Goal: Contribute content: Contribute content

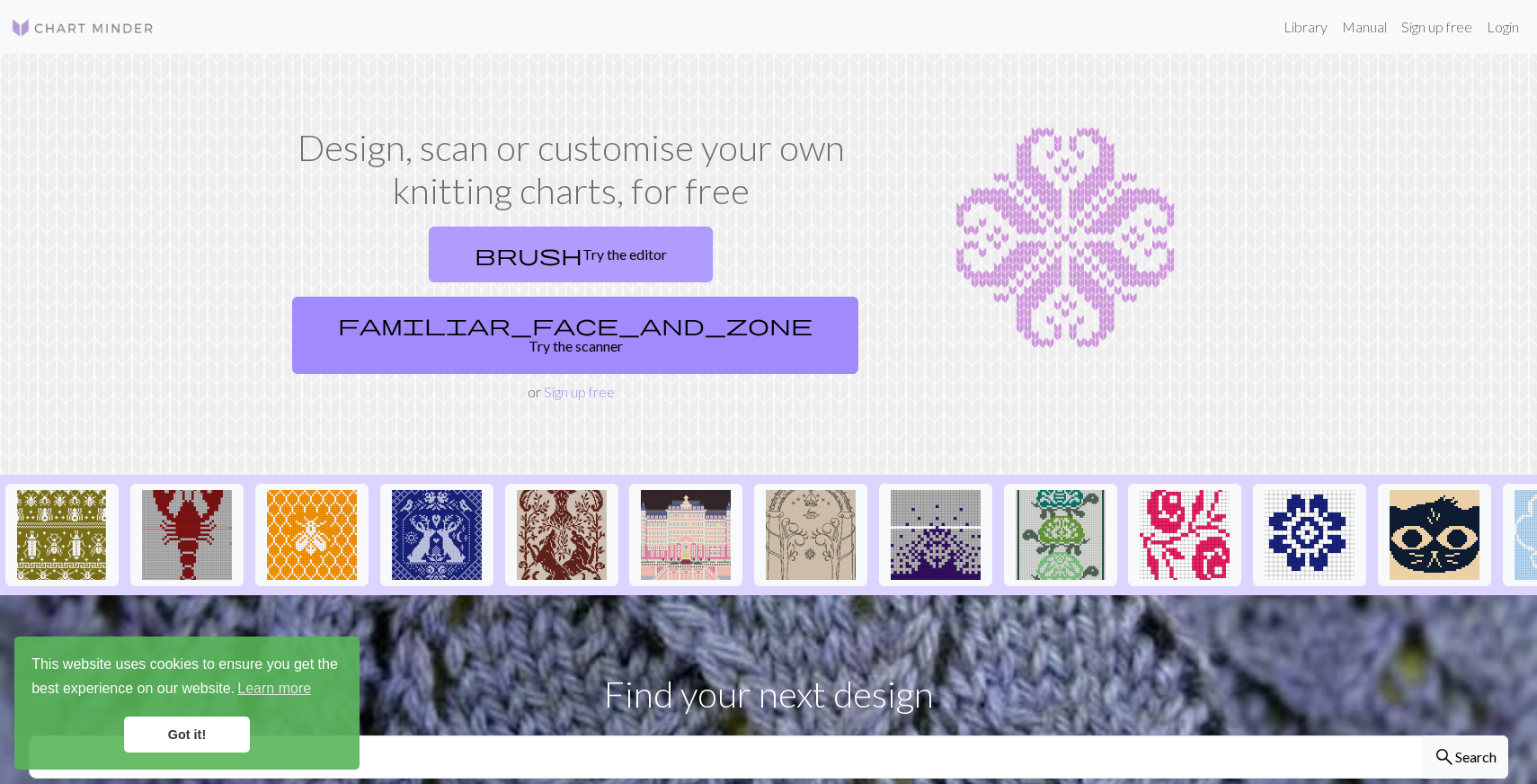
click at [476, 237] on link "brush Try the editor" at bounding box center [571, 254] width 284 height 56
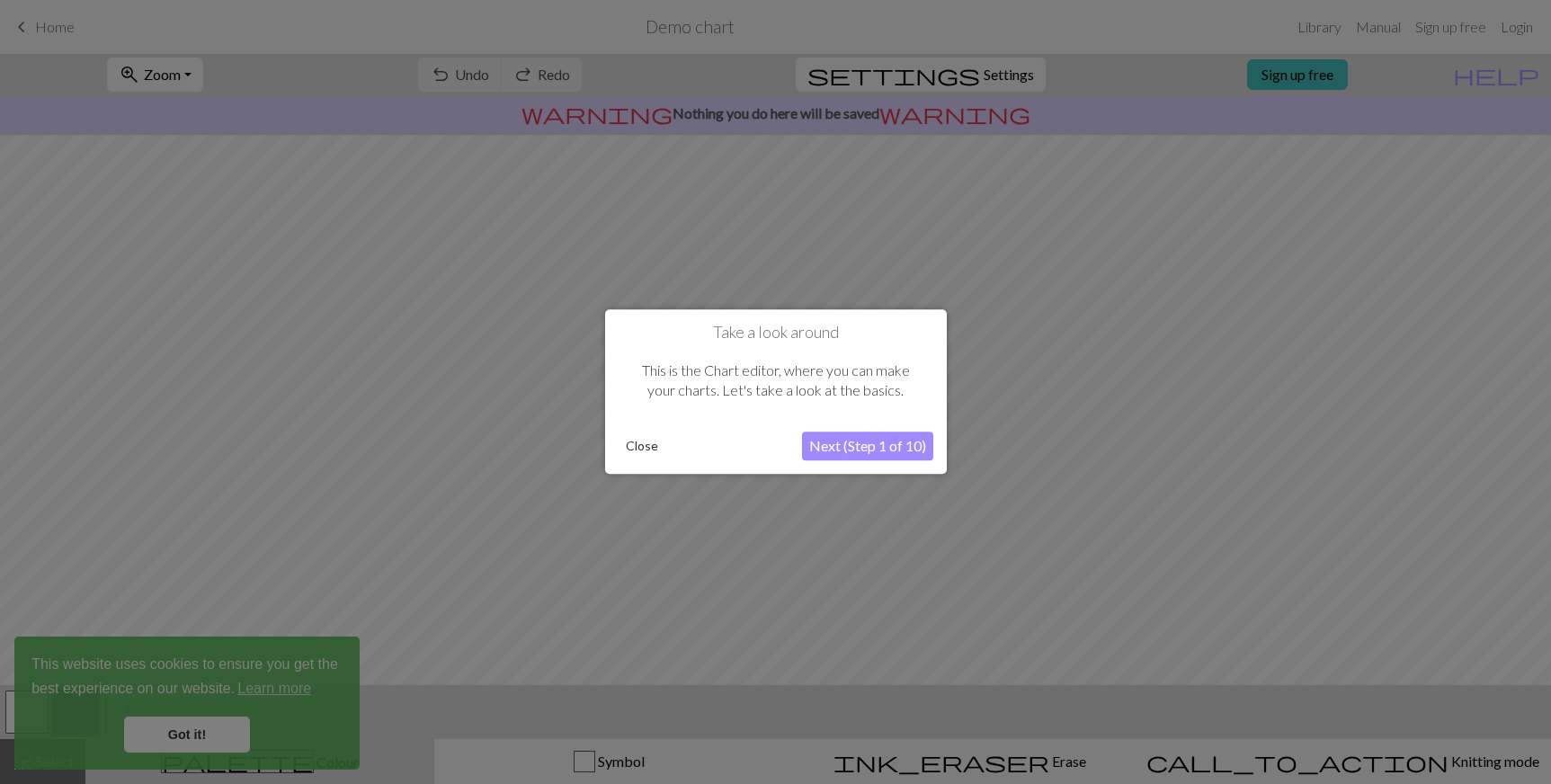
click at [895, 447] on button "Next (Step 1 of 10)" at bounding box center [867, 446] width 131 height 28
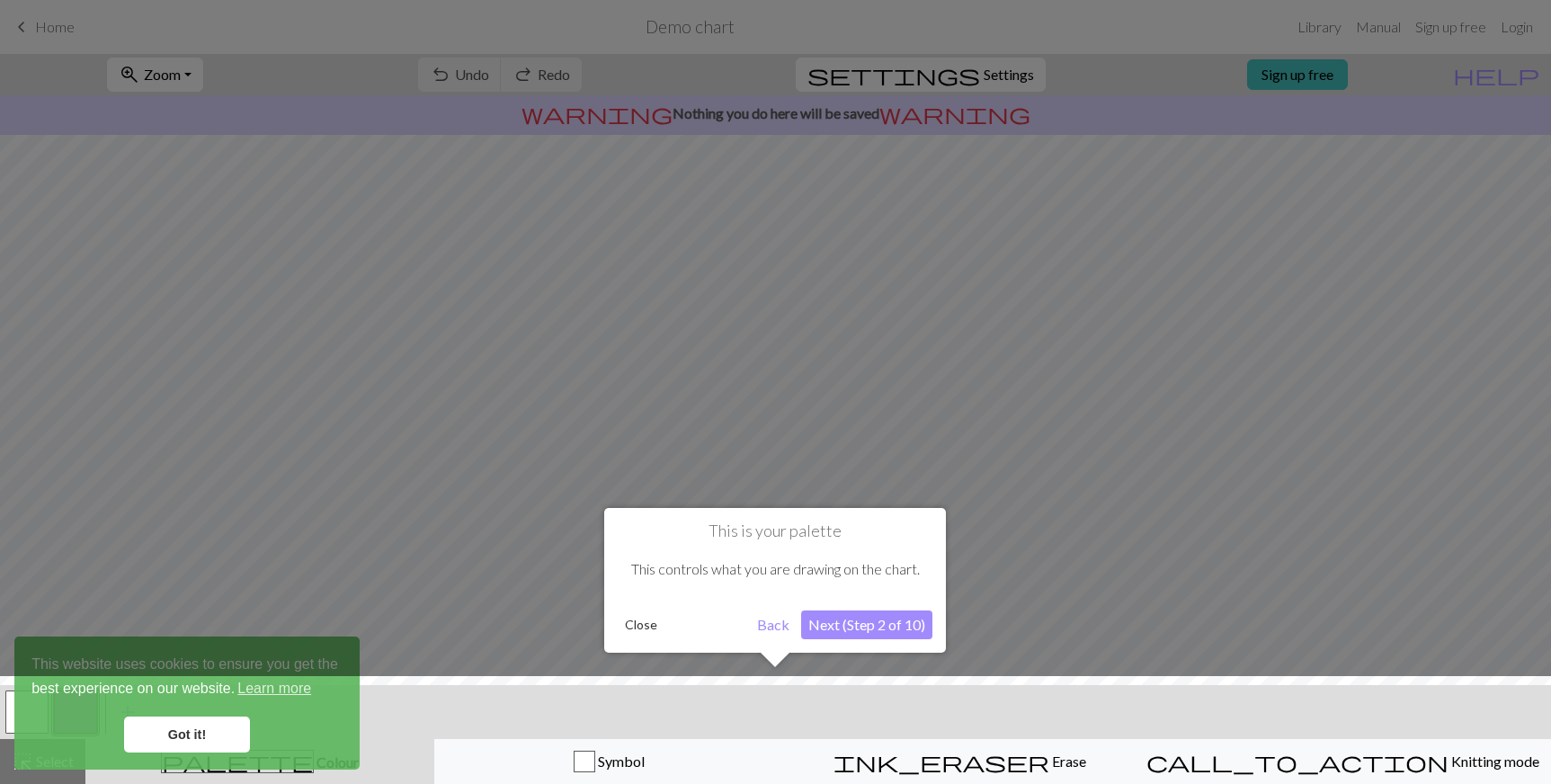
click at [872, 613] on button "Next (Step 2 of 10)" at bounding box center [866, 624] width 131 height 28
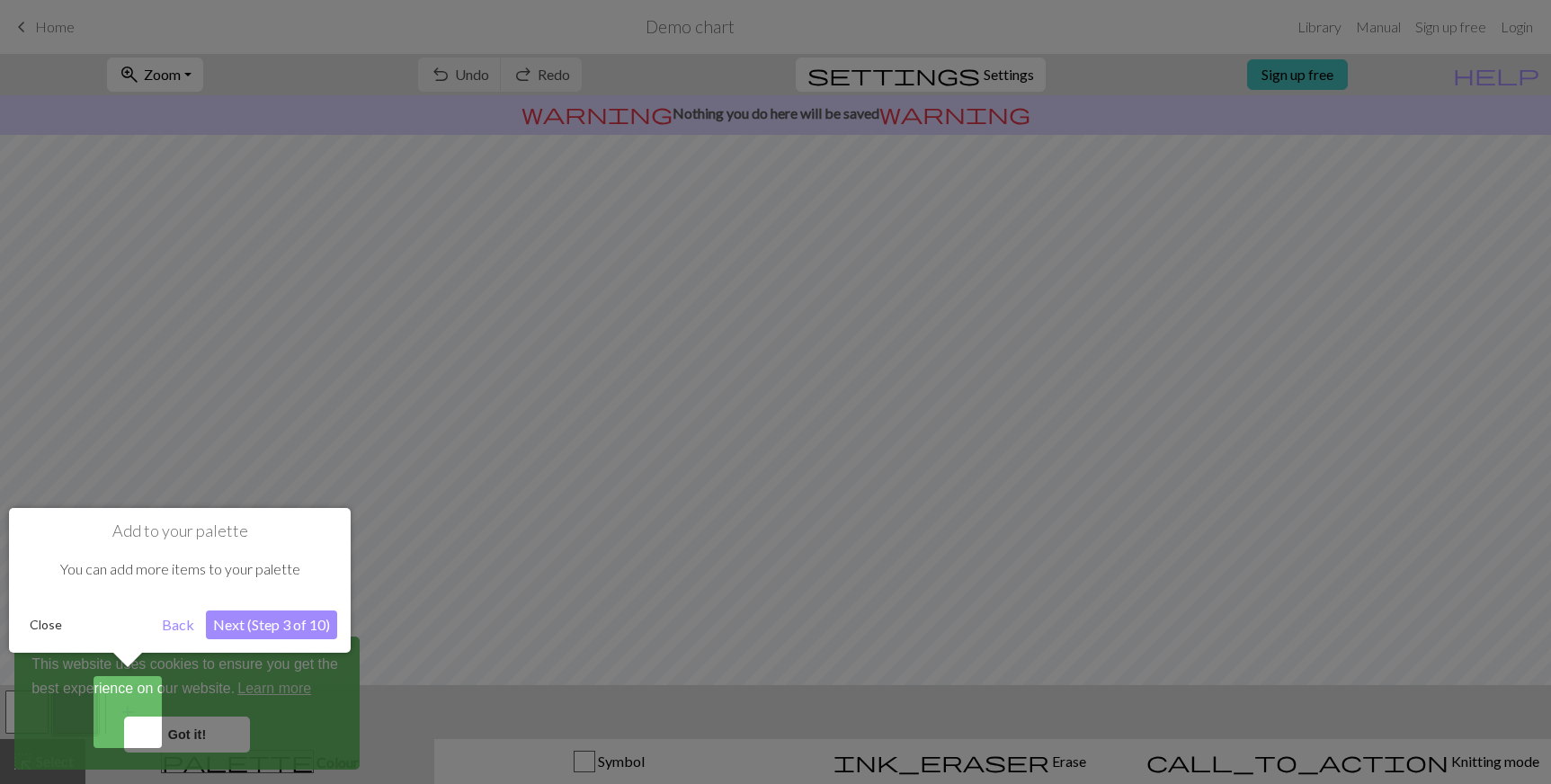
click at [285, 627] on button "Next (Step 3 of 10)" at bounding box center [271, 624] width 131 height 28
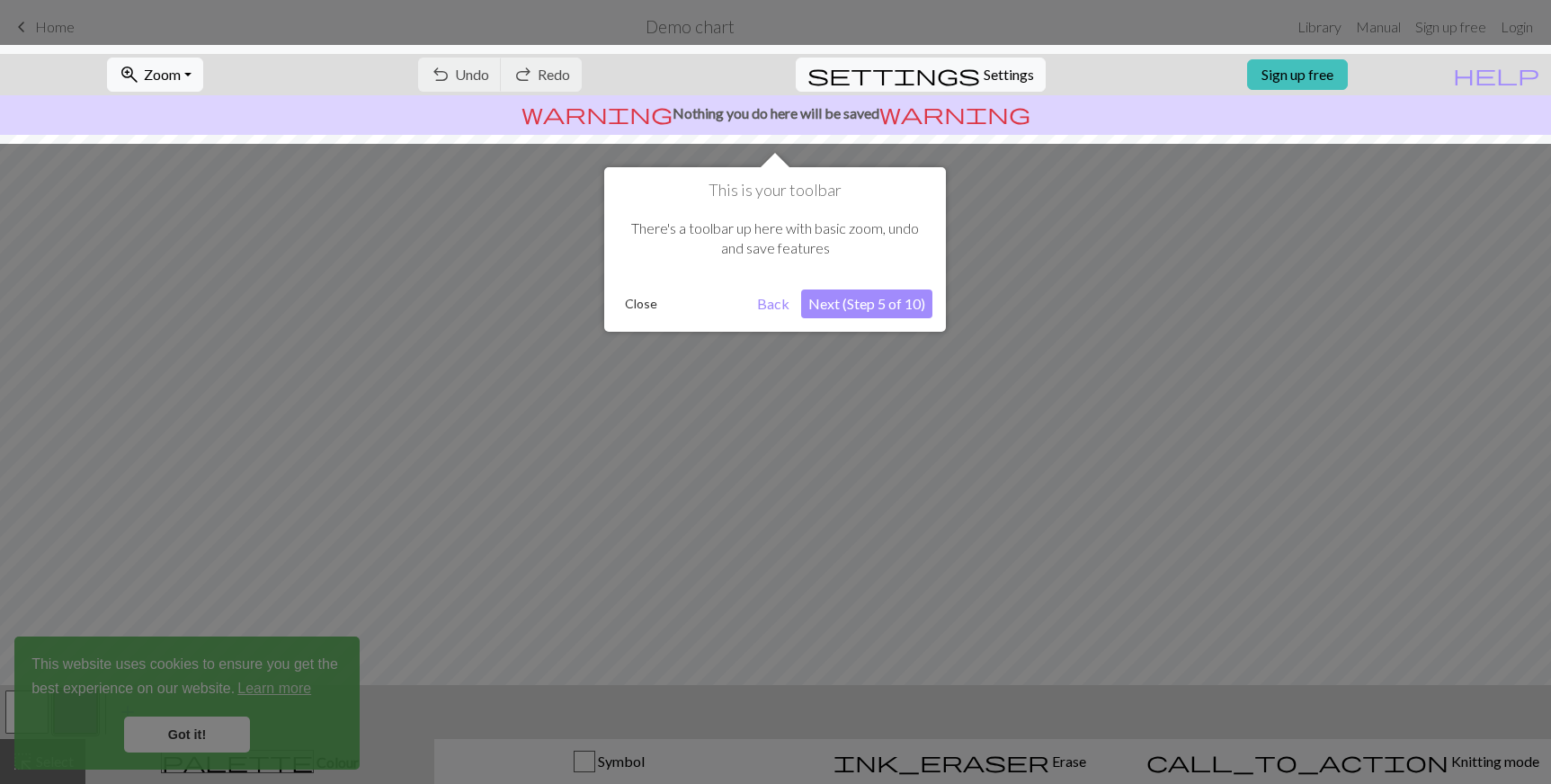
click at [829, 288] on div "This is your toolbar There's a toolbar up here with basic zoom, undo and save f…" at bounding box center [774, 250] width 341 height 165
click at [826, 297] on button "Next (Step 5 of 10)" at bounding box center [866, 303] width 131 height 28
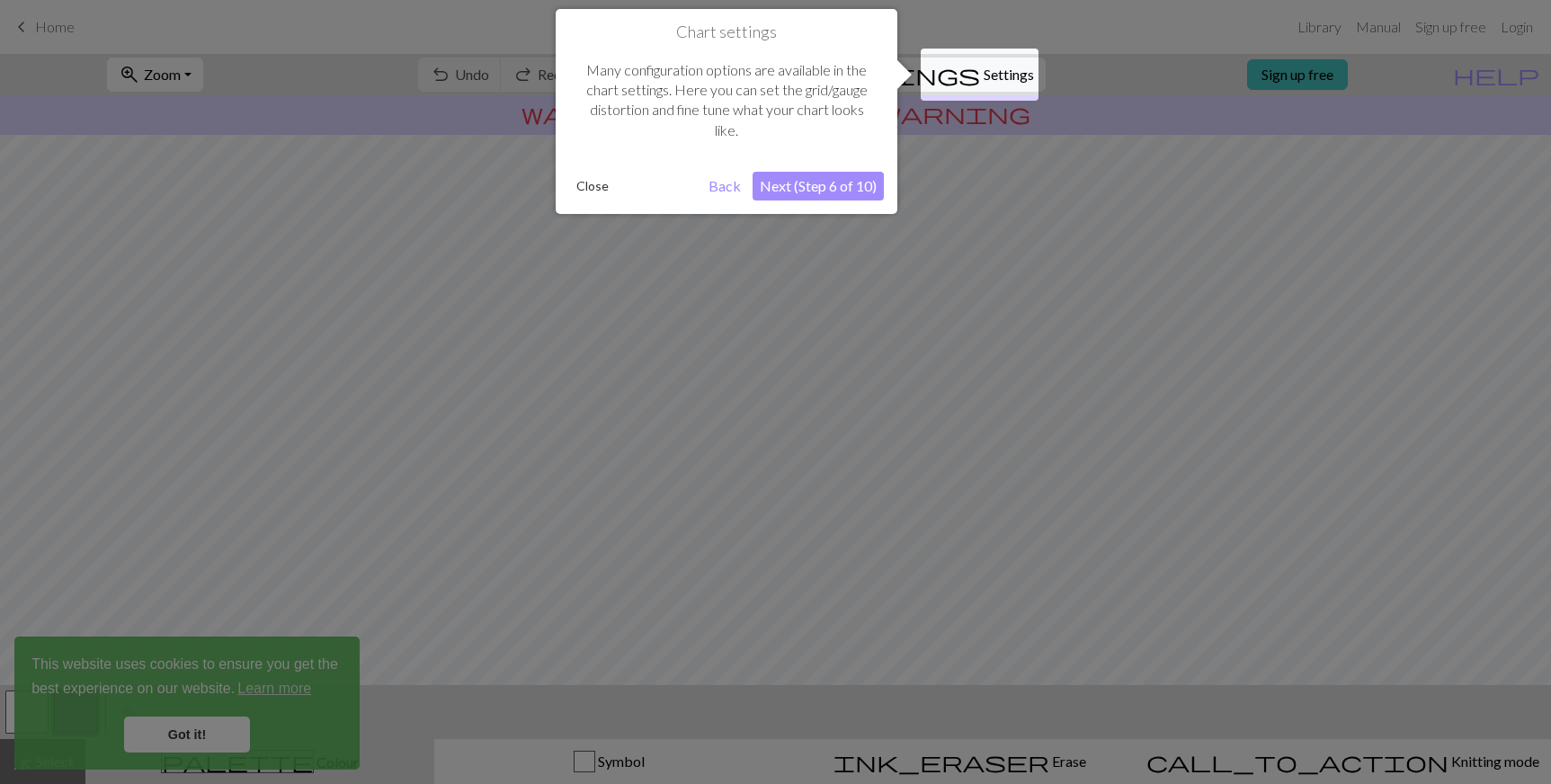
click at [806, 191] on button "Next (Step 6 of 10)" at bounding box center [817, 186] width 131 height 28
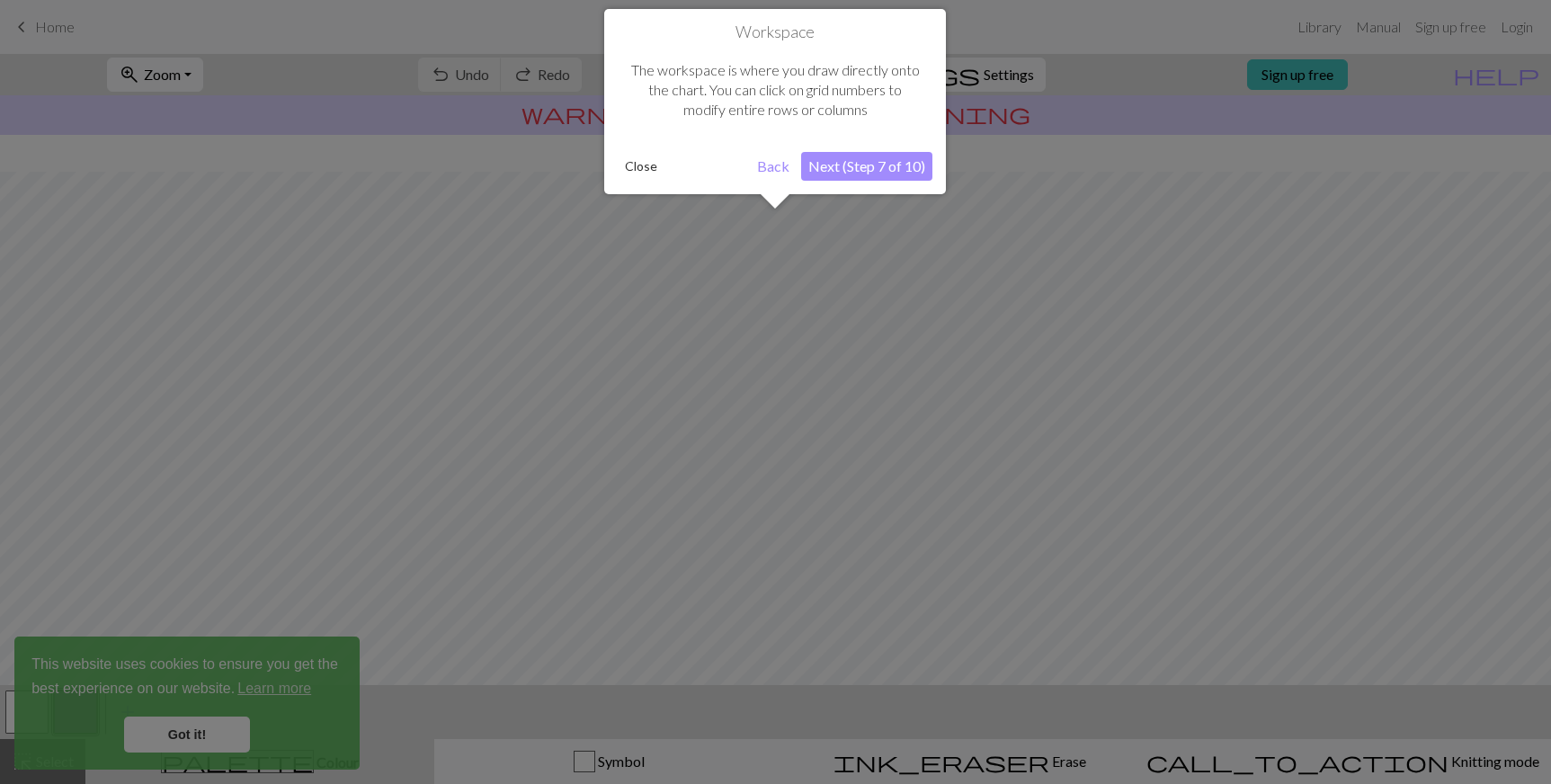
scroll to position [108, 0]
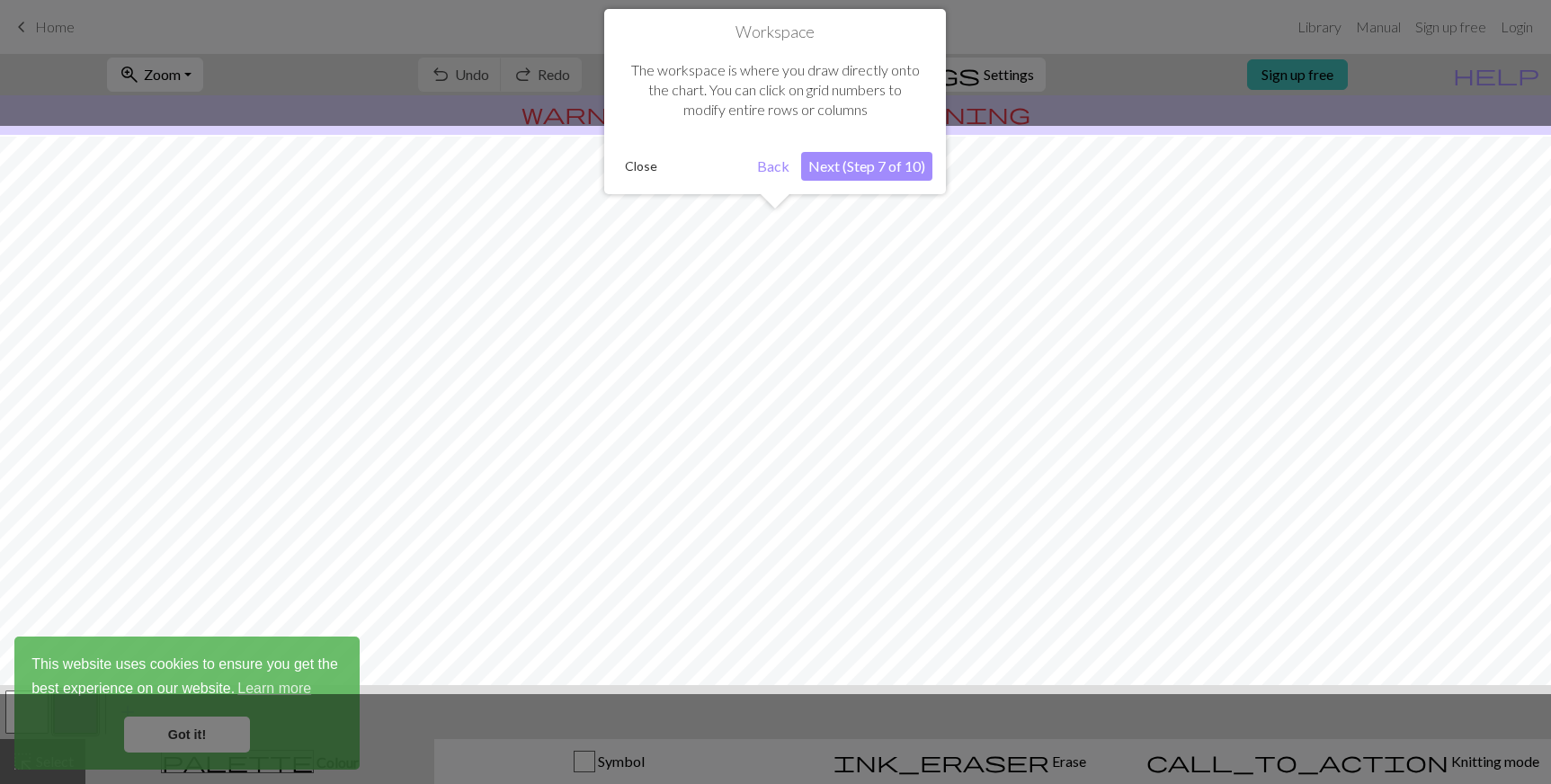
click at [844, 166] on button "Next (Step 7 of 10)" at bounding box center [866, 166] width 131 height 28
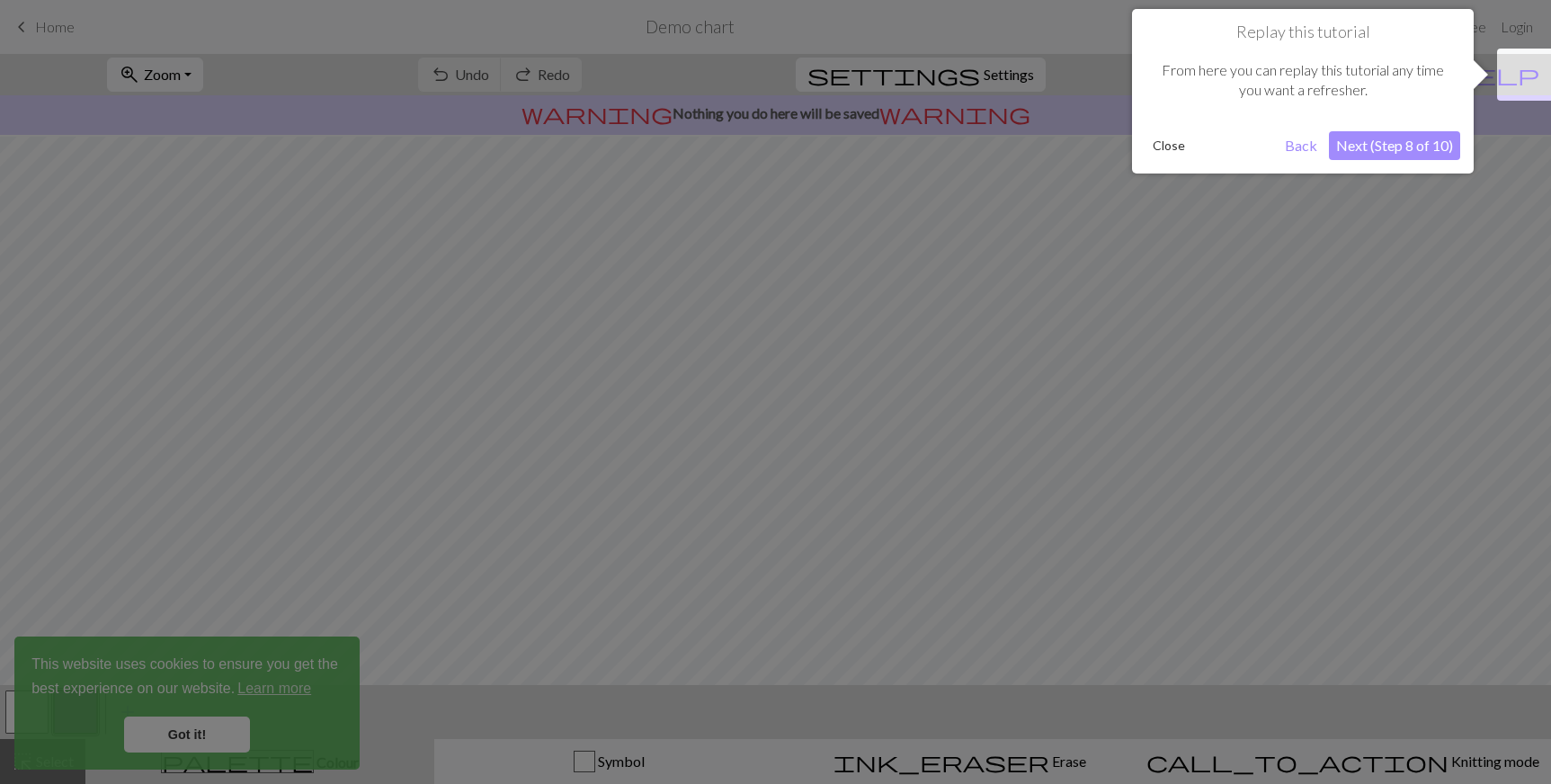
click at [1431, 153] on button "Next (Step 8 of 10)" at bounding box center [1394, 145] width 131 height 28
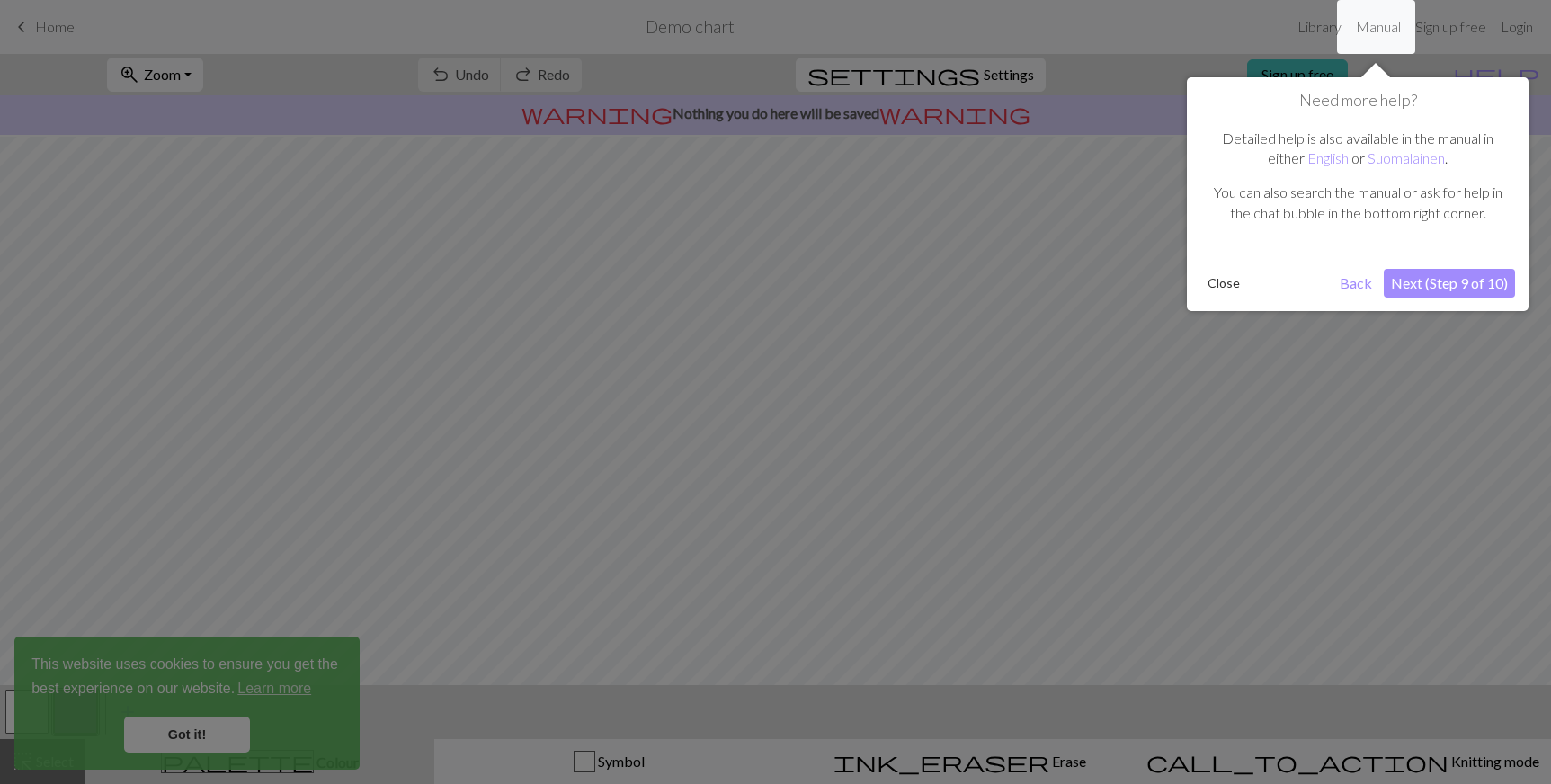
click at [1432, 275] on button "Next (Step 9 of 10)" at bounding box center [1449, 283] width 131 height 28
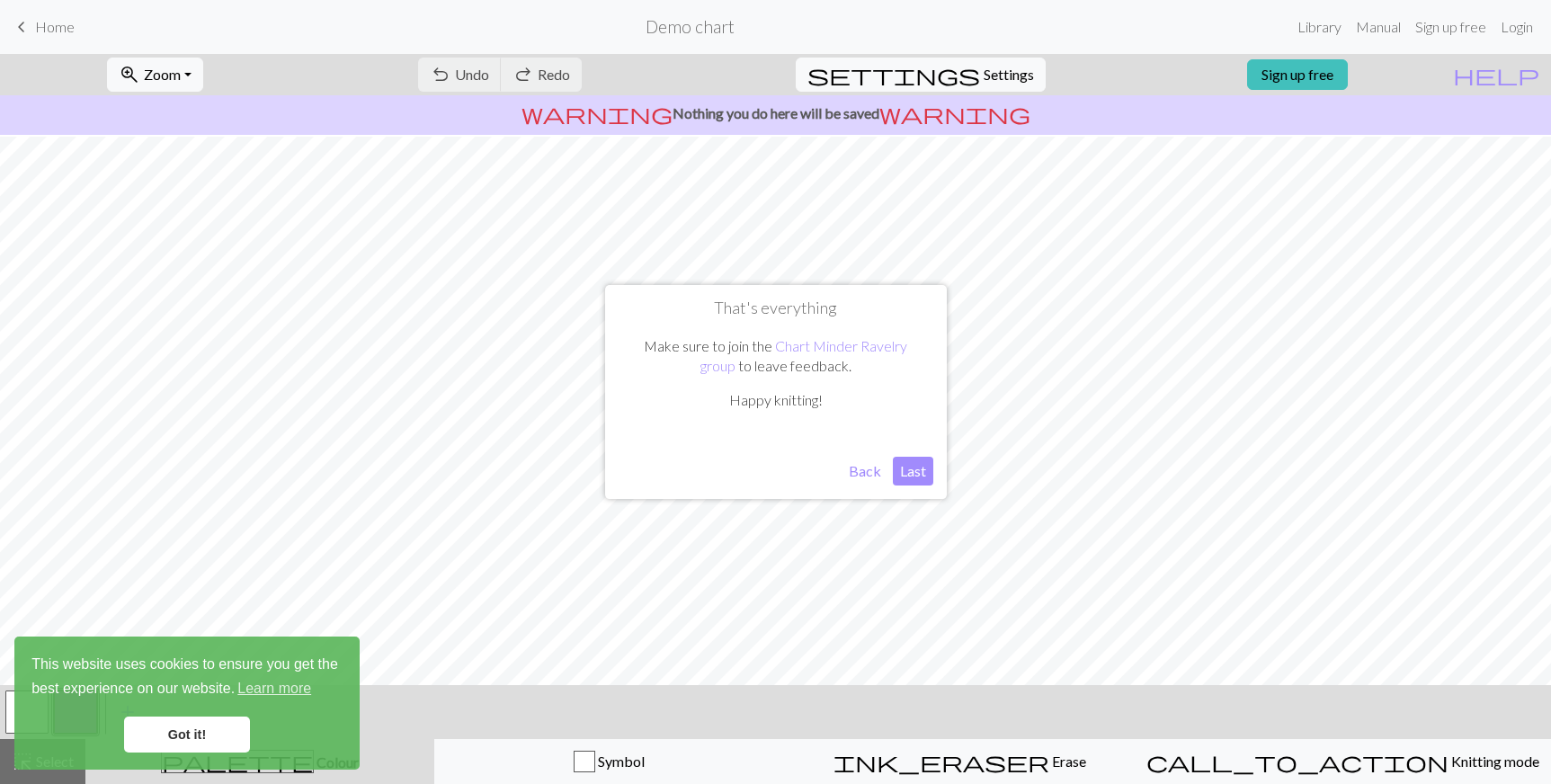
click at [901, 462] on button "Last" at bounding box center [913, 470] width 40 height 28
click at [194, 742] on link "Got it!" at bounding box center [188, 734] width 126 height 36
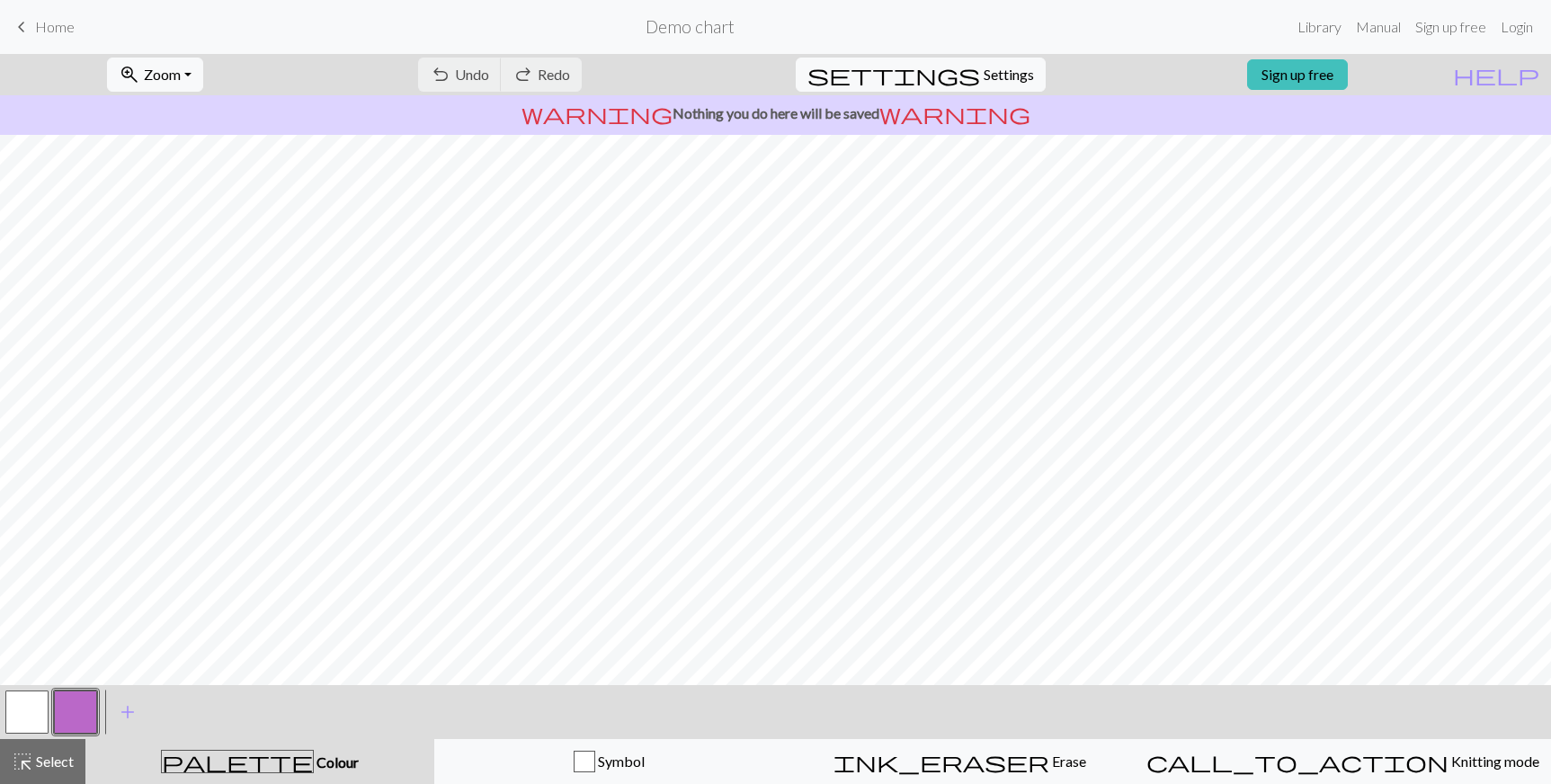
scroll to position [0, 0]
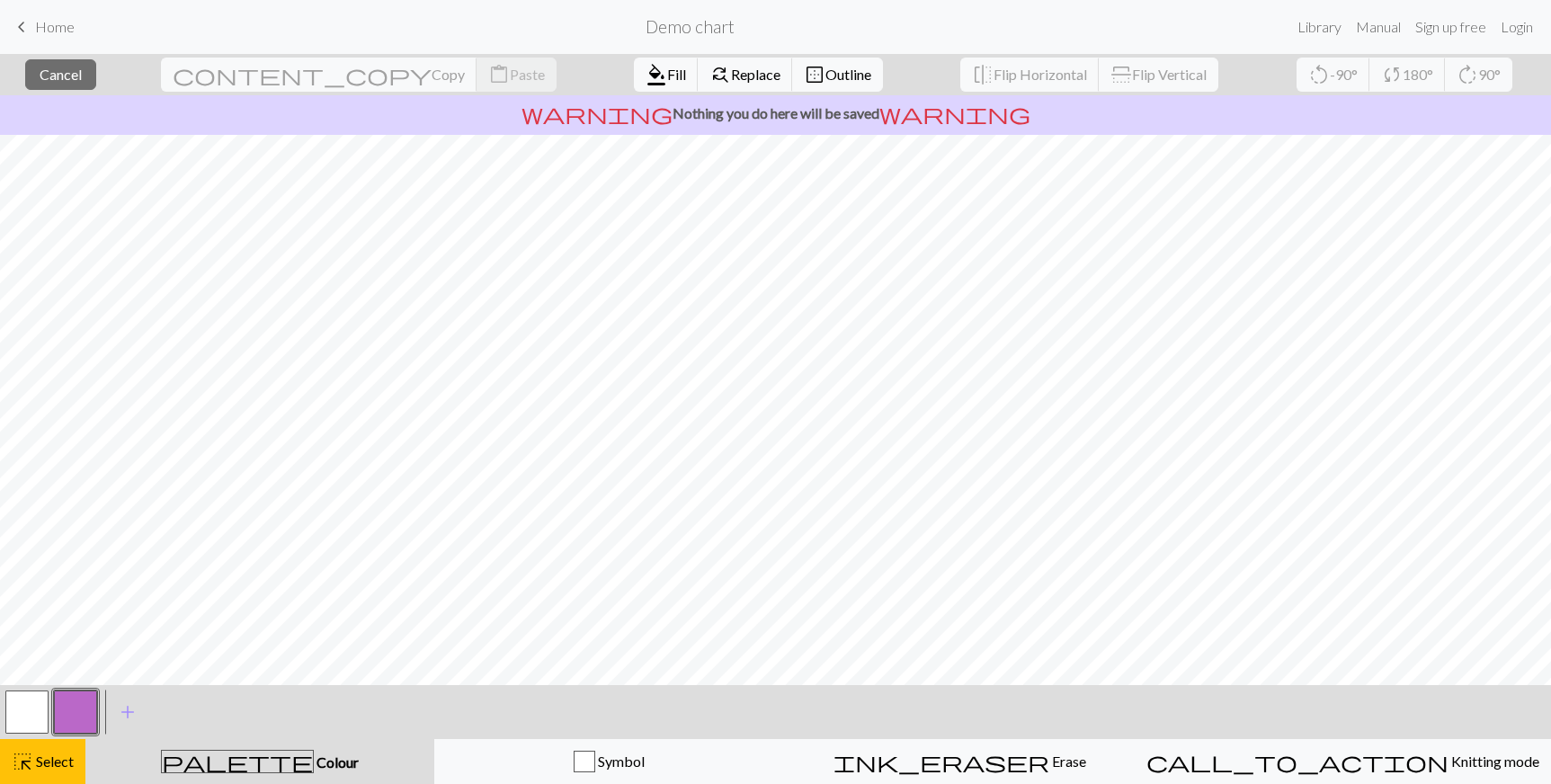
click at [82, 720] on button "button" at bounding box center [75, 712] width 43 height 43
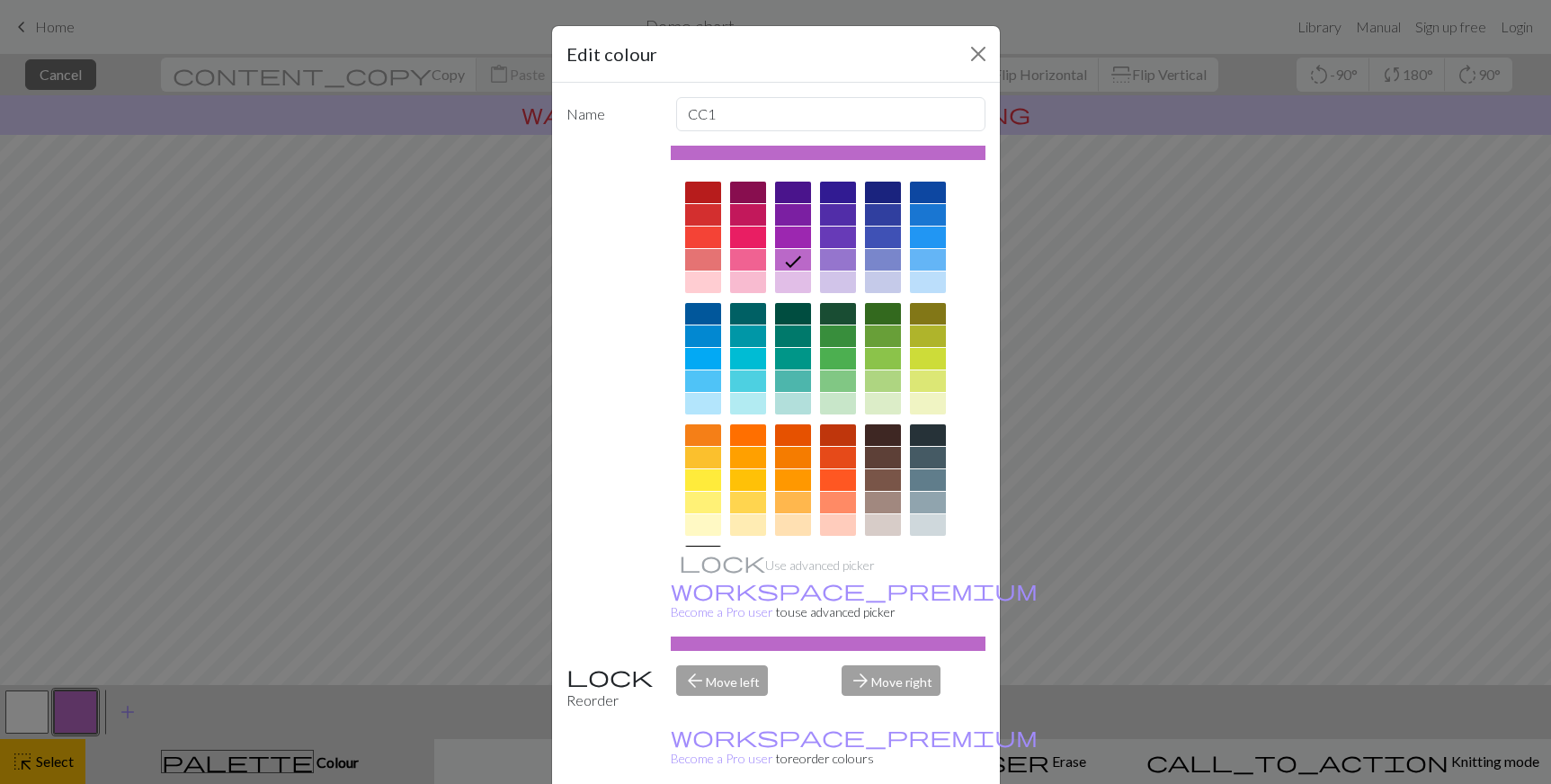
click at [730, 216] on div at bounding box center [748, 215] width 36 height 22
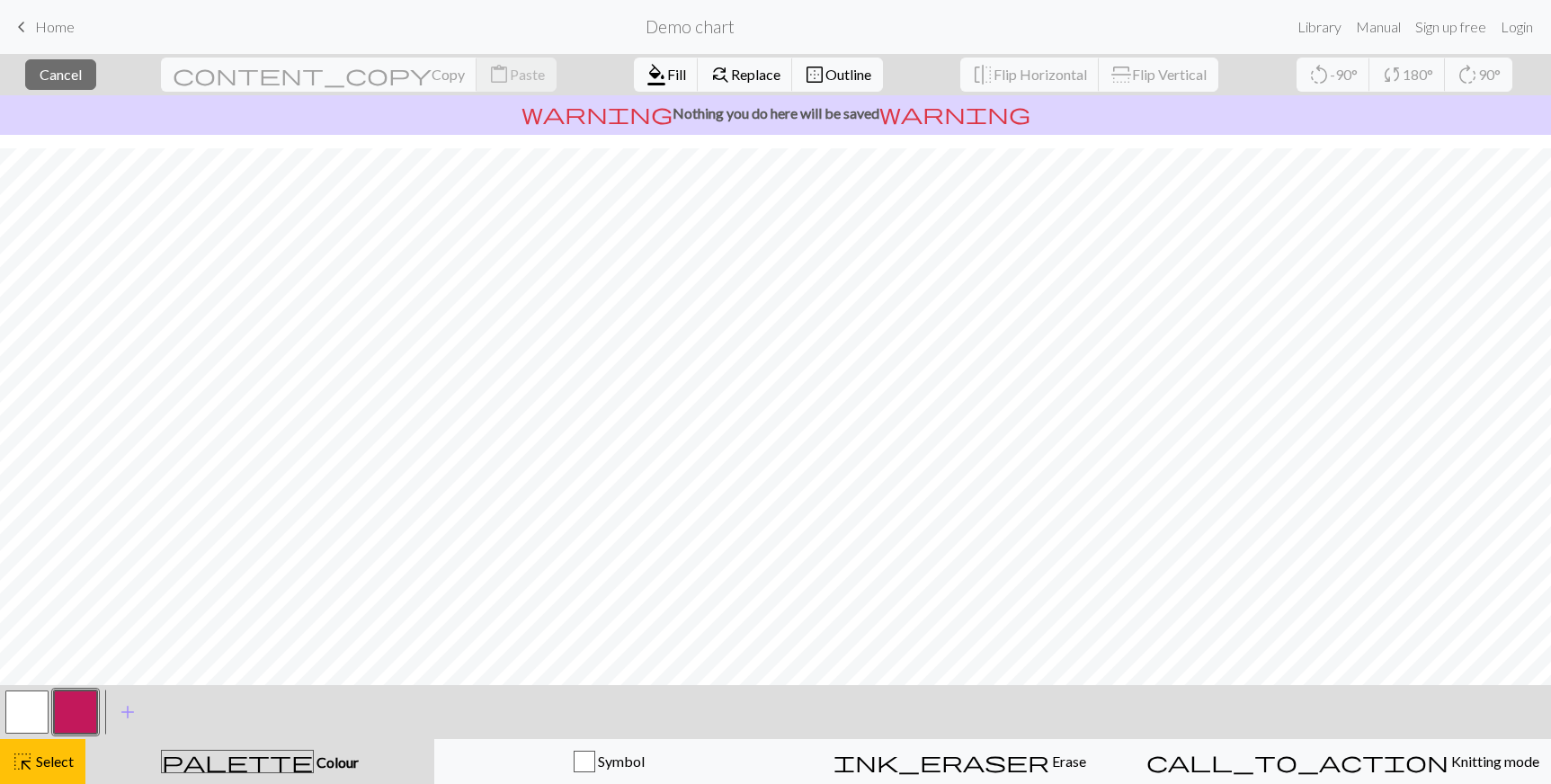
scroll to position [120, 0]
click at [23, 757] on span "highlight_alt" at bounding box center [23, 761] width 22 height 26
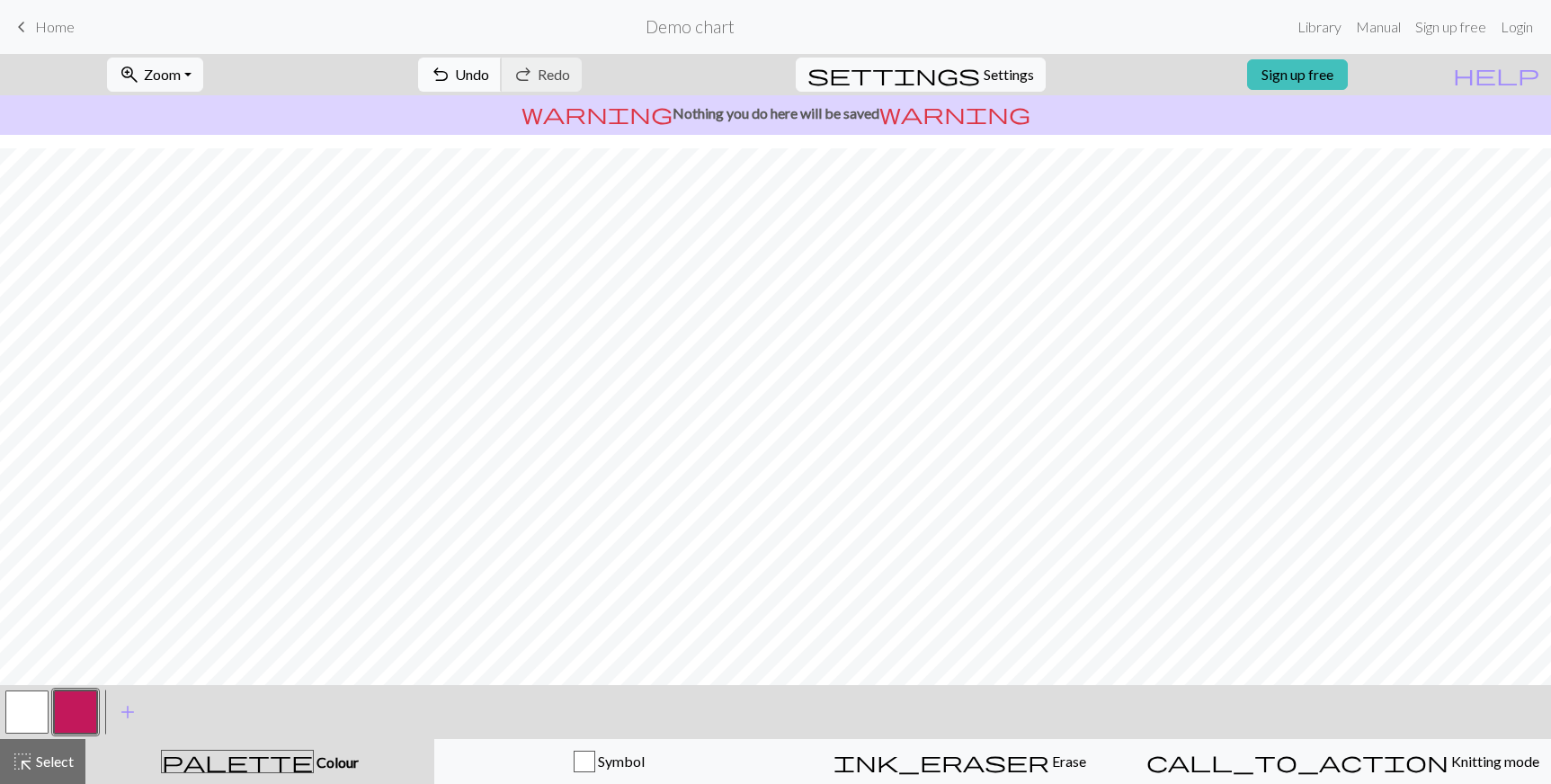
click at [451, 81] on span "undo" at bounding box center [441, 75] width 22 height 26
click at [451, 77] on span "undo" at bounding box center [441, 75] width 22 height 26
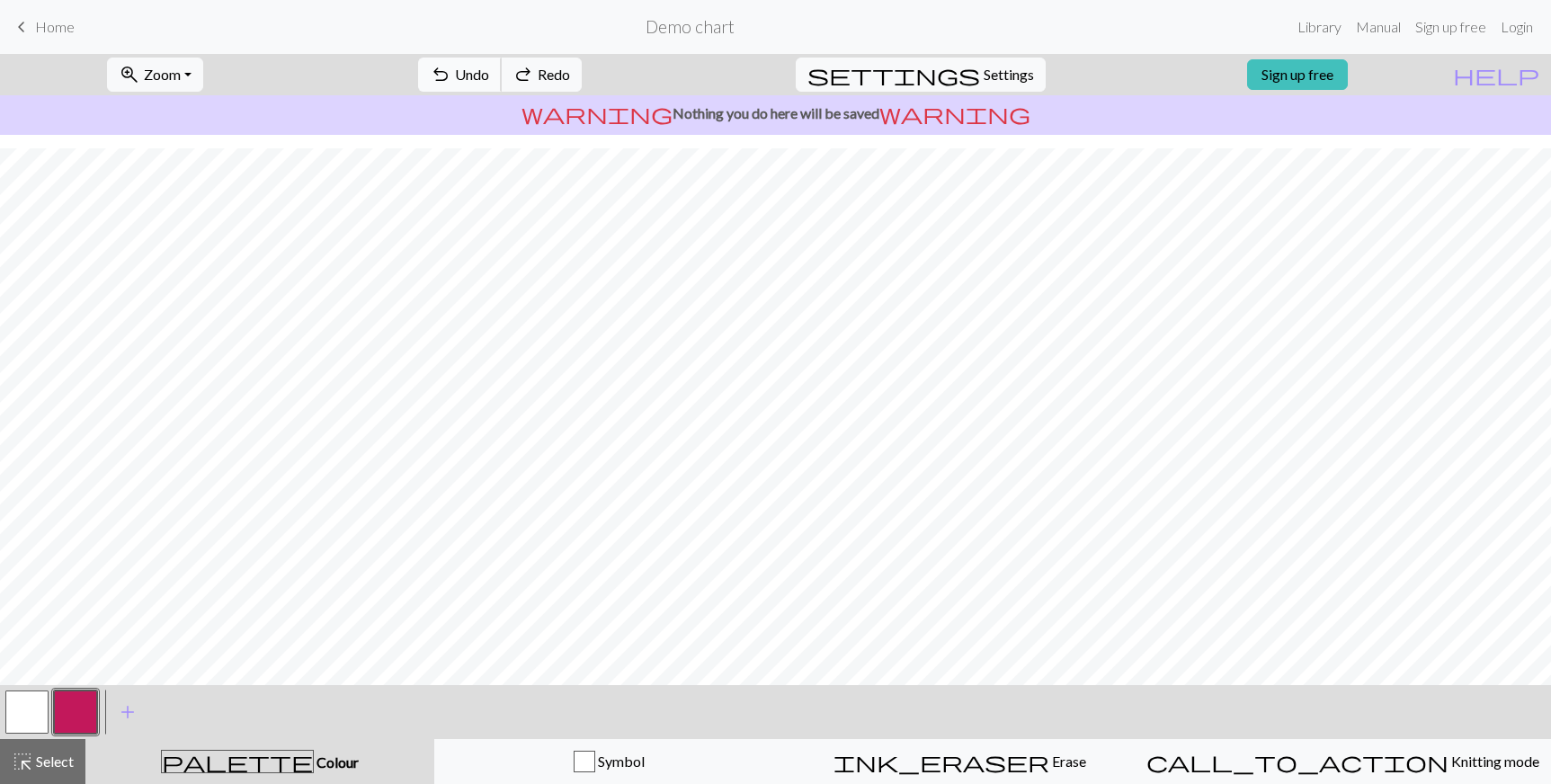
click at [451, 77] on span "undo" at bounding box center [441, 75] width 22 height 26
click at [520, 77] on div "undo Undo Undo redo Redo Redo" at bounding box center [500, 74] width 190 height 41
click at [980, 91] on div "settings Settings" at bounding box center [921, 74] width 277 height 41
click at [971, 86] on button "settings Settings" at bounding box center [921, 74] width 250 height 34
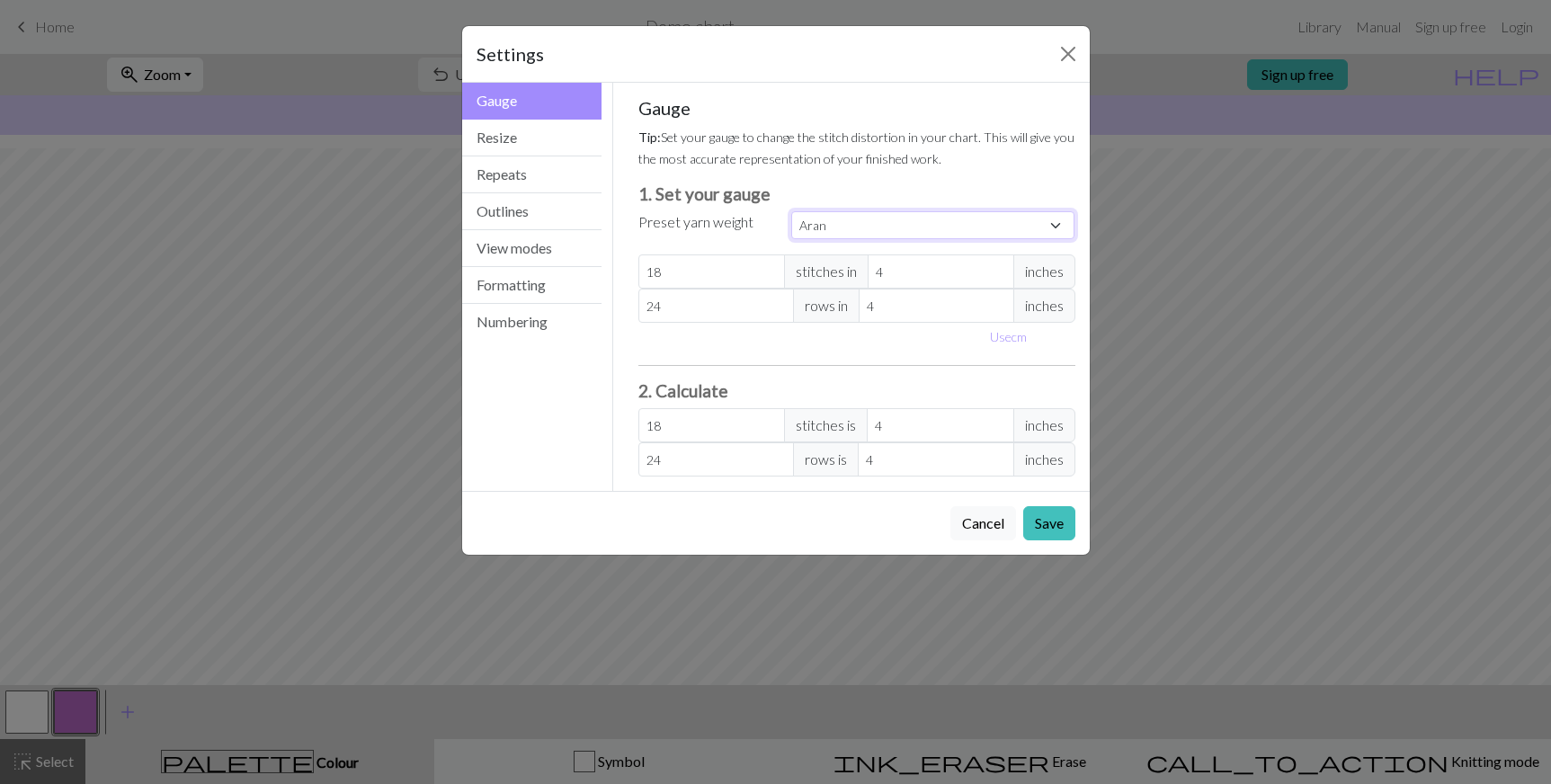
click at [840, 228] on select "Custom Square Lace Light Fingering Fingering Sport Double knit Worsted Aran Bul…" at bounding box center [933, 225] width 284 height 27
select select "worsted"
click at [792, 211] on select "Custom Square Lace Light Fingering Fingering Sport Double knit Worsted Aran Bul…" at bounding box center [933, 225] width 284 height 27
type input "20"
type input "26"
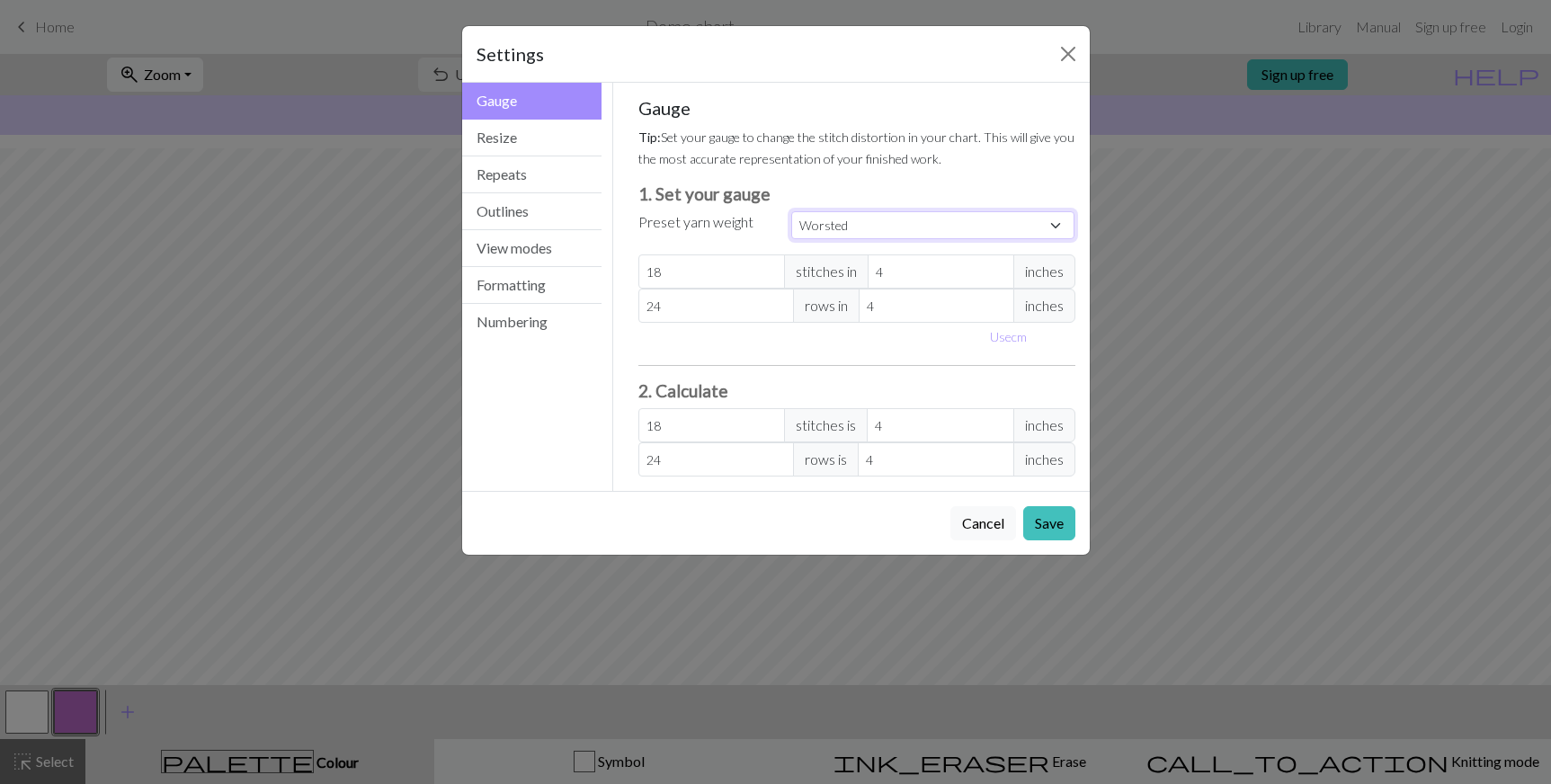
type input "20"
type input "26"
click at [732, 267] on input "20" at bounding box center [712, 271] width 146 height 34
drag, startPoint x: 905, startPoint y: 278, endPoint x: 862, endPoint y: 282, distance: 43.2
click at [862, 282] on div "20 stitches in 4 inches" at bounding box center [857, 271] width 437 height 34
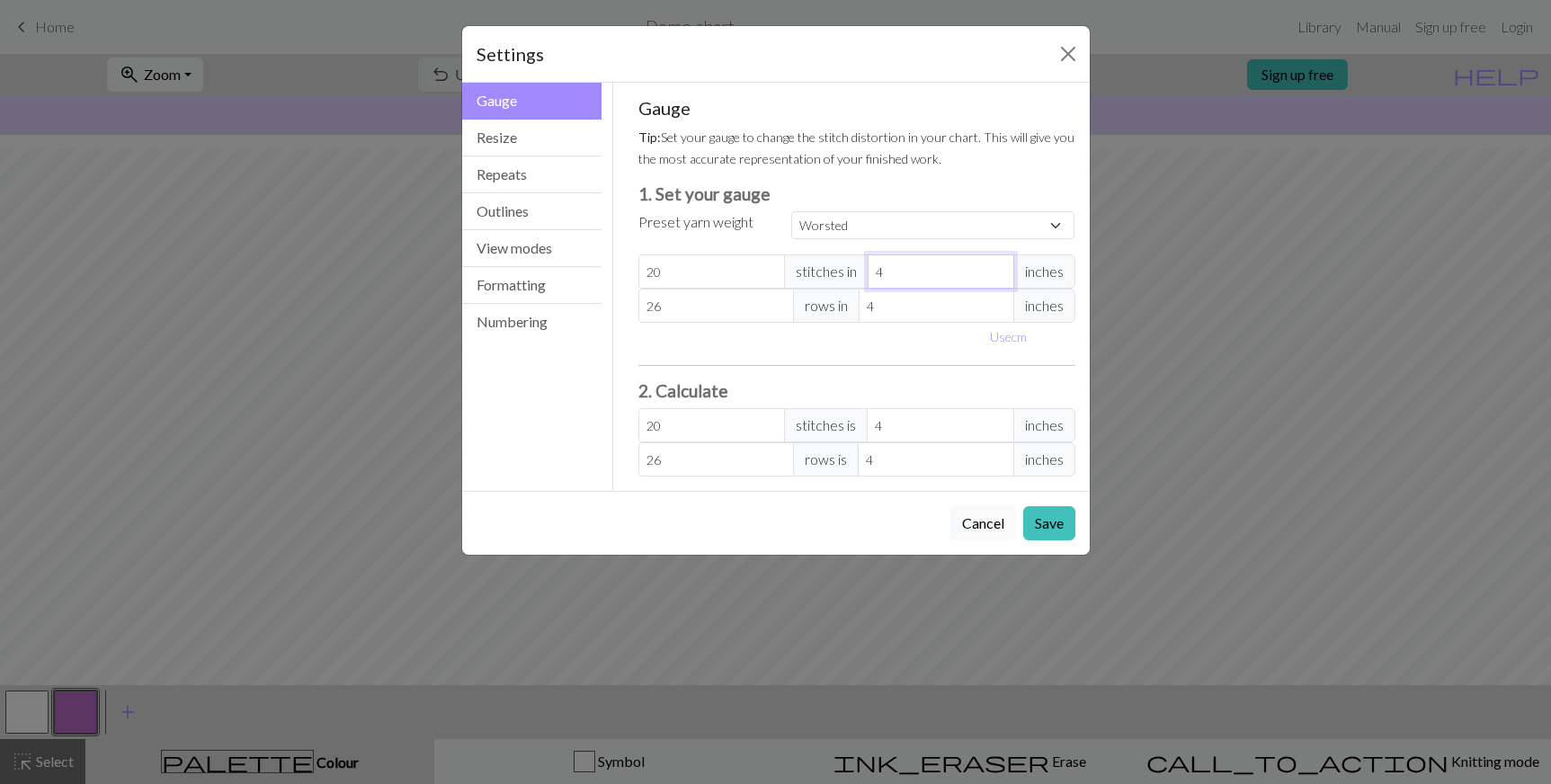
type input "5"
type input "16"
type input "5"
click at [1059, 523] on button "Save" at bounding box center [1049, 522] width 52 height 34
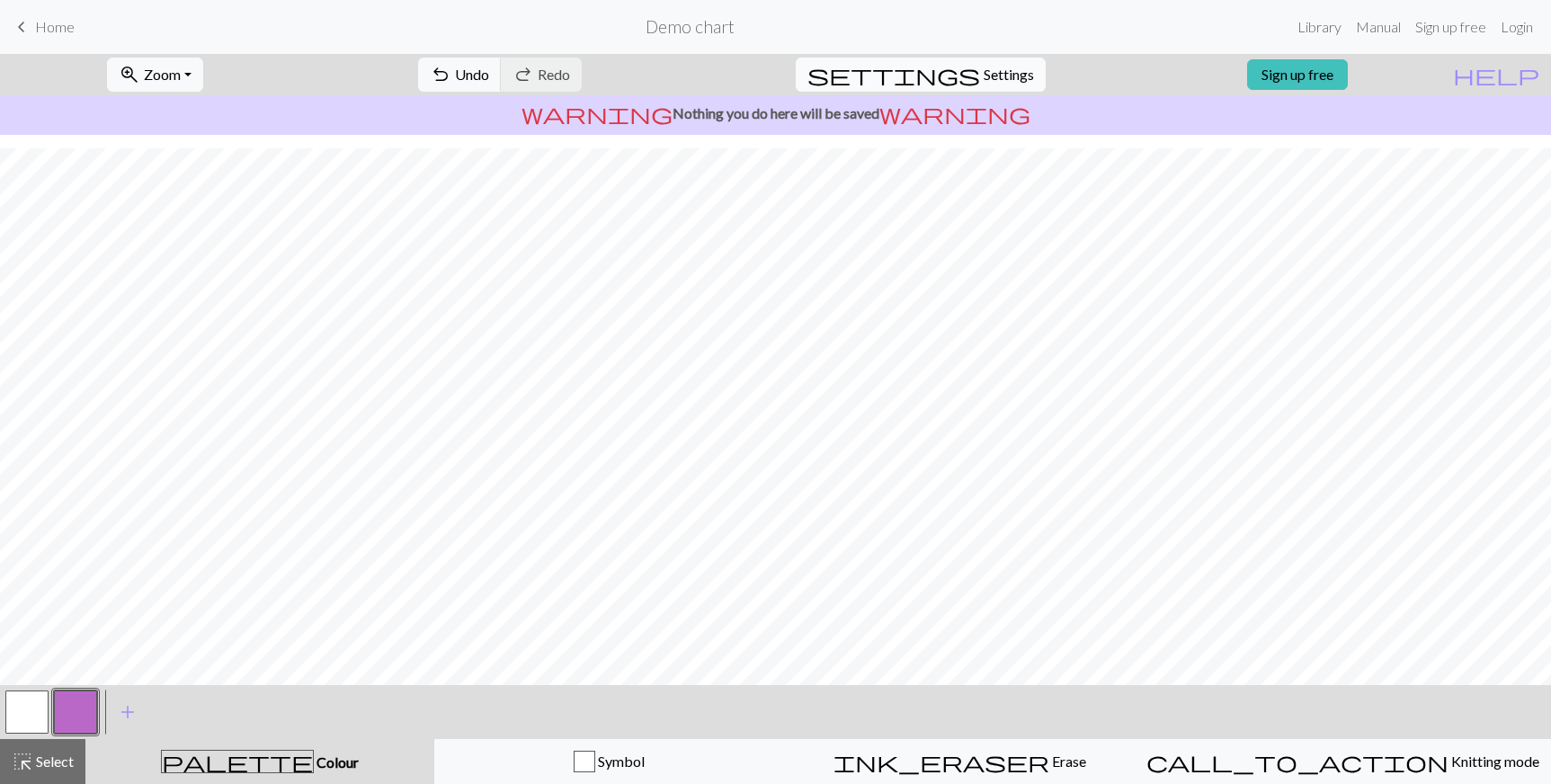
click at [984, 76] on span "Settings" at bounding box center [1008, 75] width 50 height 22
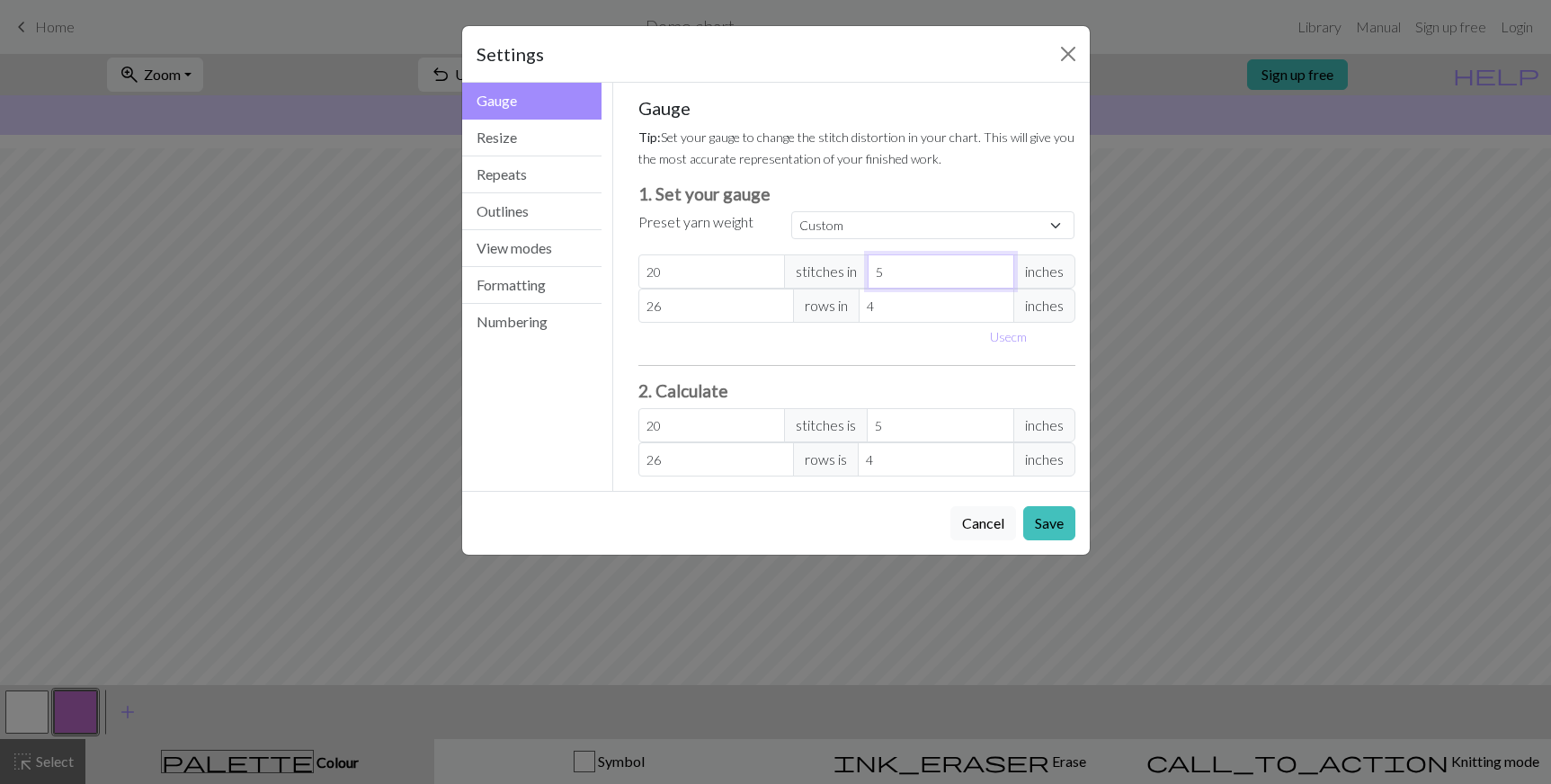
drag, startPoint x: 881, startPoint y: 284, endPoint x: 811, endPoint y: 304, distance: 72.8
click at [820, 303] on div "Gauge Tip: Set your gauge to change the stitch distortion in your chart. This w…" at bounding box center [857, 286] width 437 height 380
type input "4"
type input "25"
type input "4.5"
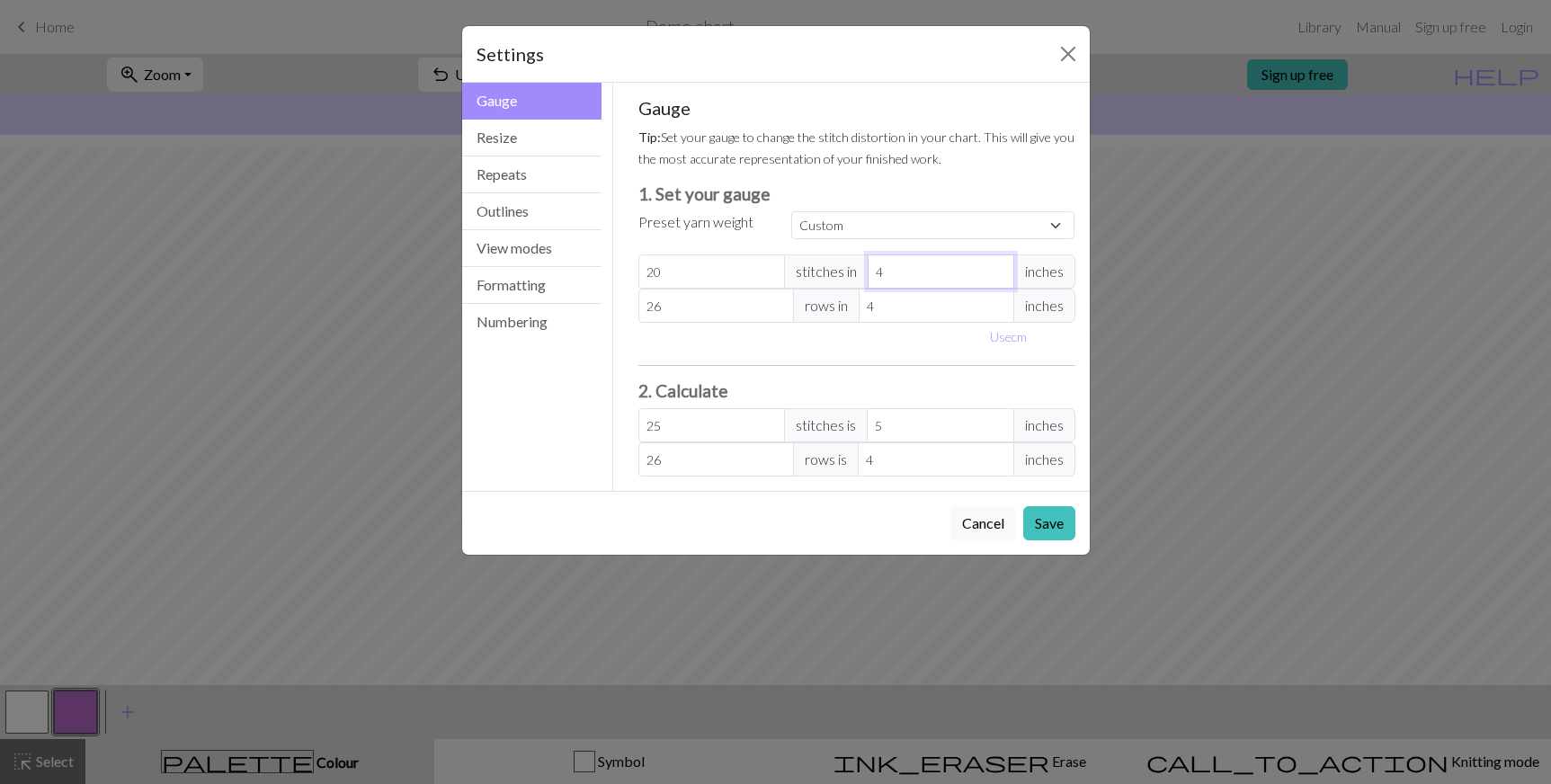
type input "22.22"
type input "4.5"
click at [590, 433] on div "Gauge Resize Repeats Outlines View modes Formatting Numbering" at bounding box center [533, 286] width 163 height 408
click at [1050, 520] on button "Save" at bounding box center [1049, 522] width 52 height 34
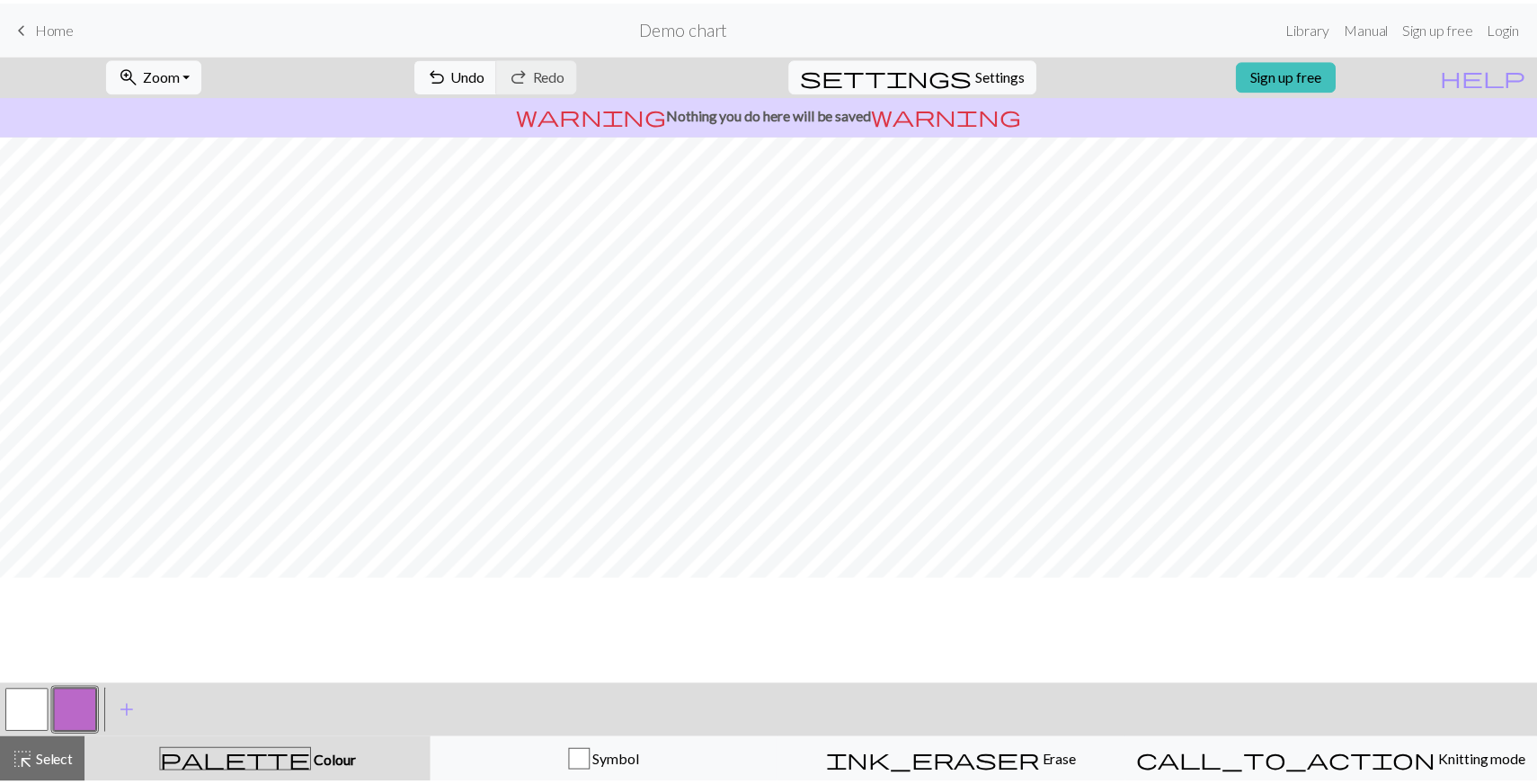
scroll to position [0, 0]
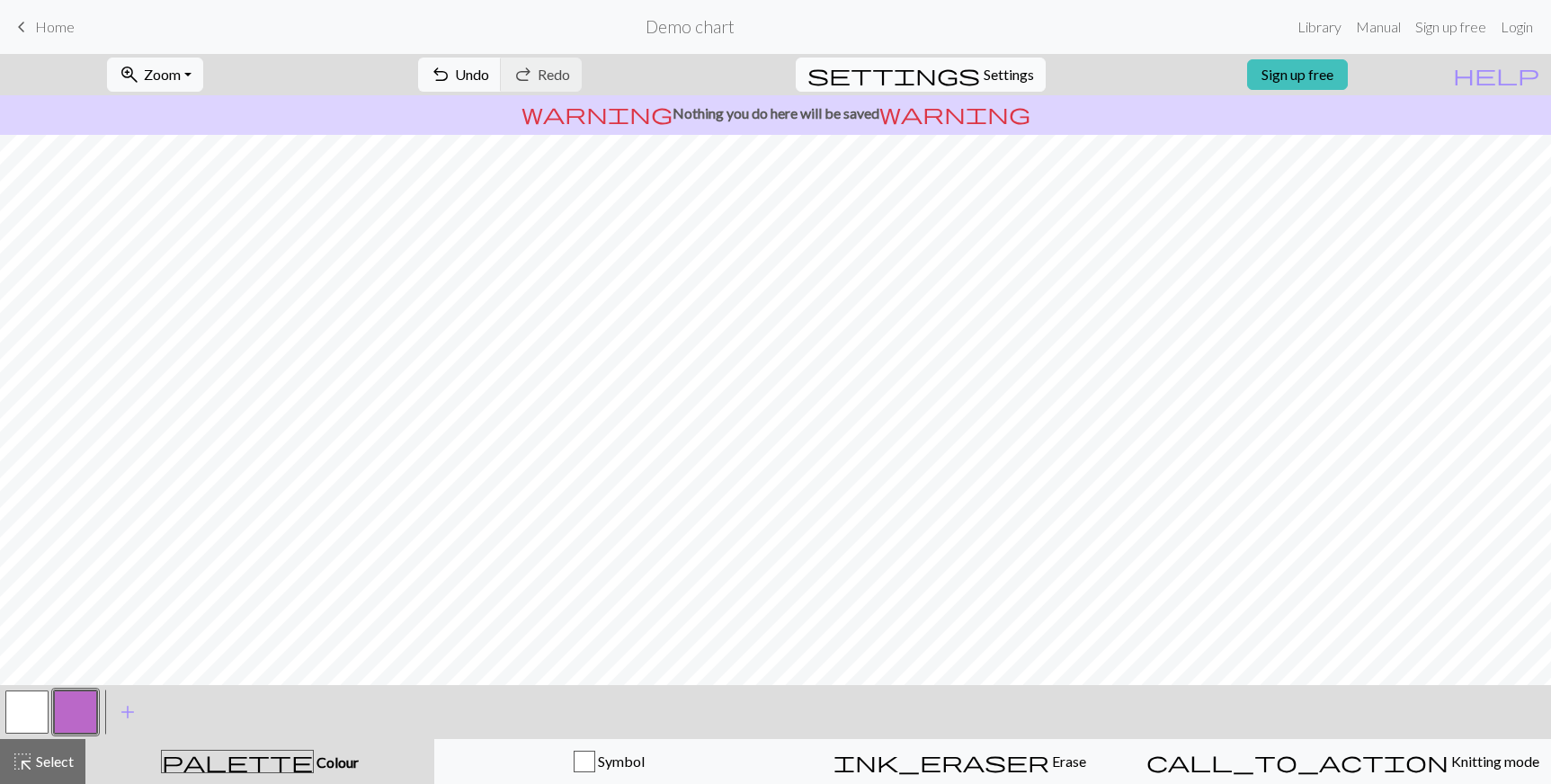
click at [985, 69] on span "Settings" at bounding box center [1008, 75] width 50 height 22
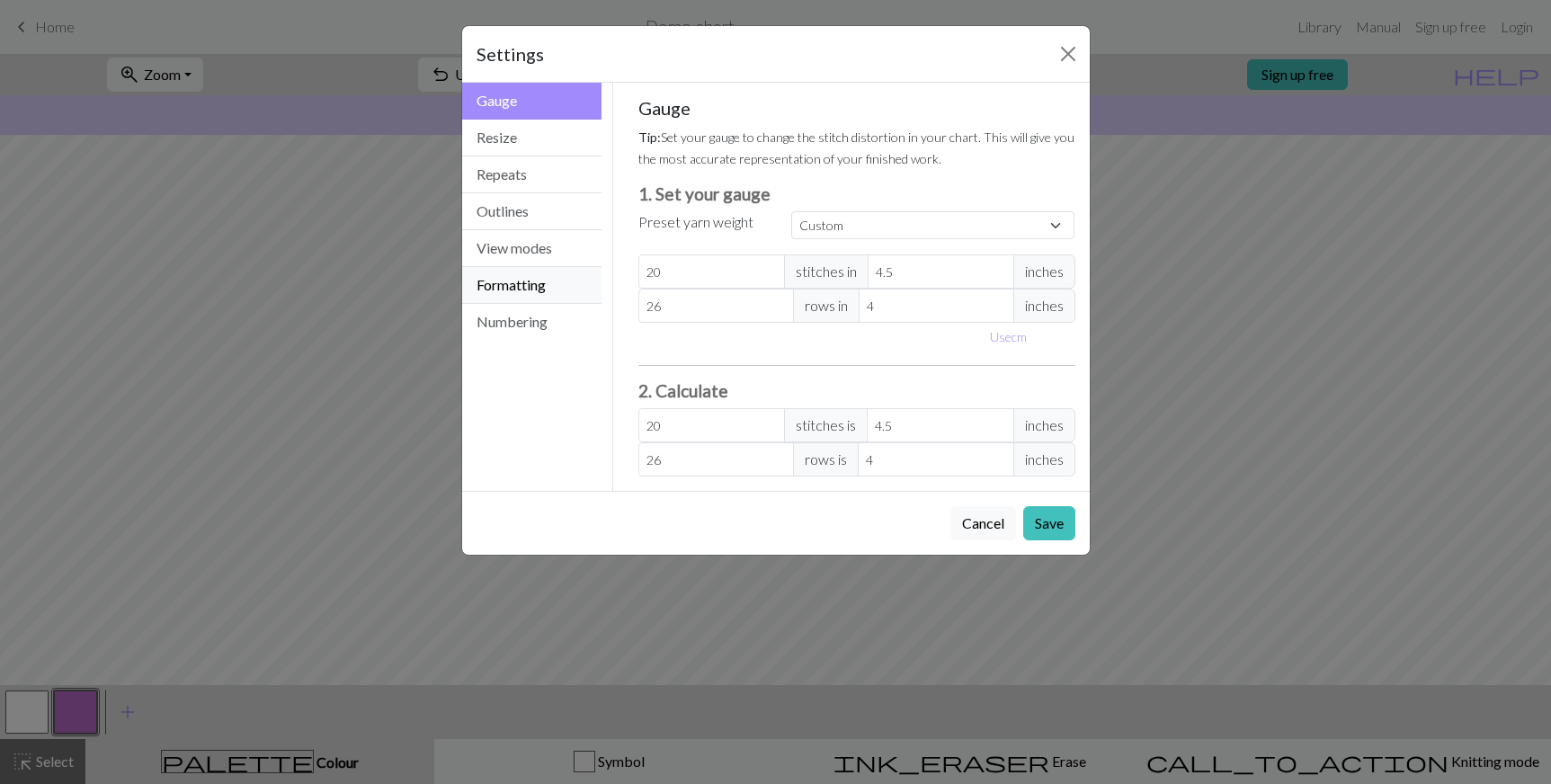
click at [509, 282] on button "Formatting" at bounding box center [532, 285] width 140 height 37
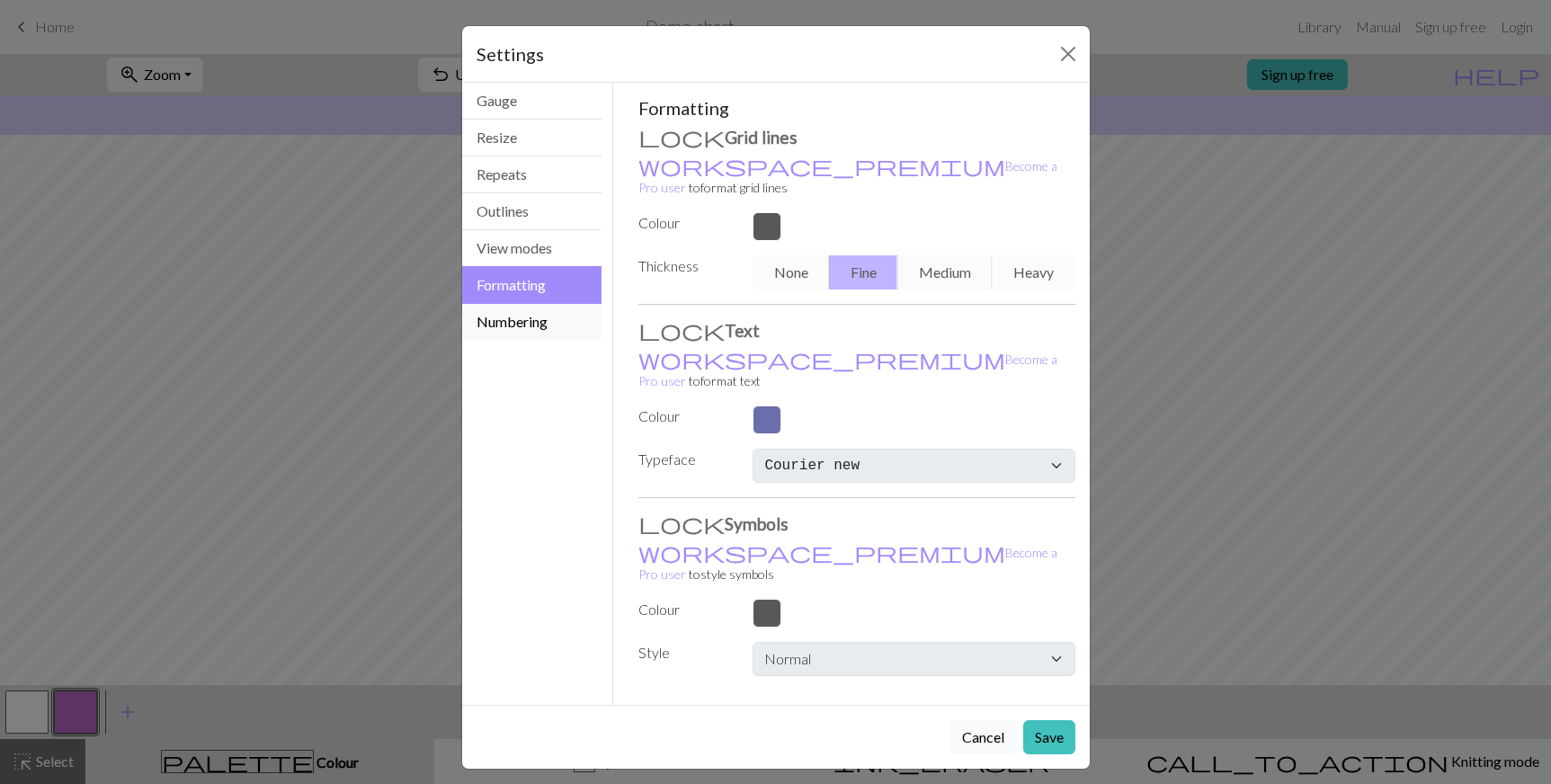
click at [514, 313] on button "Numbering" at bounding box center [532, 321] width 140 height 36
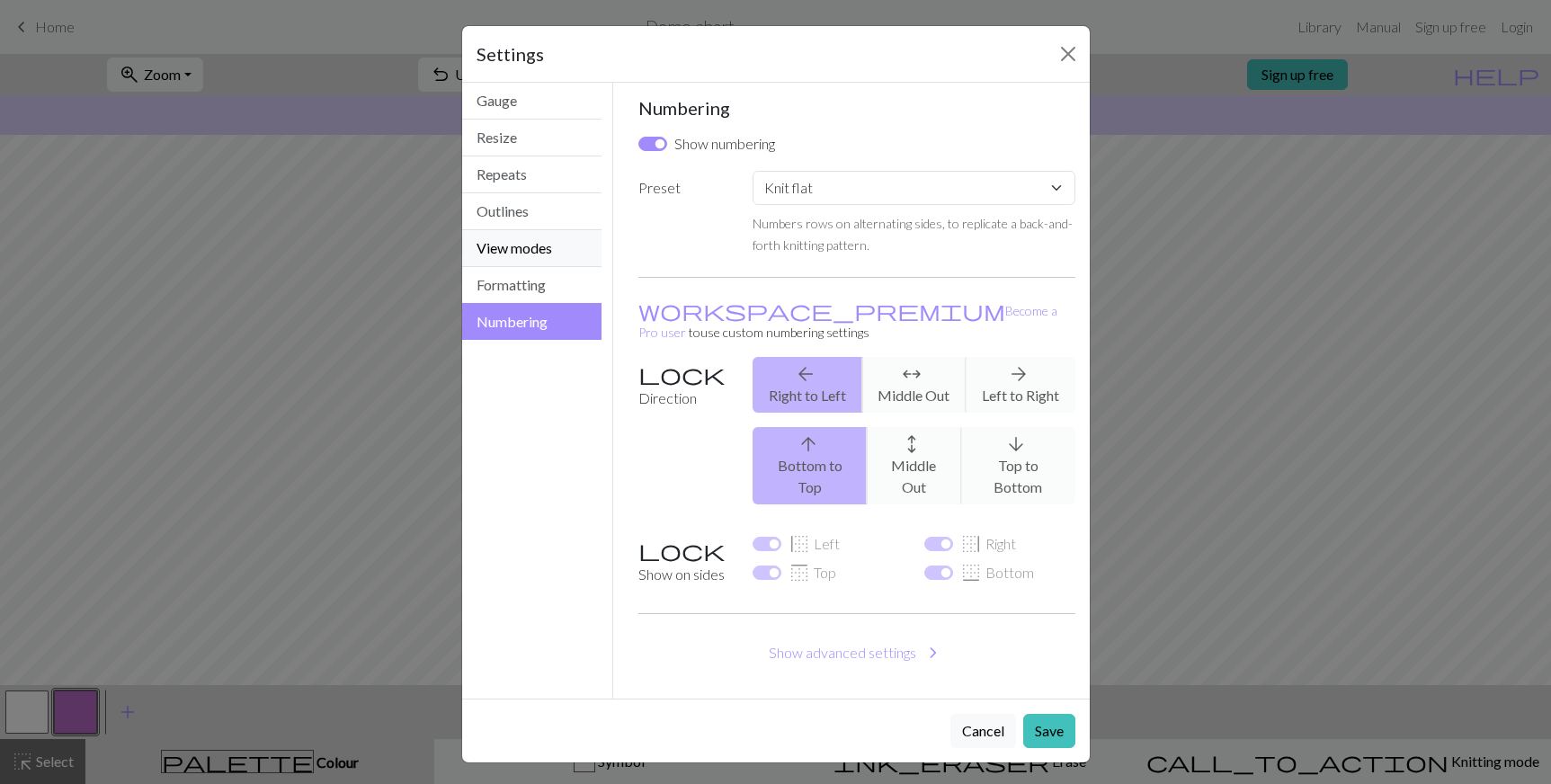
click at [526, 235] on button "View modes" at bounding box center [532, 249] width 140 height 37
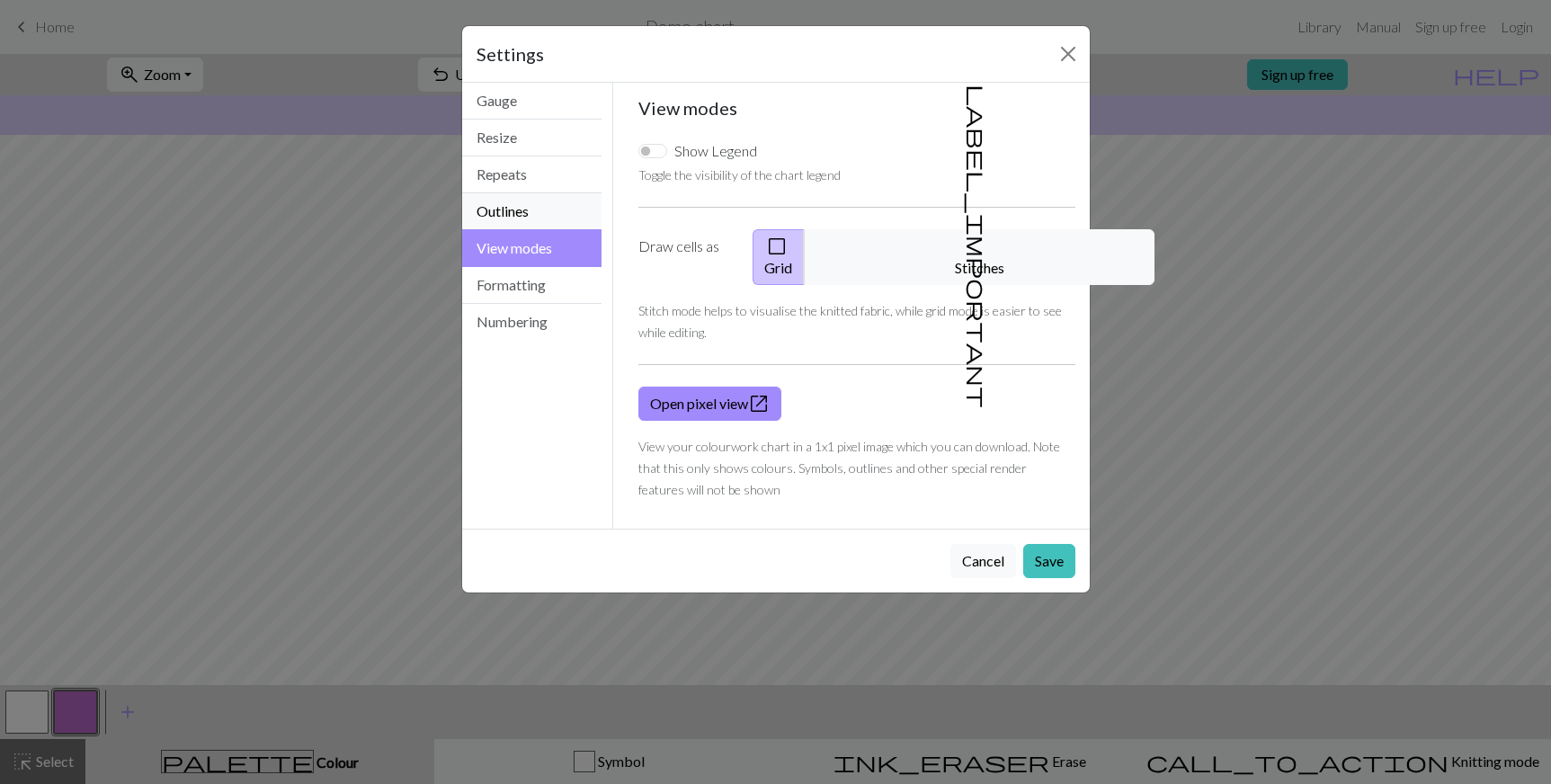
click at [512, 205] on button "Outlines" at bounding box center [532, 211] width 140 height 37
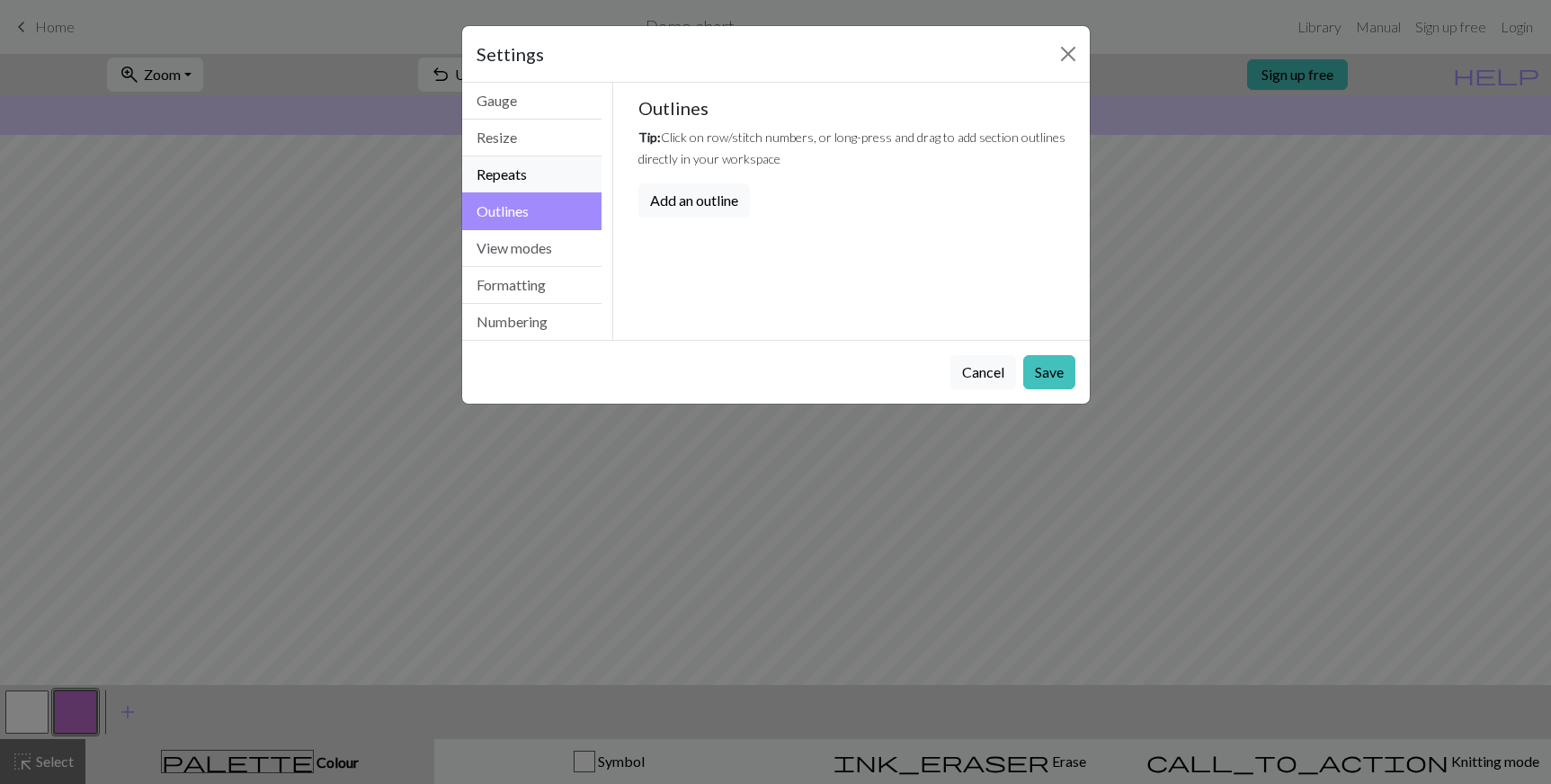
click at [512, 180] on button "Repeats" at bounding box center [532, 175] width 140 height 37
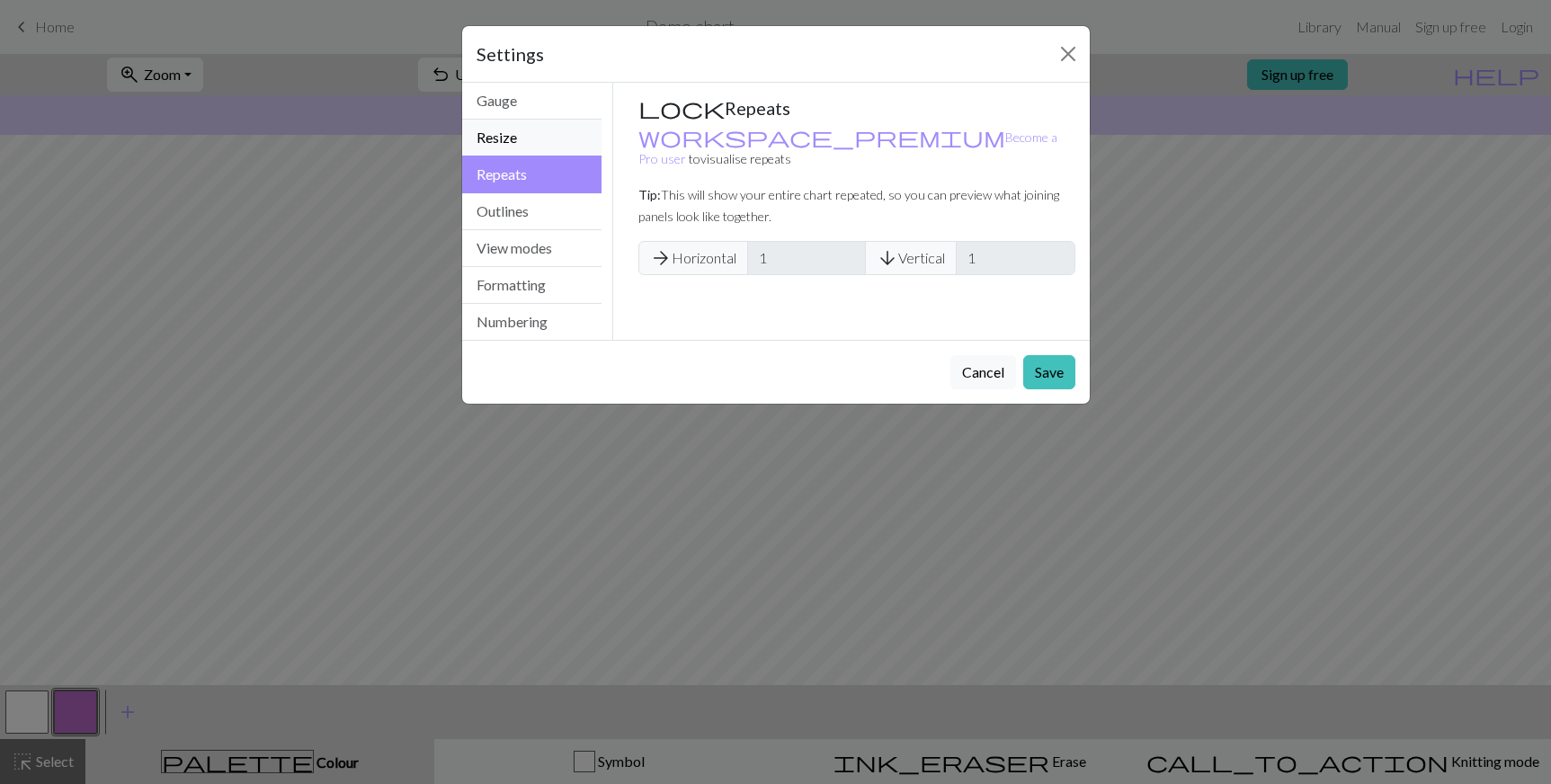
click at [501, 150] on button "Resize" at bounding box center [532, 138] width 140 height 37
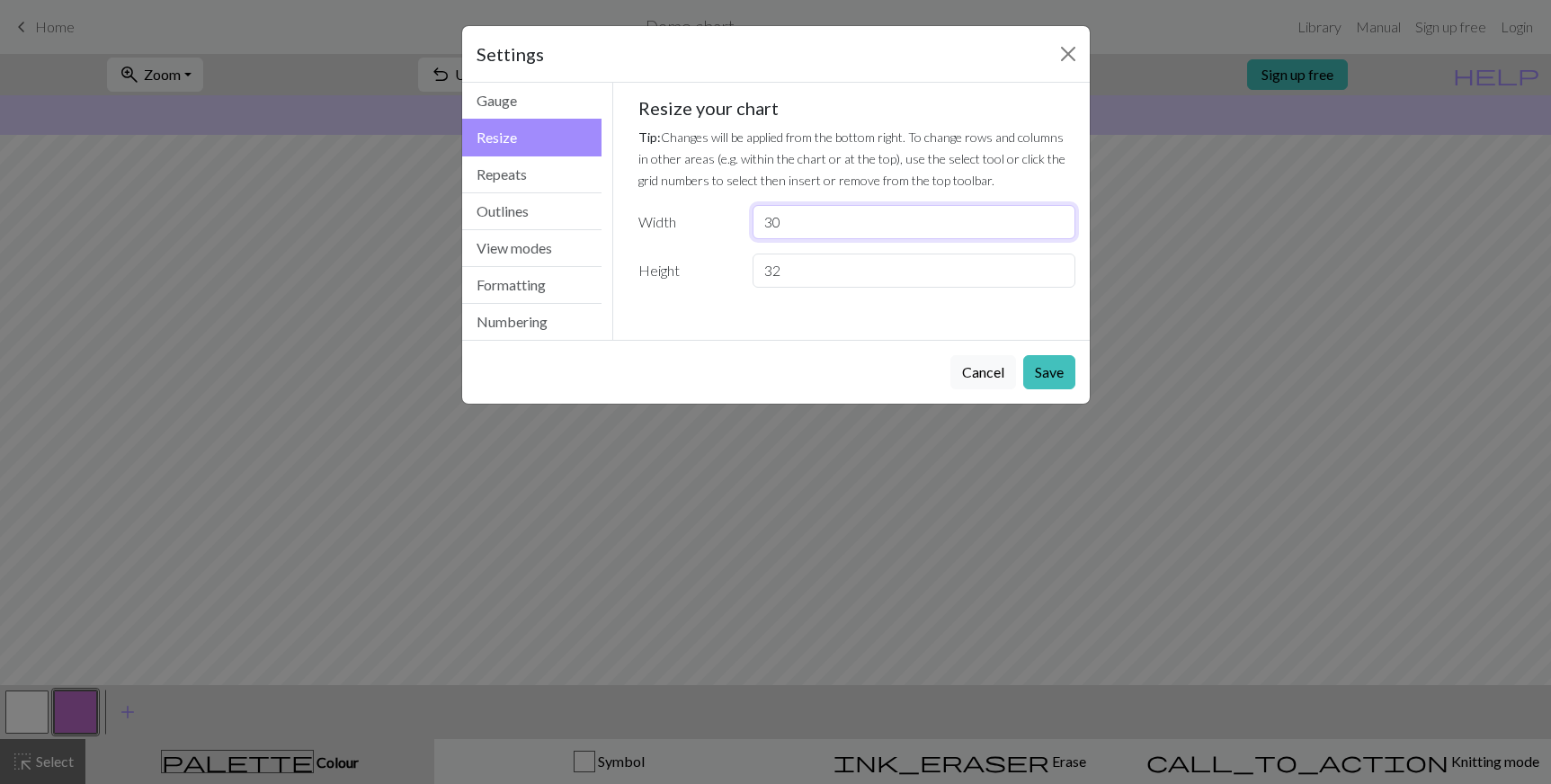
drag, startPoint x: 878, startPoint y: 213, endPoint x: 460, endPoint y: 269, distance: 421.7
click at [460, 269] on div "Resize Gauge Resize Repeats Outlines View modes Formatting Numbering Gauge Resi…" at bounding box center [775, 210] width 649 height 257
type input "22"
drag, startPoint x: 801, startPoint y: 274, endPoint x: 575, endPoint y: 317, distance: 230.1
click at [575, 317] on div "Resize Gauge Resize Repeats Outlines View modes Formatting Numbering Gauge Resi…" at bounding box center [775, 210] width 649 height 257
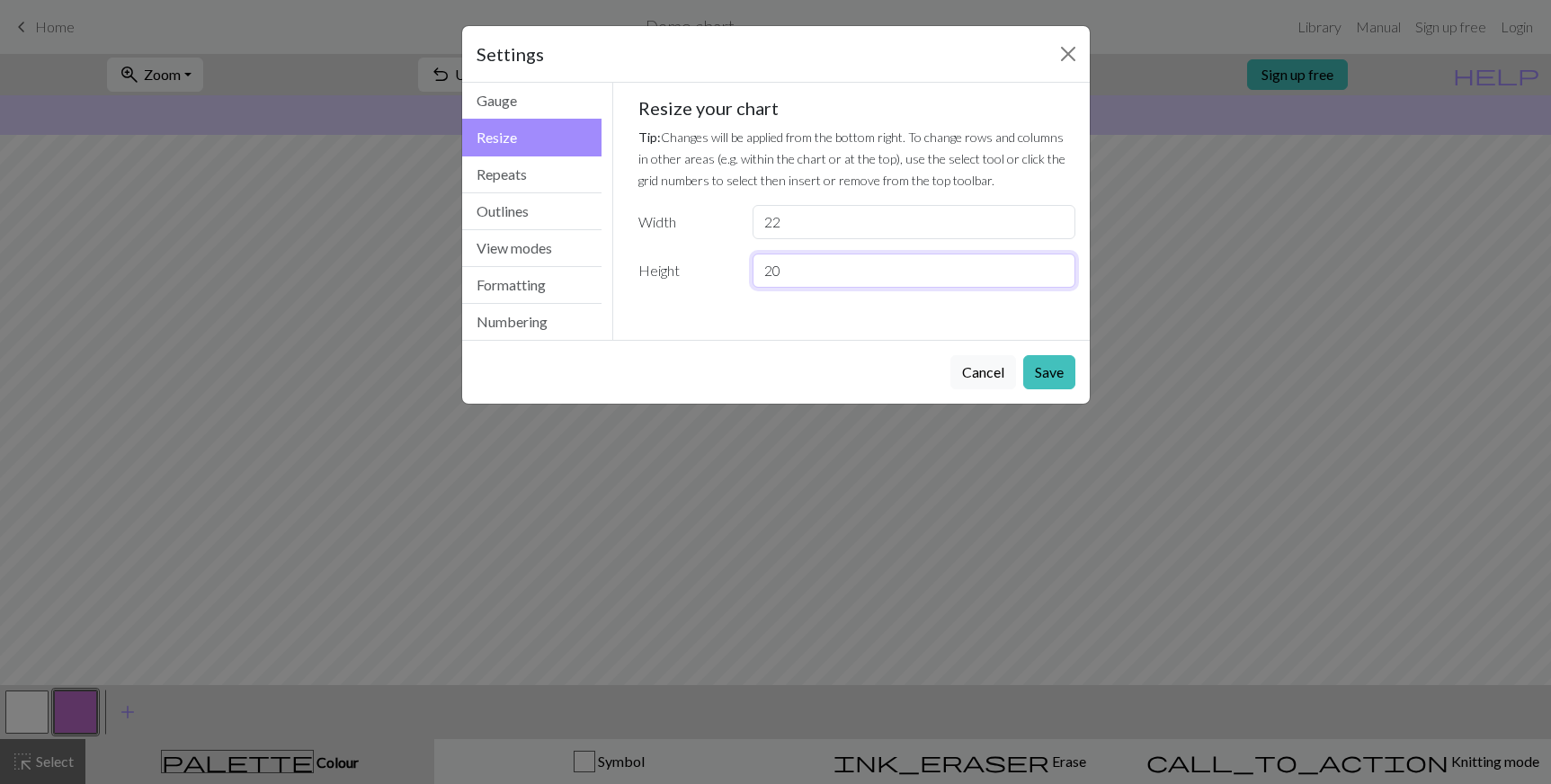
type input "20"
click at [1006, 347] on div "Cancel Save" at bounding box center [776, 371] width 628 height 64
click at [1033, 358] on button "Save" at bounding box center [1049, 371] width 52 height 34
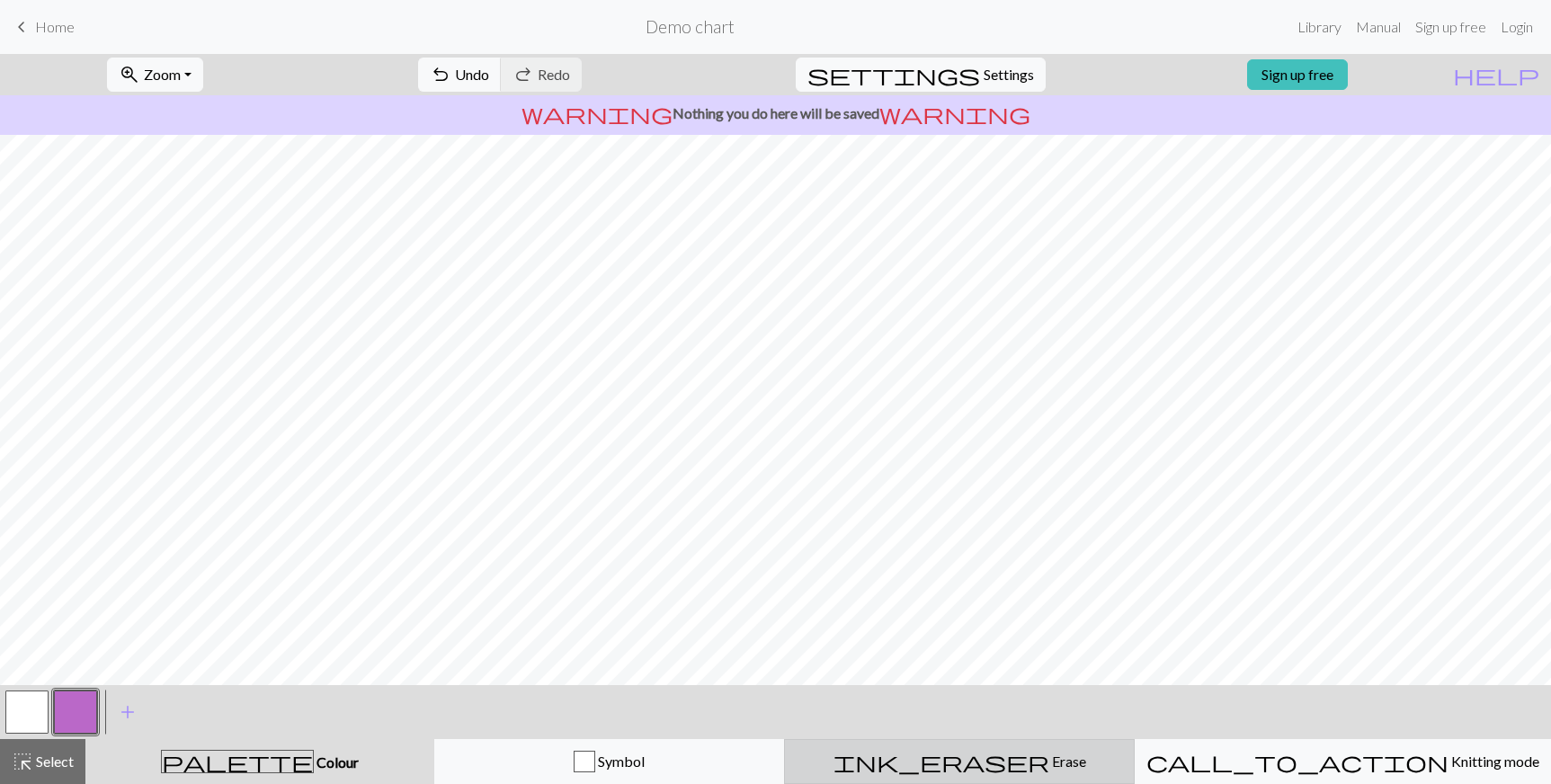
click at [1050, 763] on span "Erase" at bounding box center [1068, 760] width 37 height 17
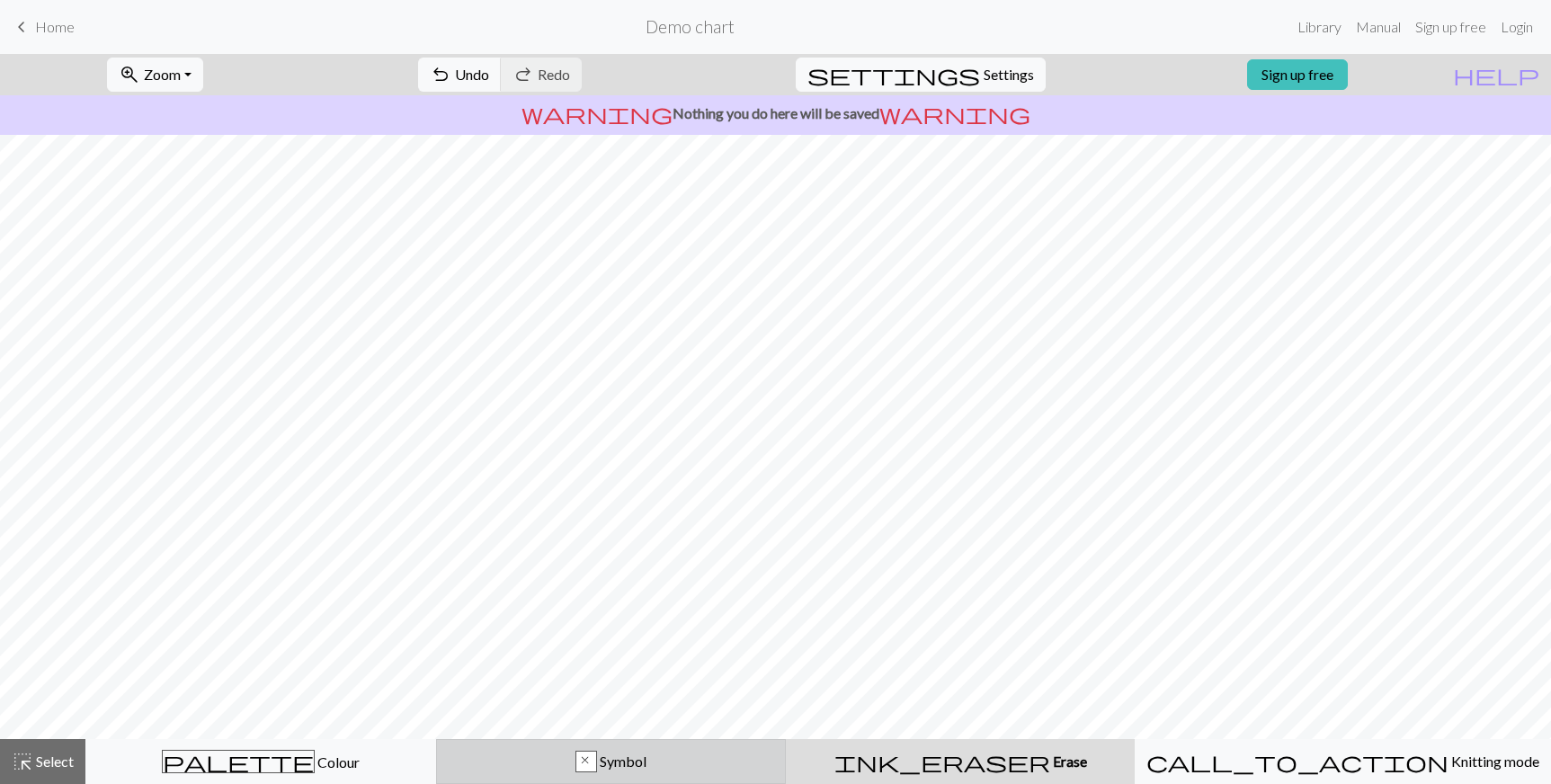
click at [597, 750] on div "x" at bounding box center [587, 761] width 22 height 22
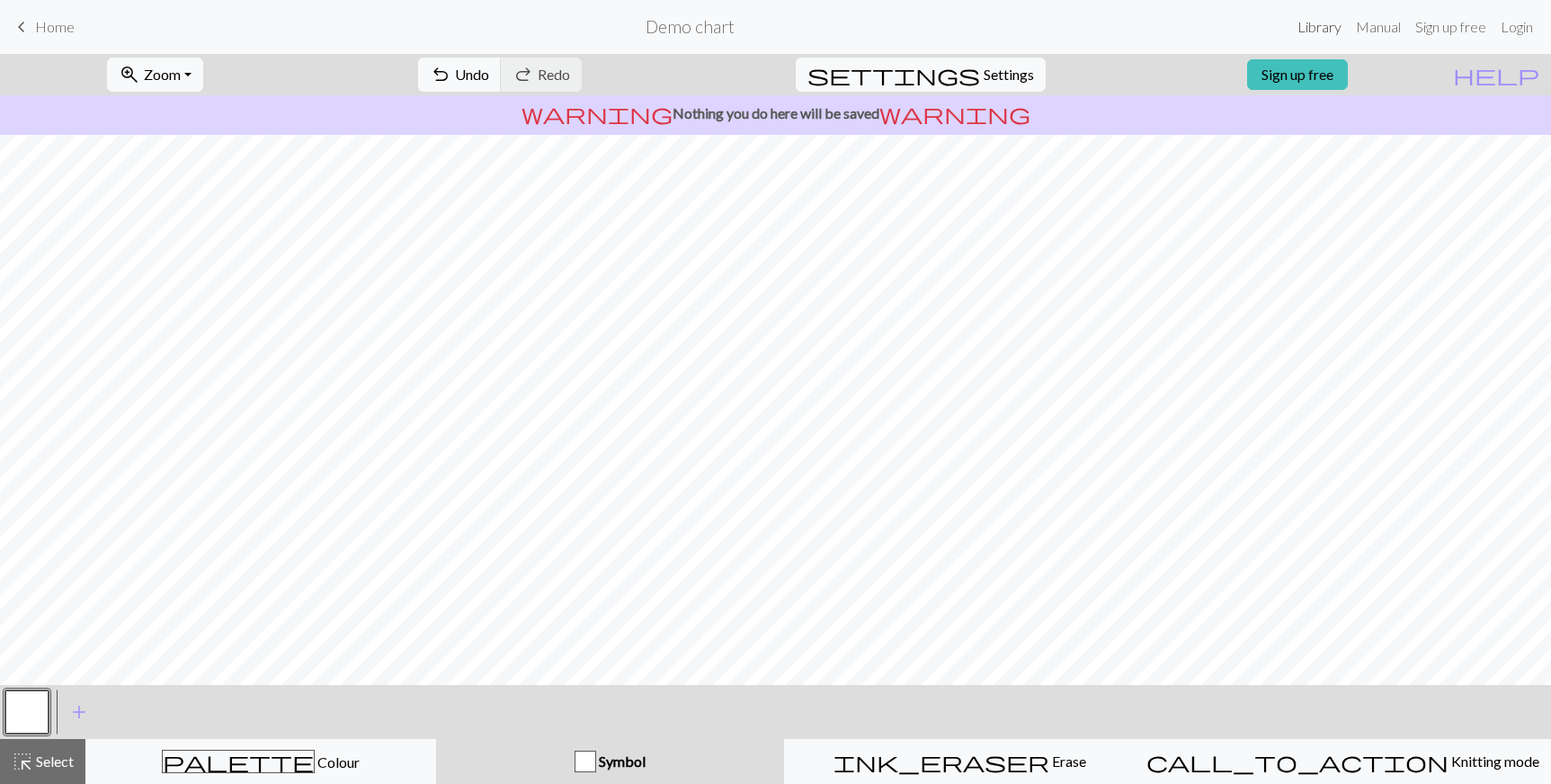
click at [1313, 38] on link "Library" at bounding box center [1319, 27] width 59 height 36
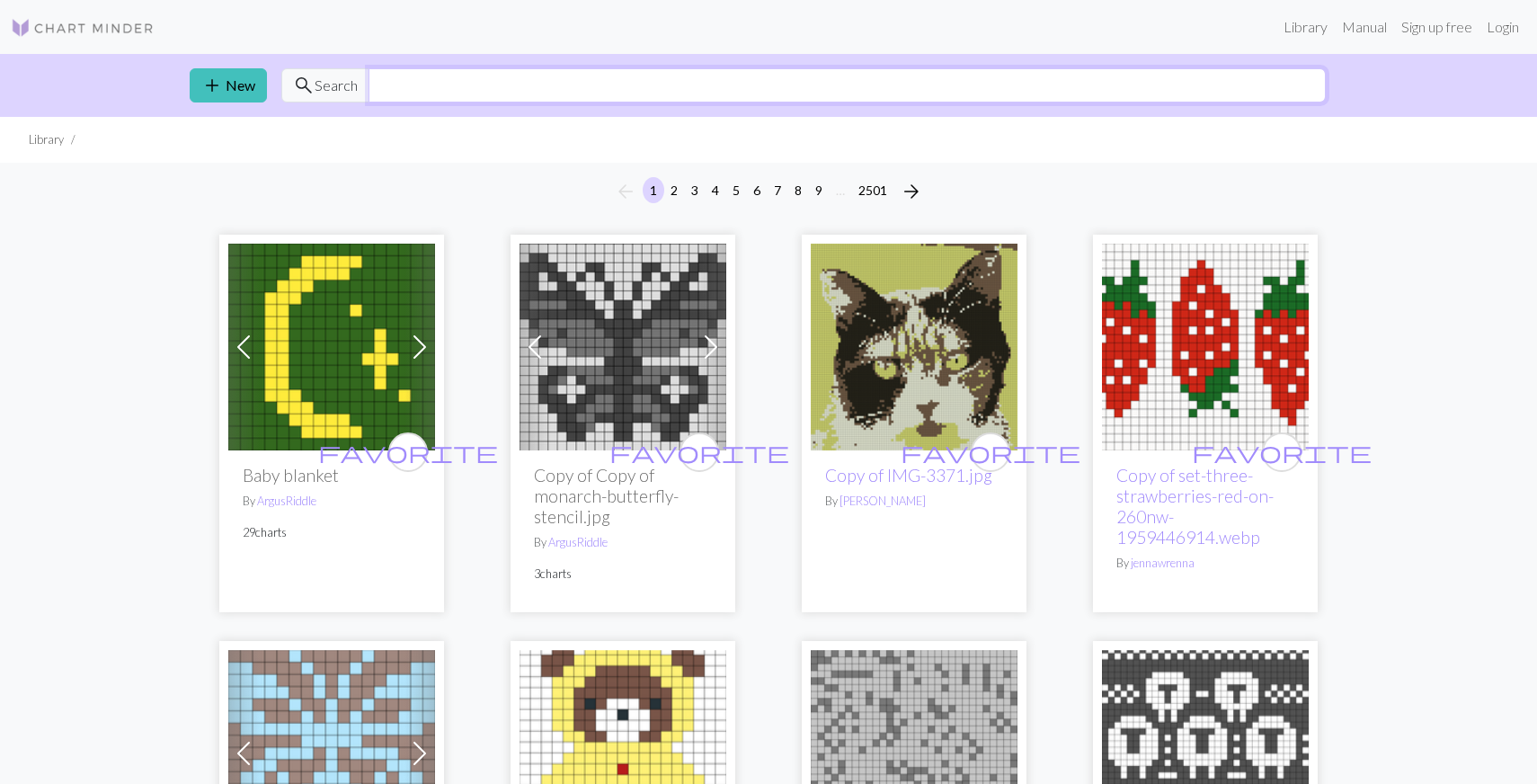
click at [551, 91] on input "text" at bounding box center [847, 85] width 957 height 34
type input "eyelet"
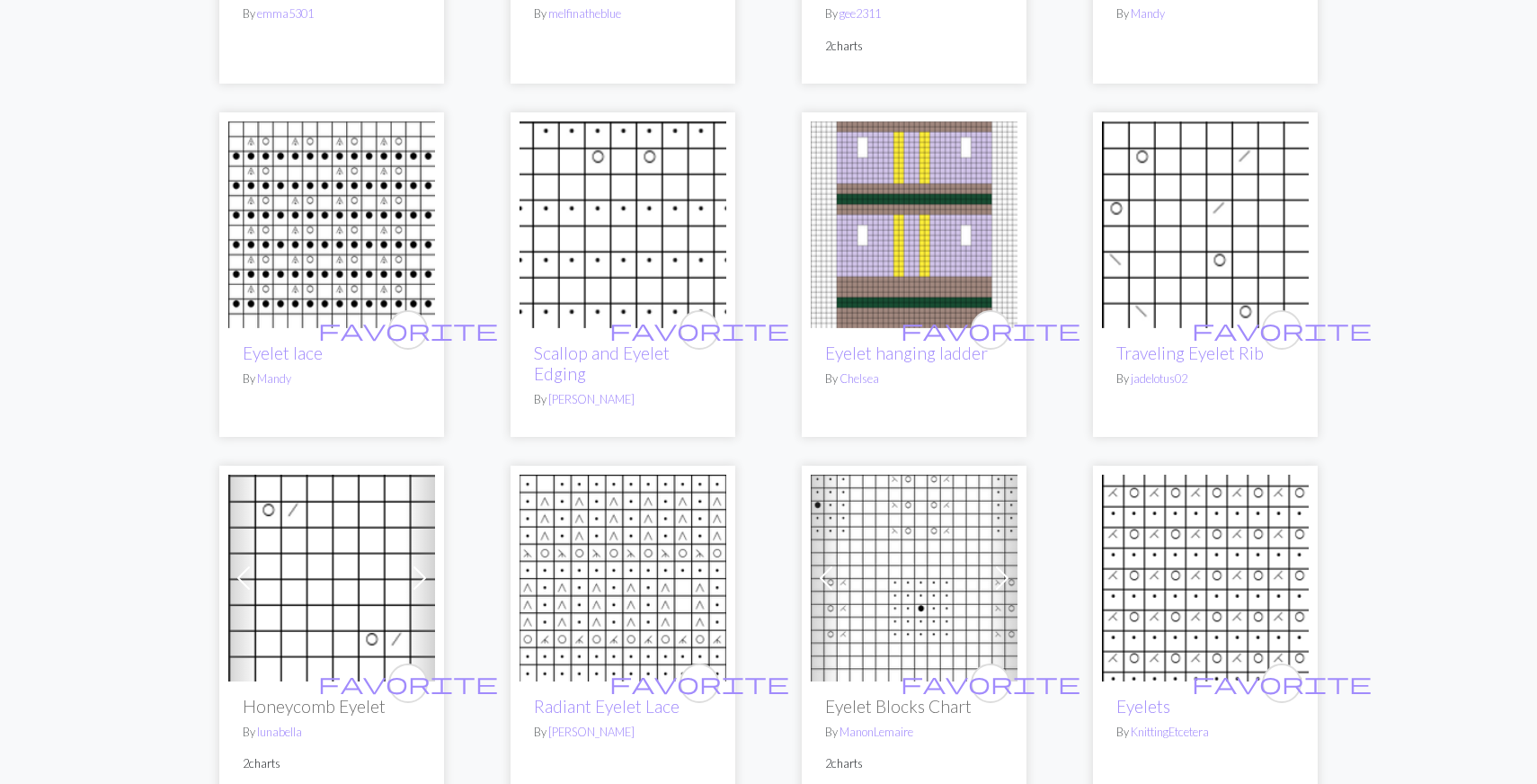
scroll to position [4135, 0]
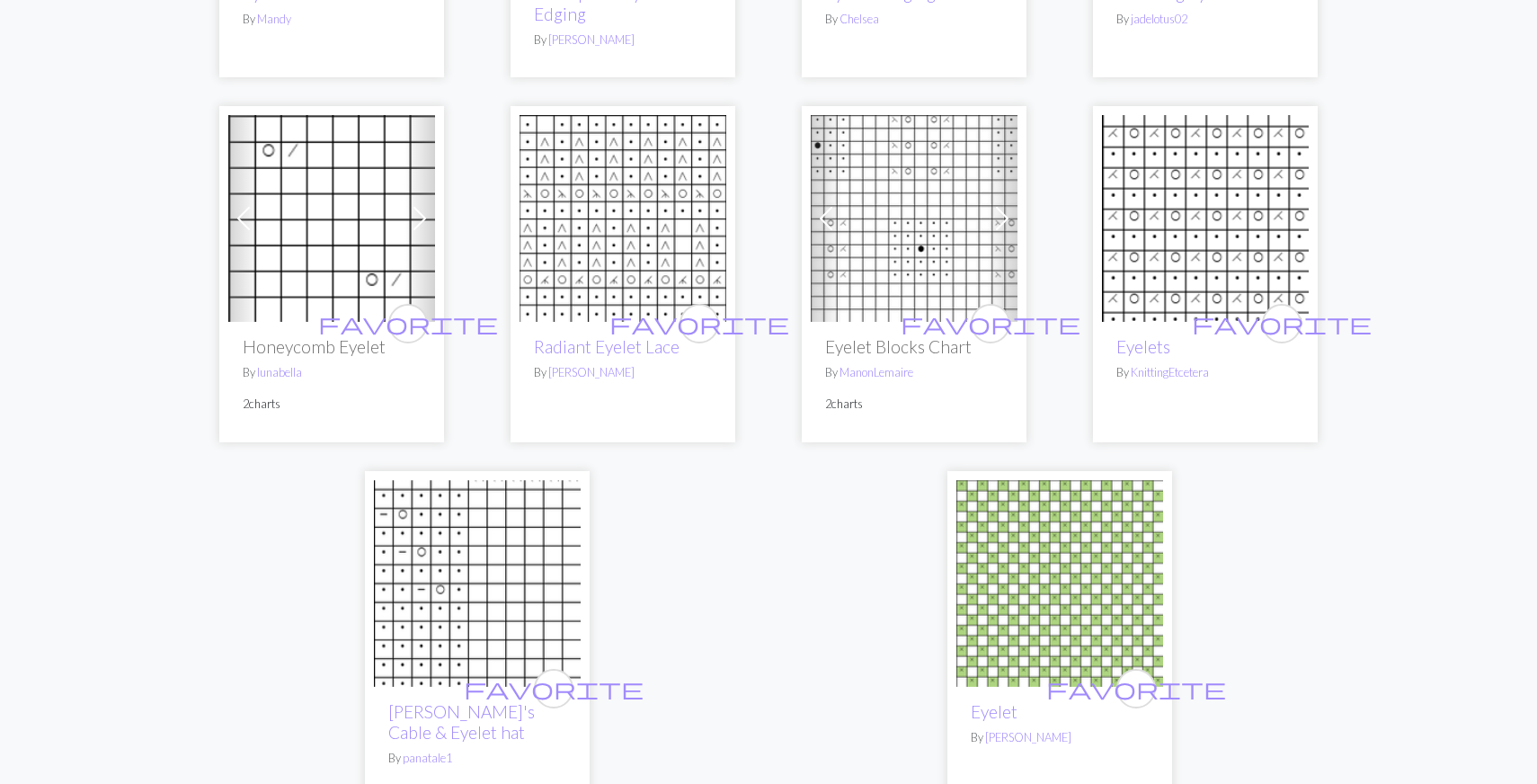
click at [427, 602] on img at bounding box center [478, 584] width 207 height 207
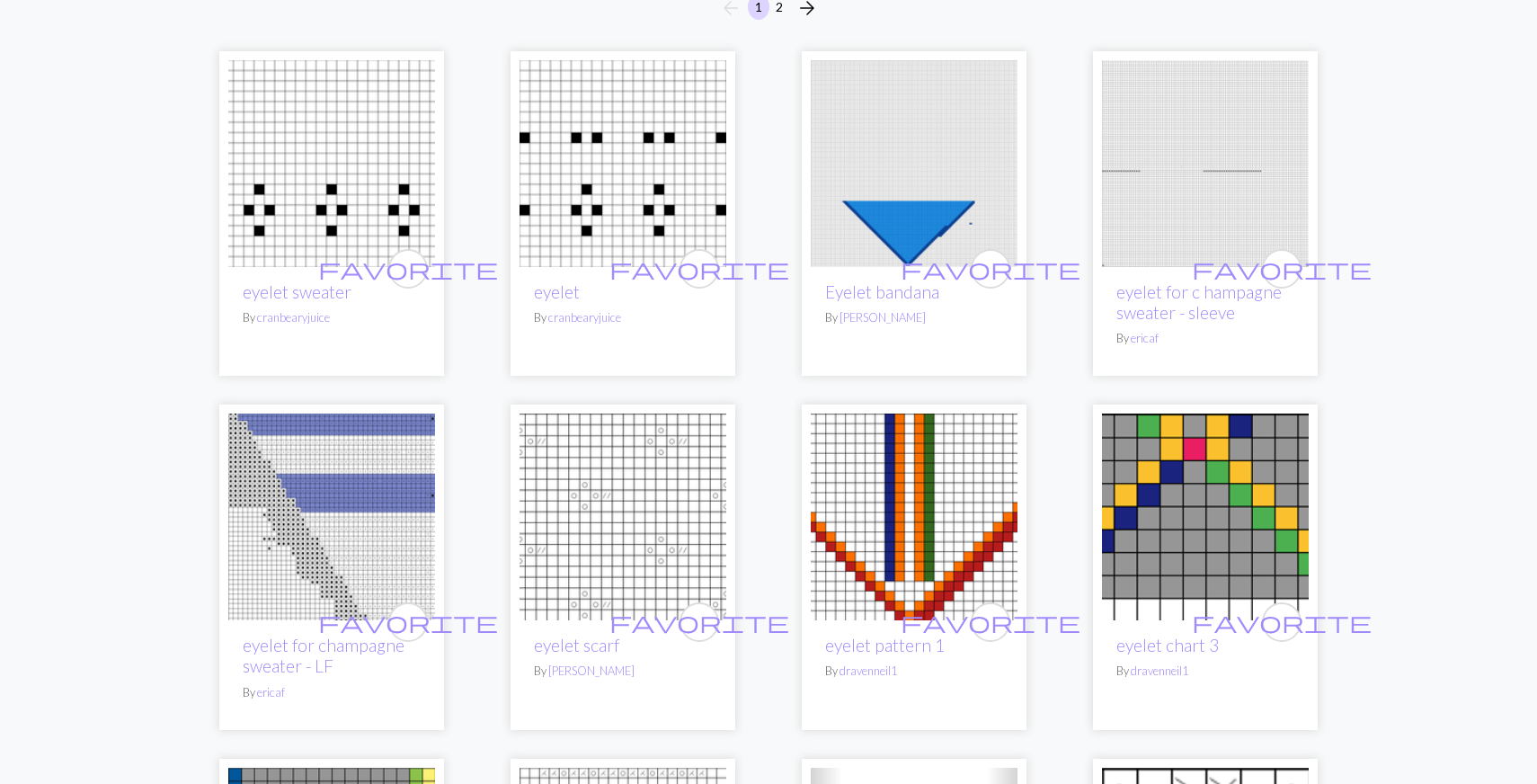
scroll to position [270, 0]
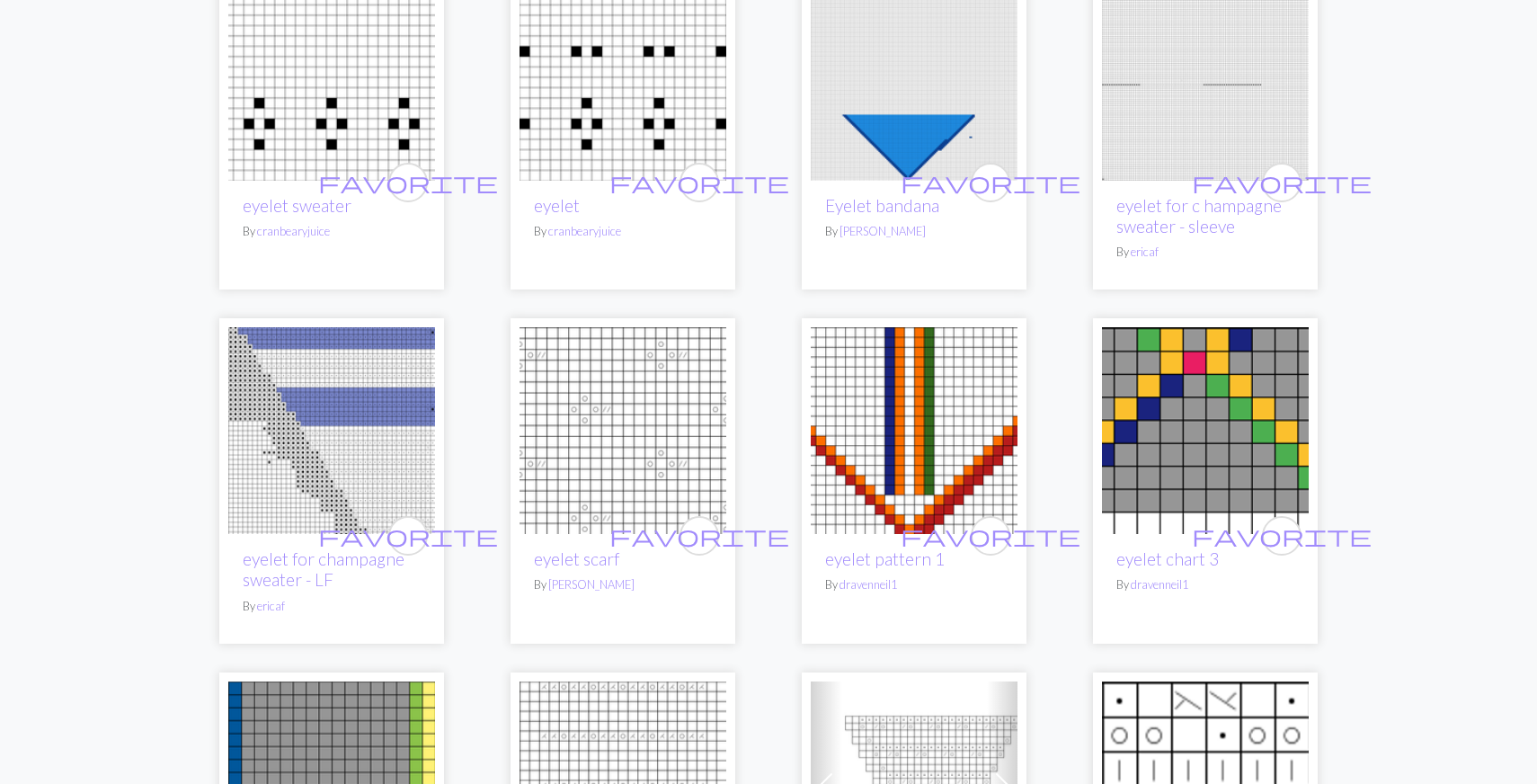
click at [593, 362] on img at bounding box center [623, 431] width 207 height 207
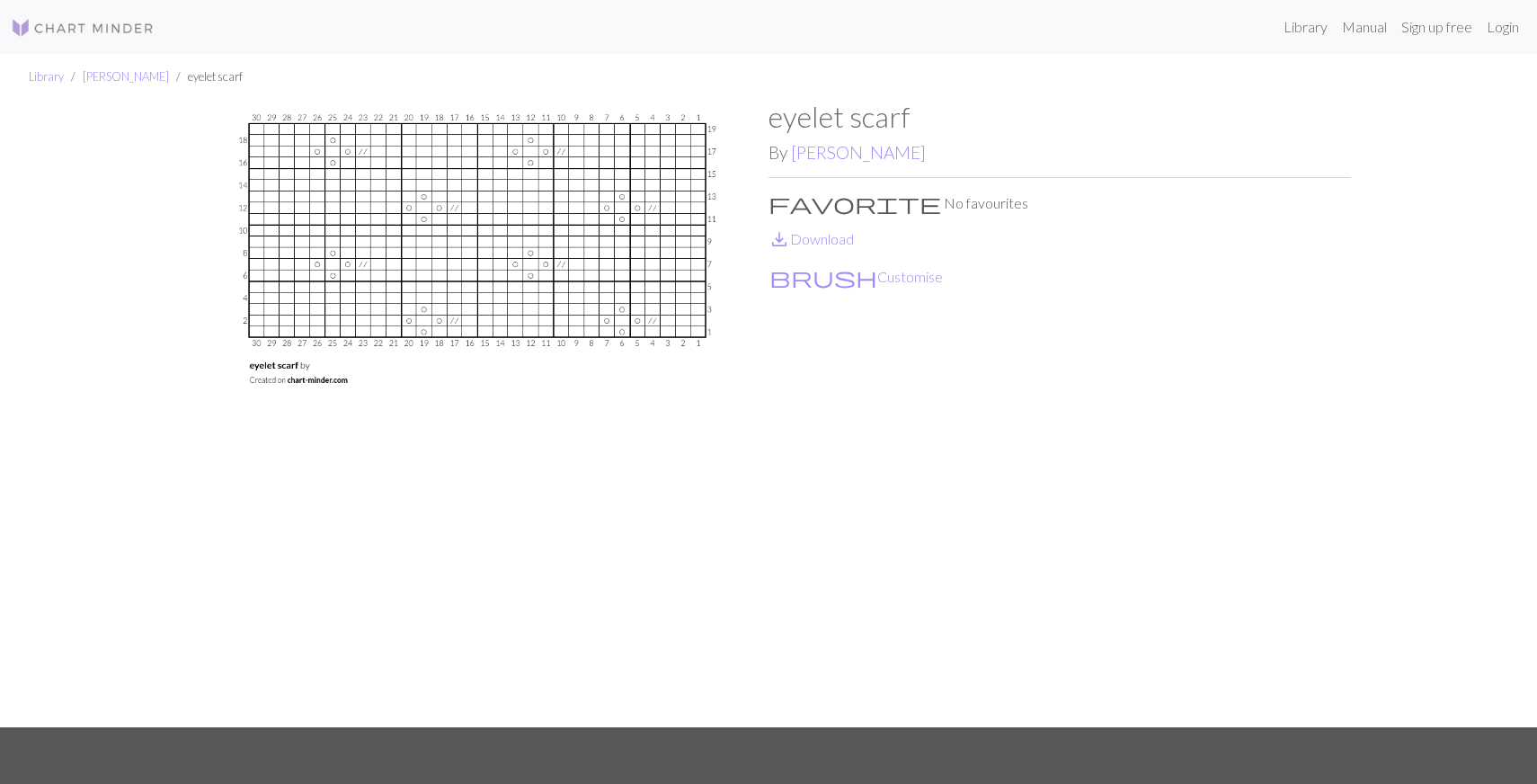
click at [656, 321] on img at bounding box center [477, 413] width 583 height 628
click at [1437, 28] on link "Sign up free" at bounding box center [1436, 27] width 85 height 36
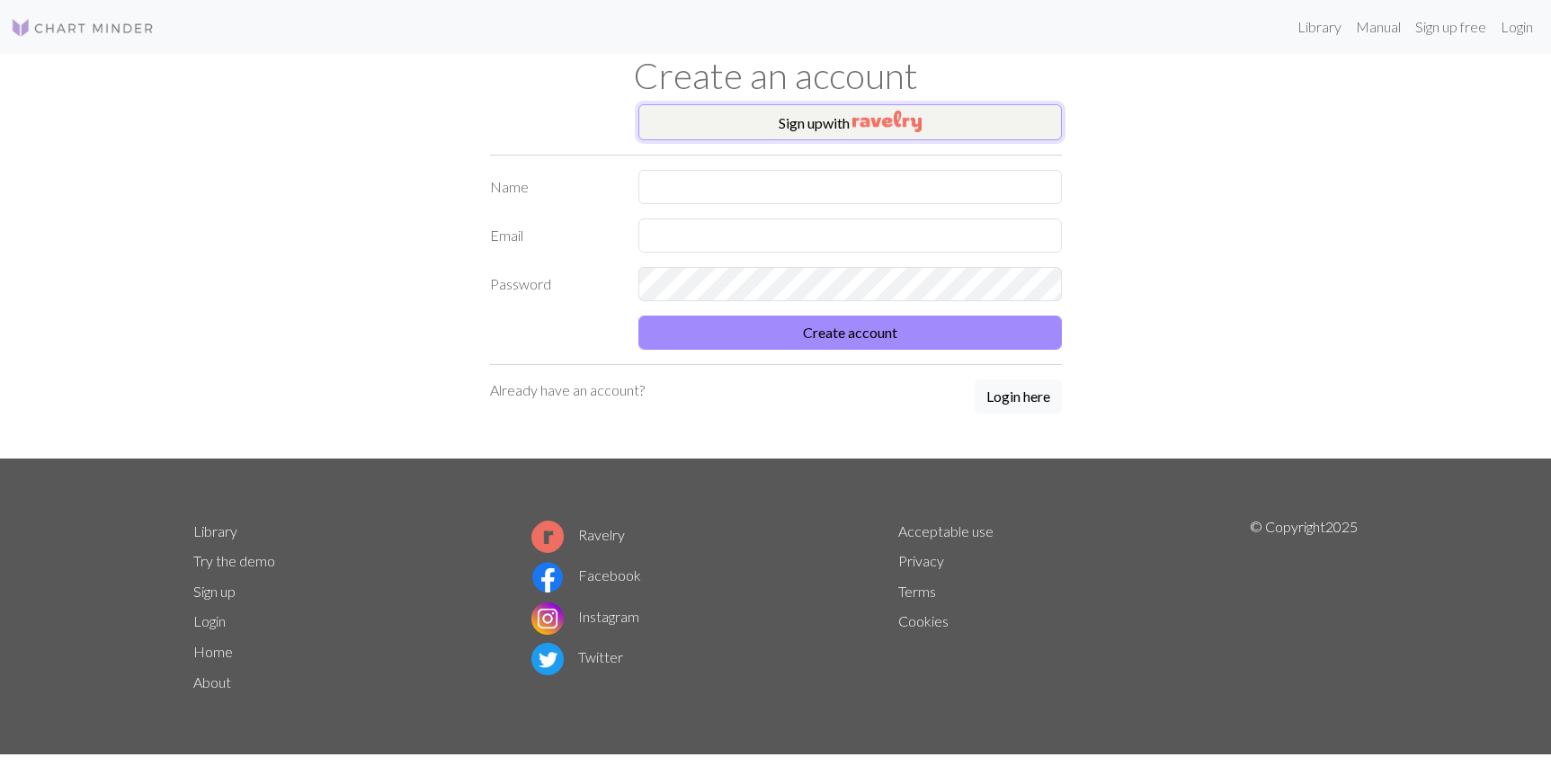
click at [953, 111] on button "Sign up with" at bounding box center [850, 122] width 424 height 36
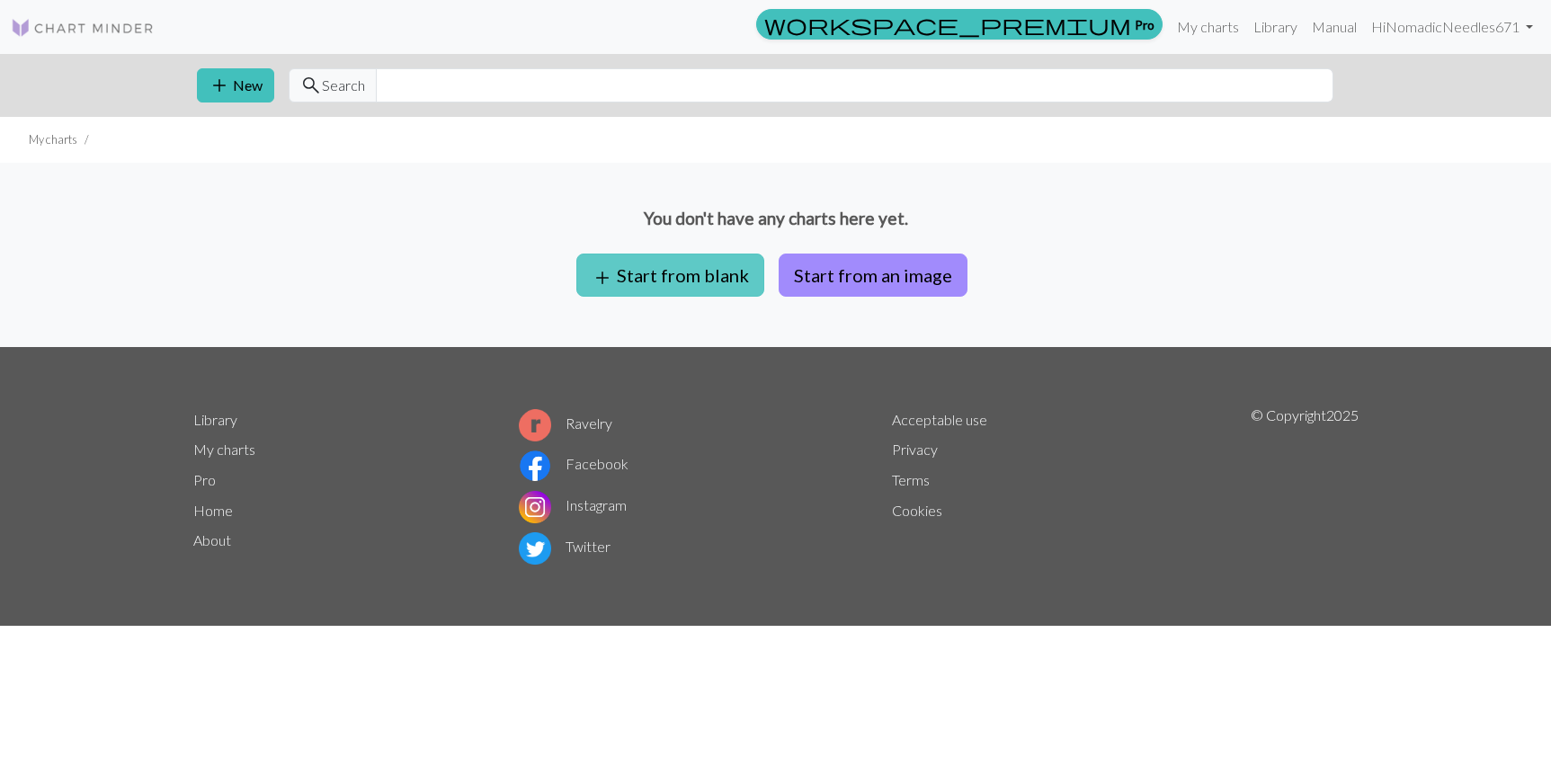
click at [658, 265] on button "add Start from blank" at bounding box center [670, 274] width 188 height 43
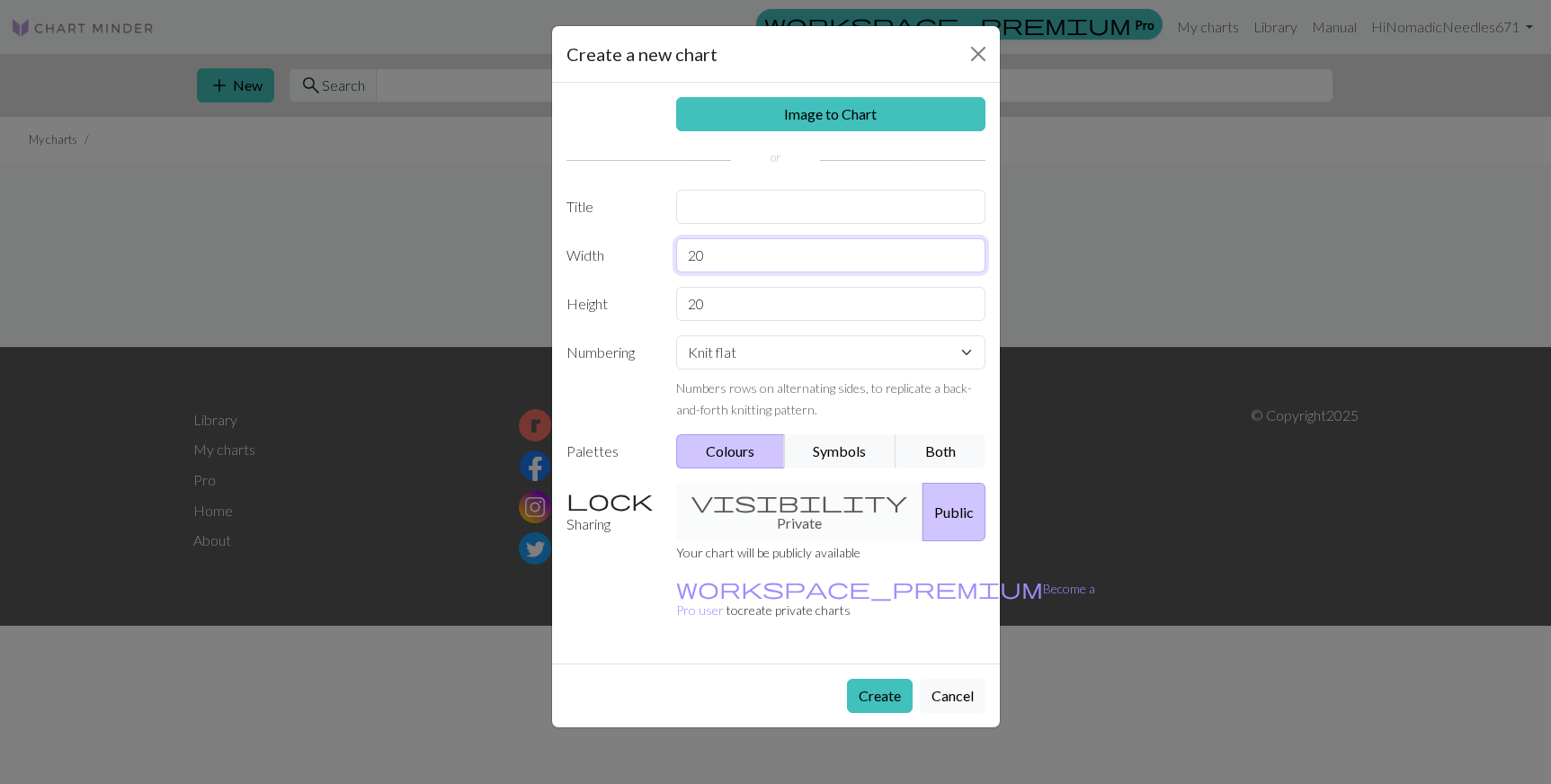
drag, startPoint x: 765, startPoint y: 251, endPoint x: 486, endPoint y: 272, distance: 279.8
click at [486, 272] on div "Create a new chart Image to Chart Title Width 20 Height 20 Numbering Knit flat …" at bounding box center [775, 392] width 1551 height 784
type input "26"
click at [863, 679] on button "Create" at bounding box center [880, 695] width 66 height 34
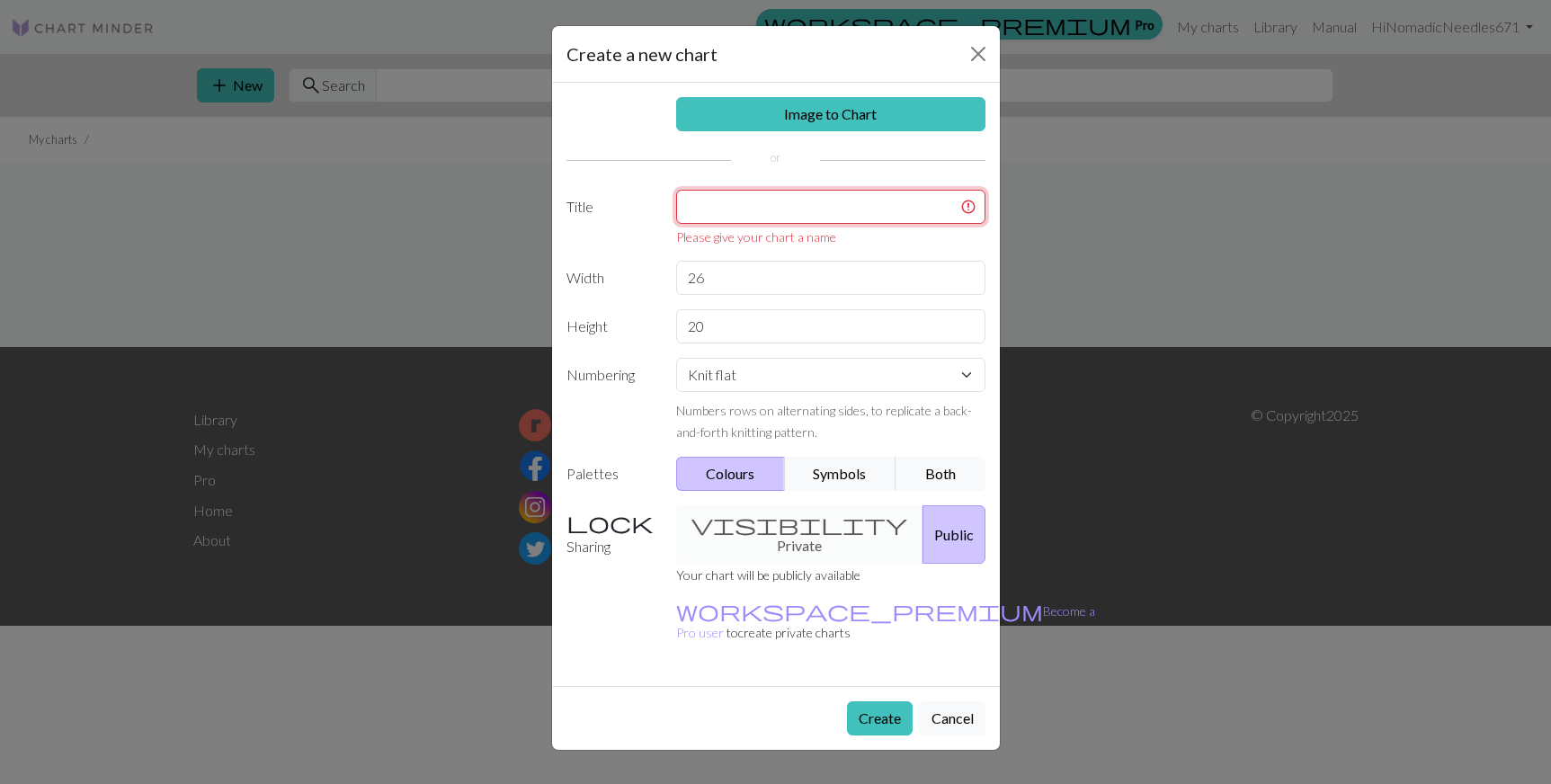
click at [813, 206] on input "text" at bounding box center [831, 206] width 309 height 34
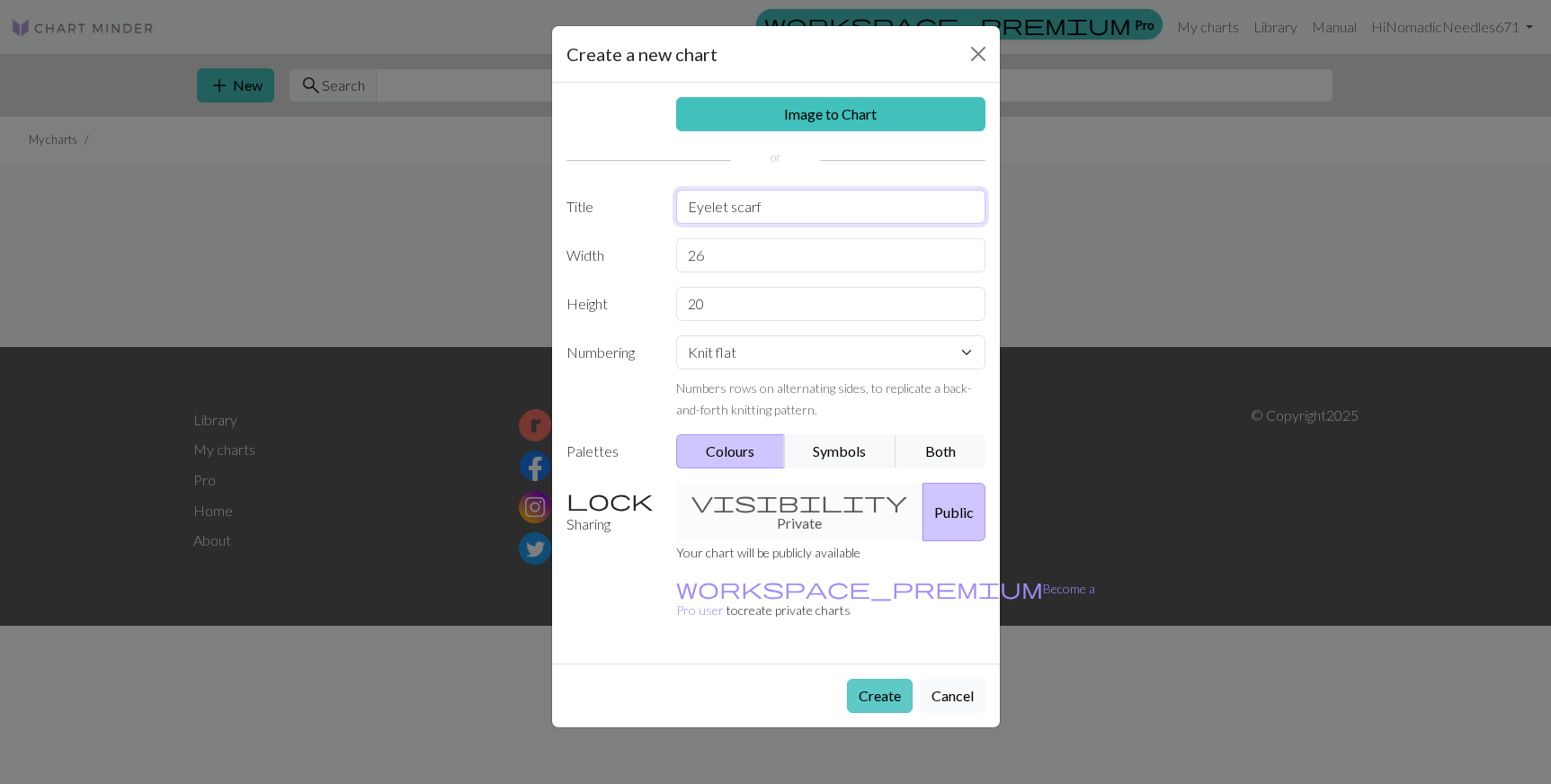
type input "Eyelet scarf"
click at [871, 679] on button "Create" at bounding box center [880, 695] width 66 height 34
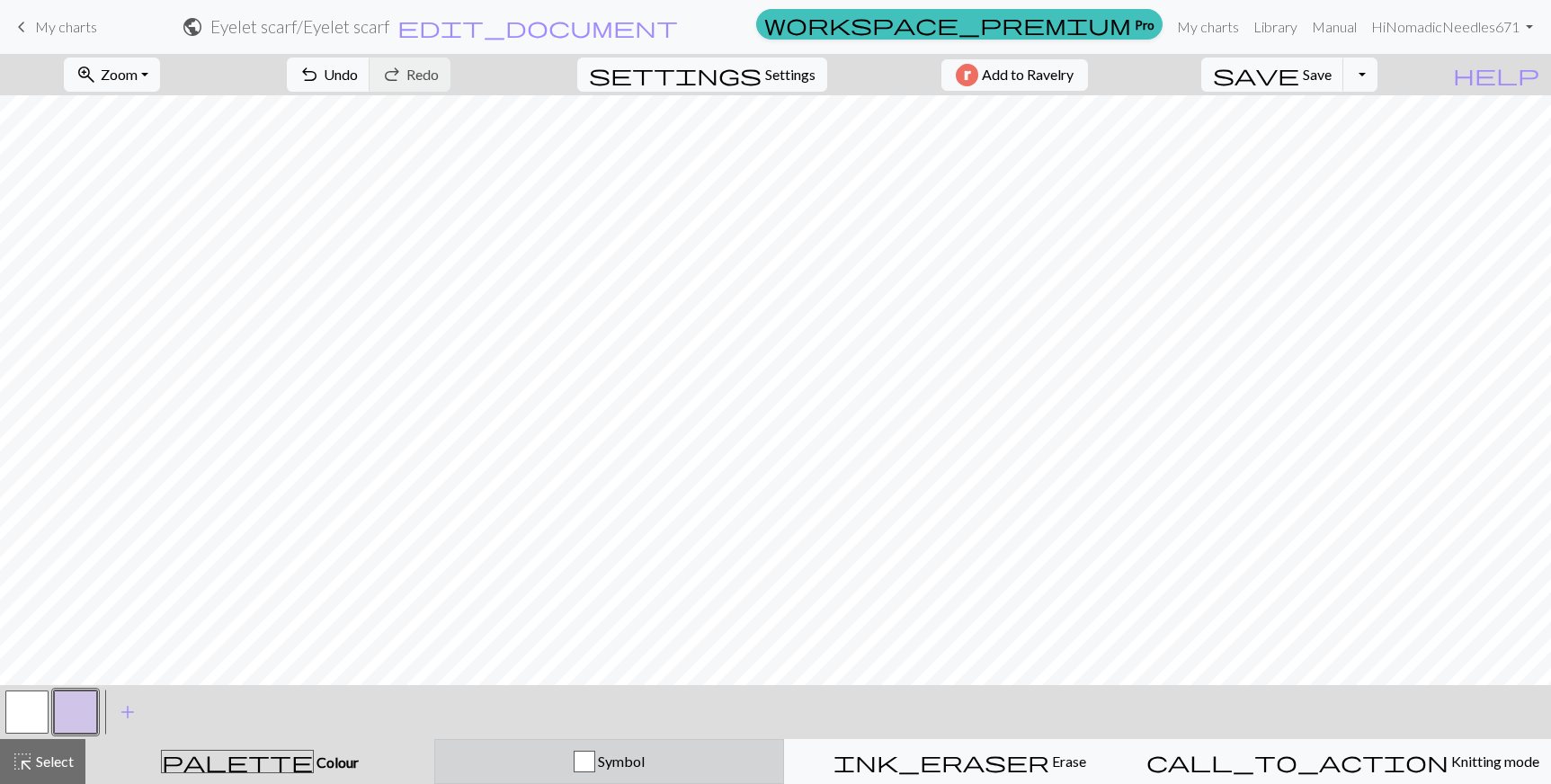
click at [595, 766] on div "button" at bounding box center [585, 761] width 22 height 22
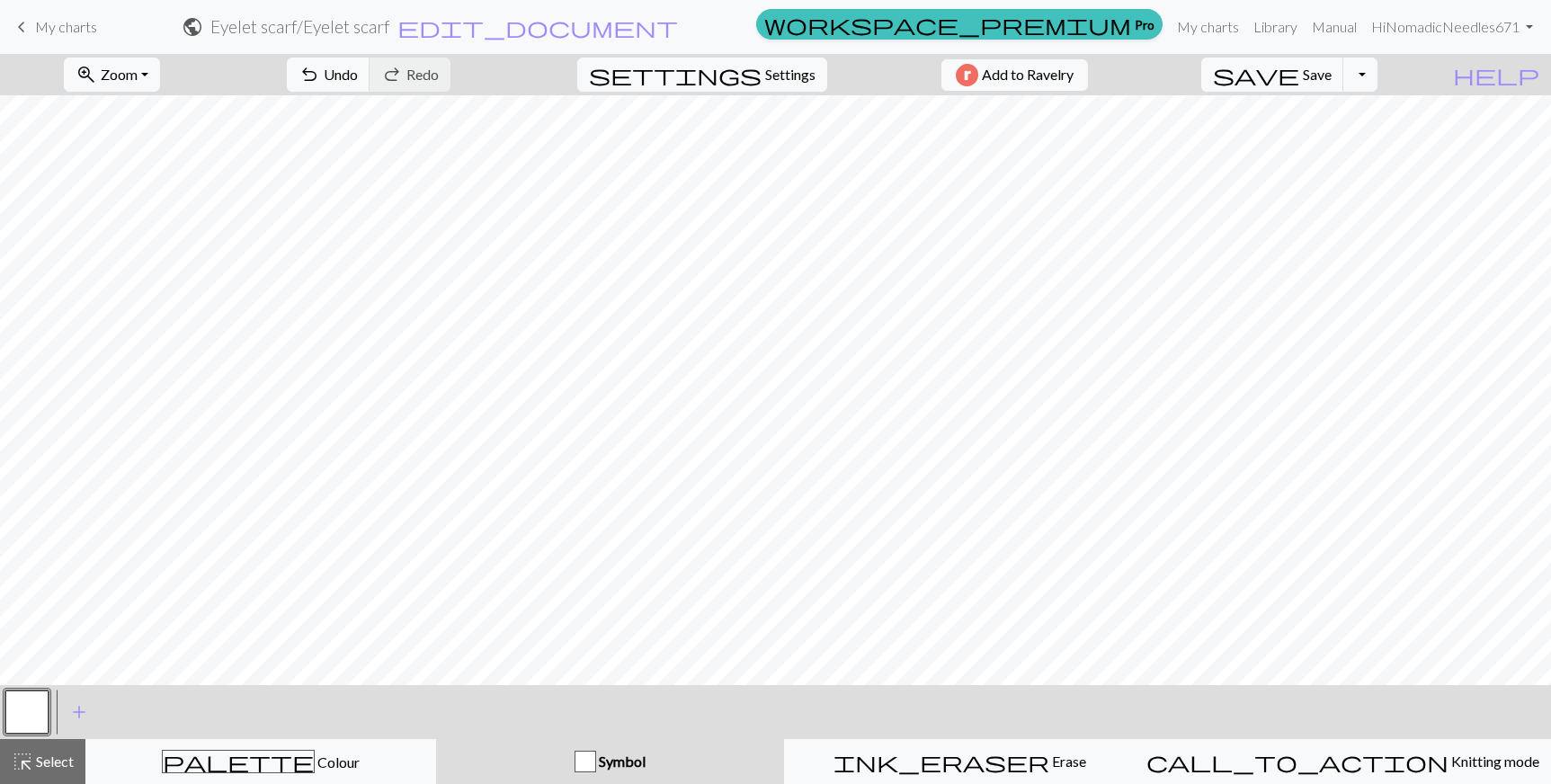
click at [596, 759] on div "button" at bounding box center [586, 761] width 22 height 22
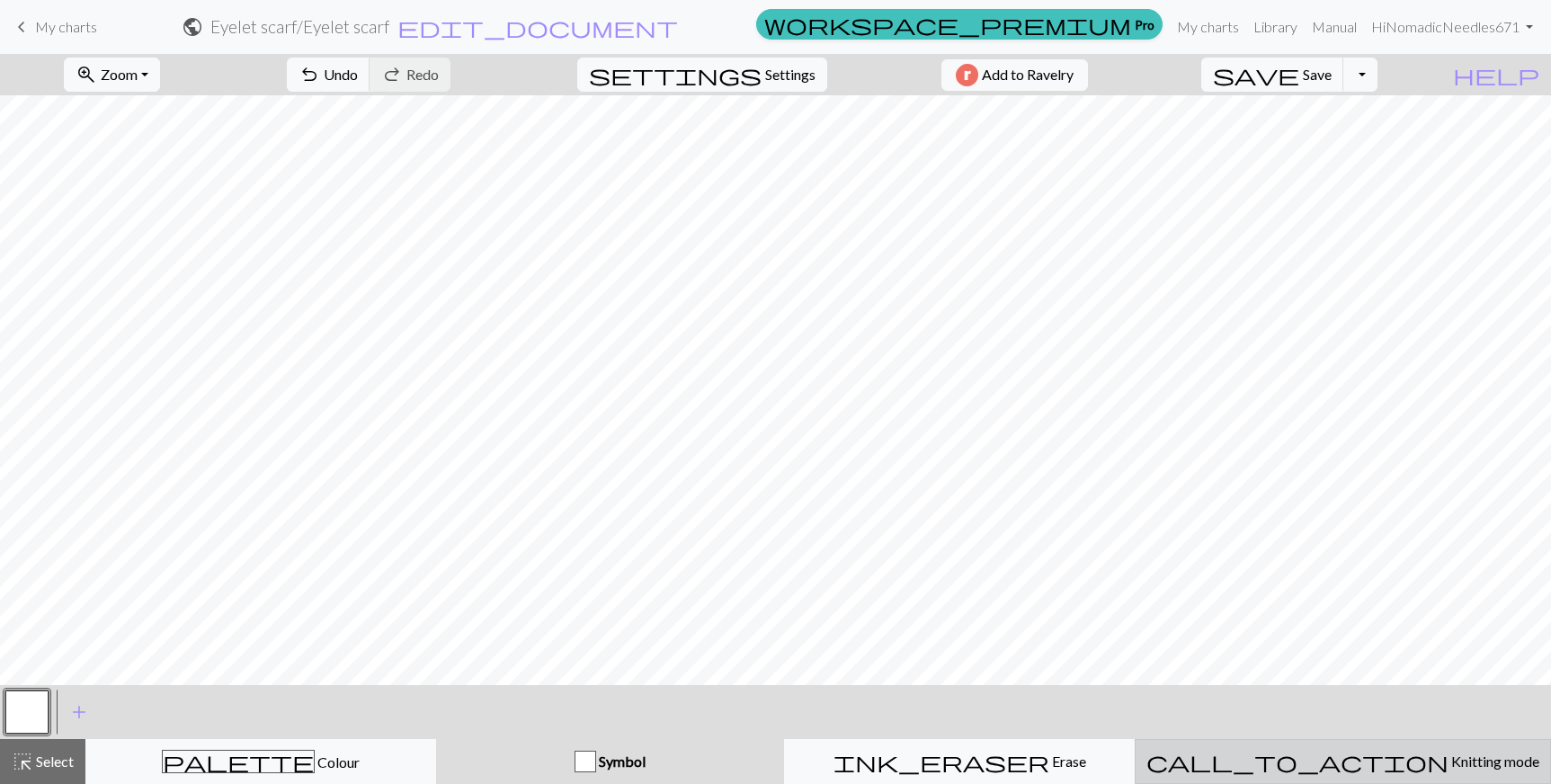
click at [1331, 743] on button "call_to_action Knitting mode Knitting mode" at bounding box center [1342, 761] width 416 height 45
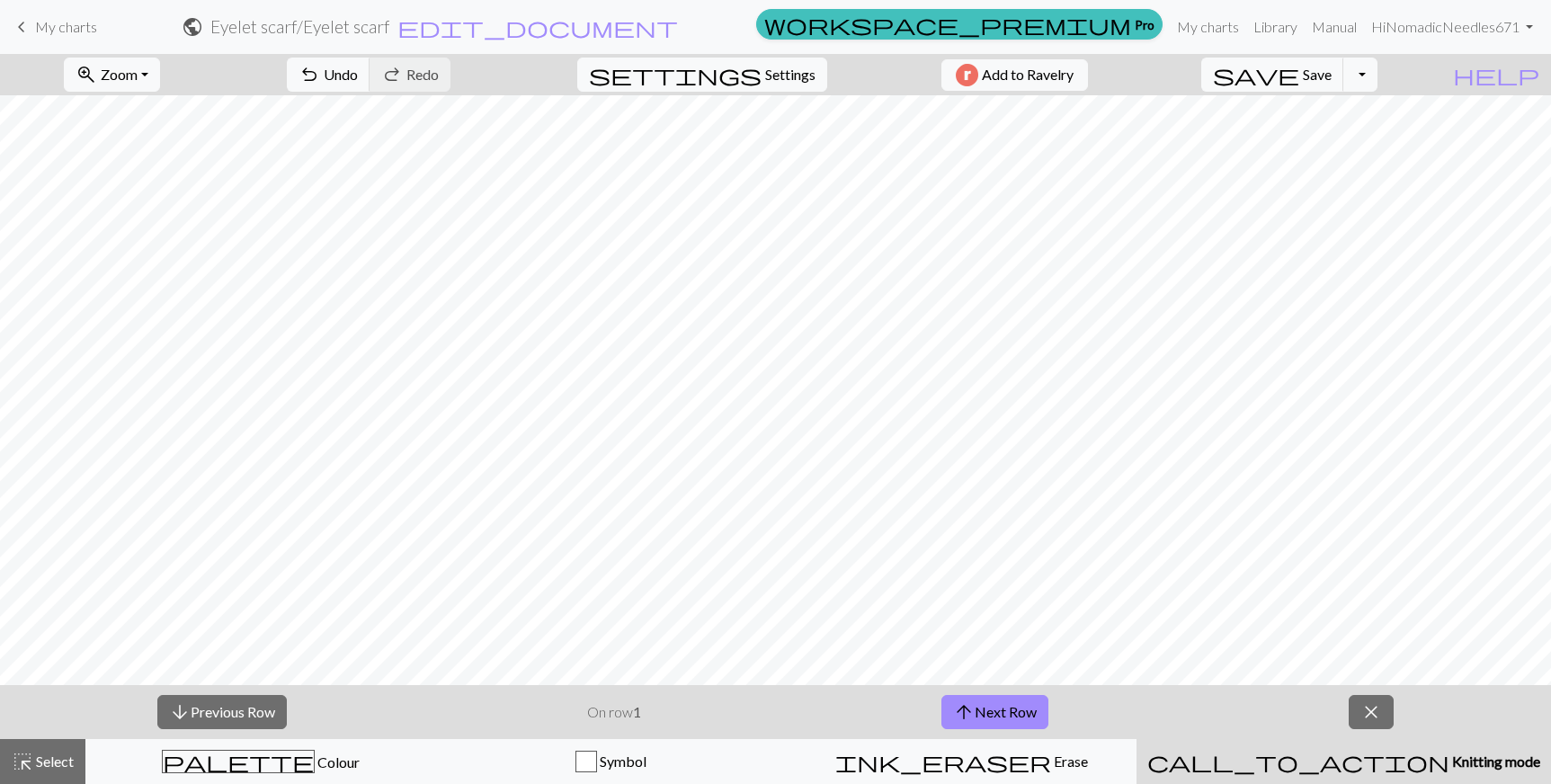
click at [1373, 691] on div "arrow_downward Previous Row On row 1 arrow_upward Next Row close" at bounding box center [775, 712] width 1551 height 54
click at [1367, 713] on span "close" at bounding box center [1372, 712] width 22 height 26
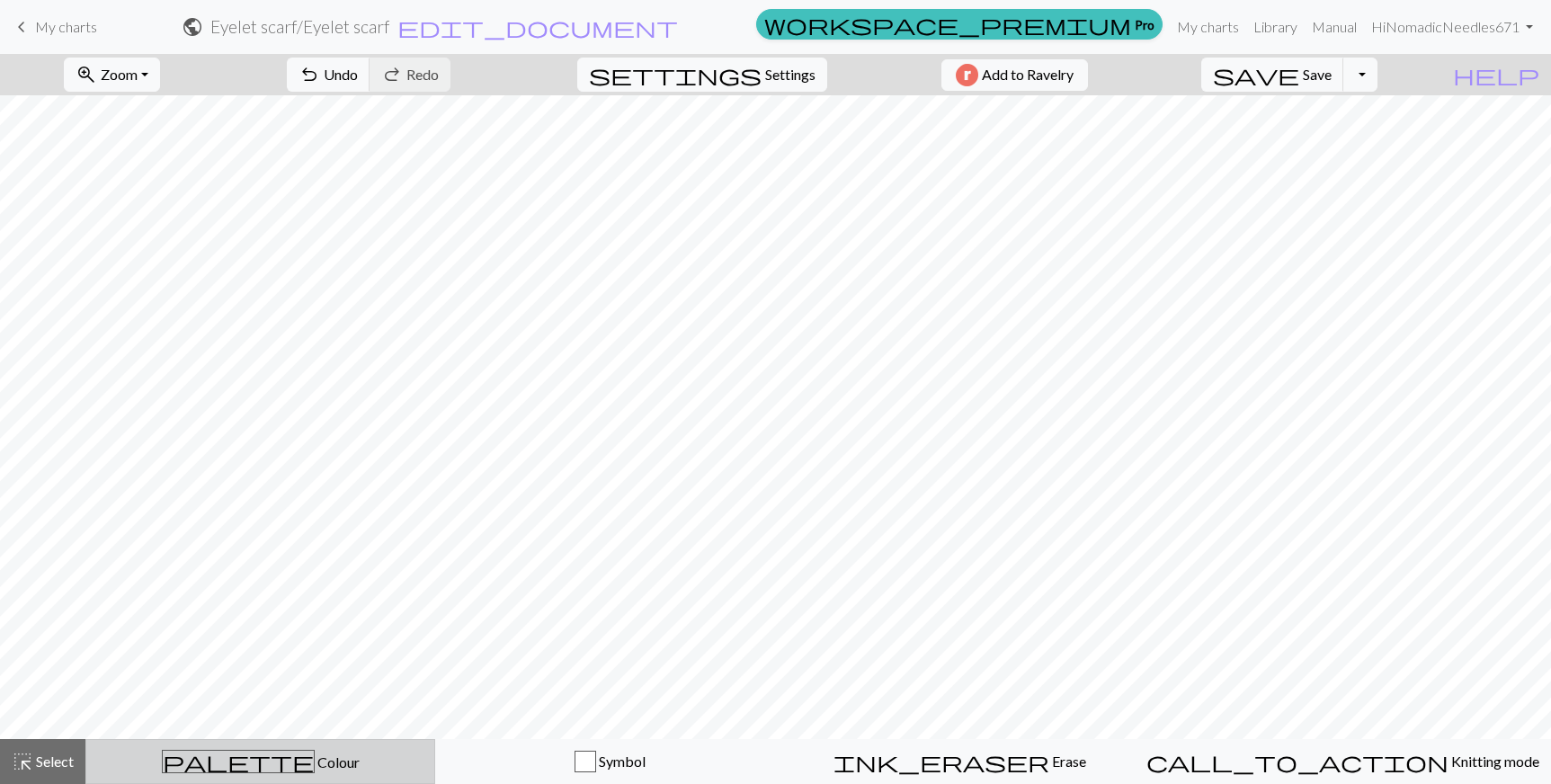
click at [315, 755] on span "Colour" at bounding box center [337, 761] width 45 height 17
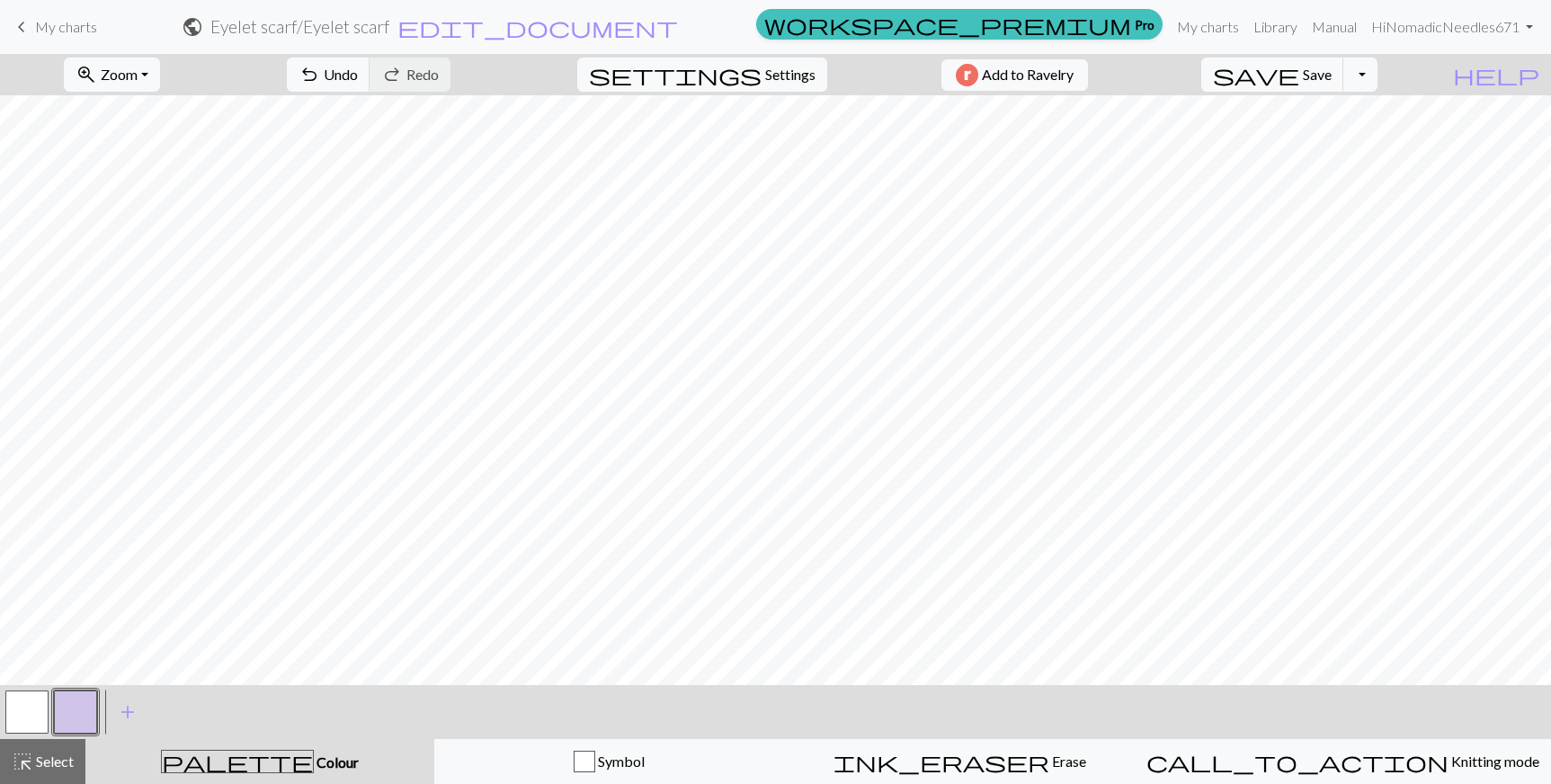
click at [94, 708] on button "button" at bounding box center [75, 712] width 43 height 43
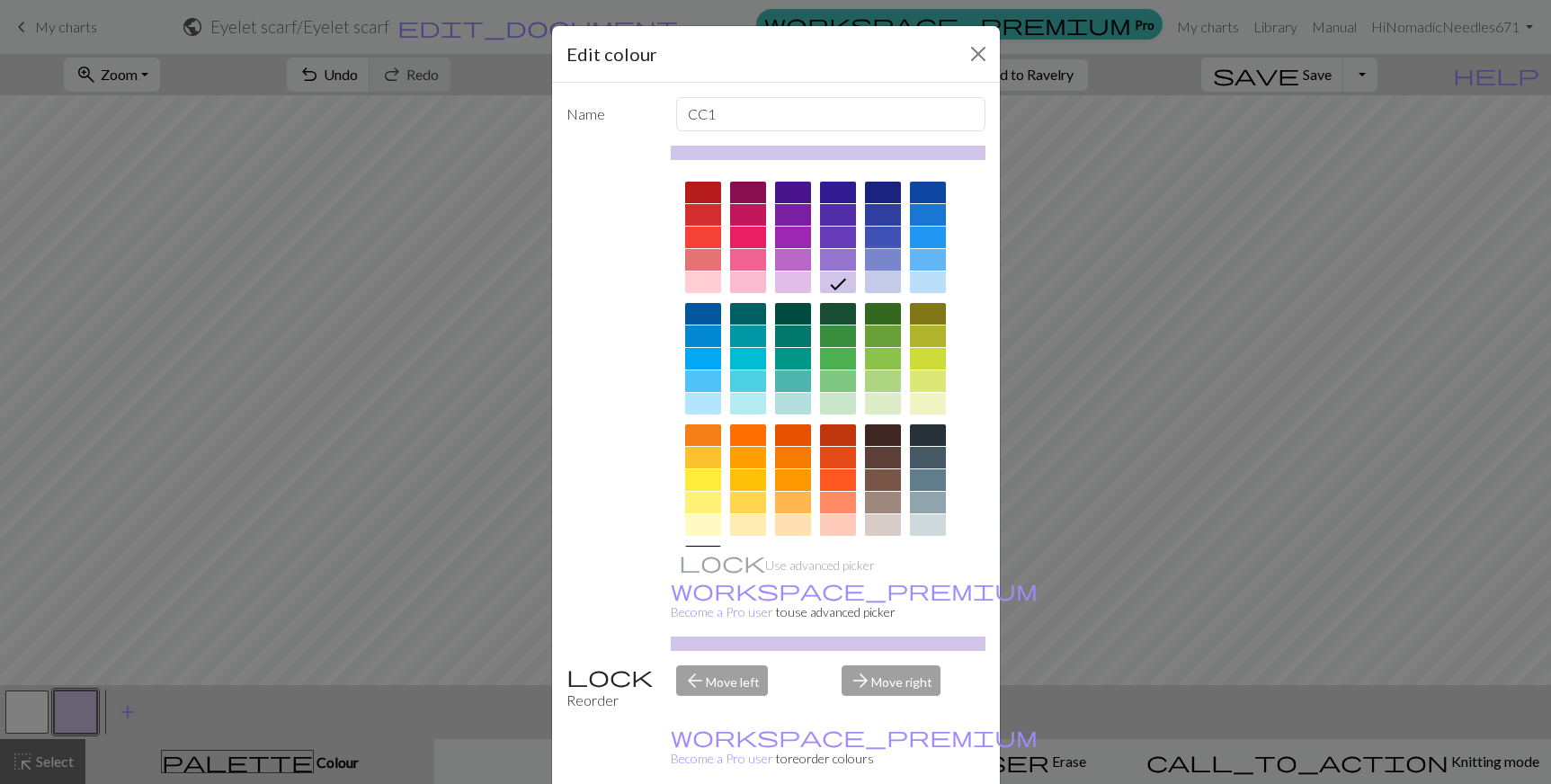
click at [865, 263] on div at bounding box center [882, 260] width 36 height 22
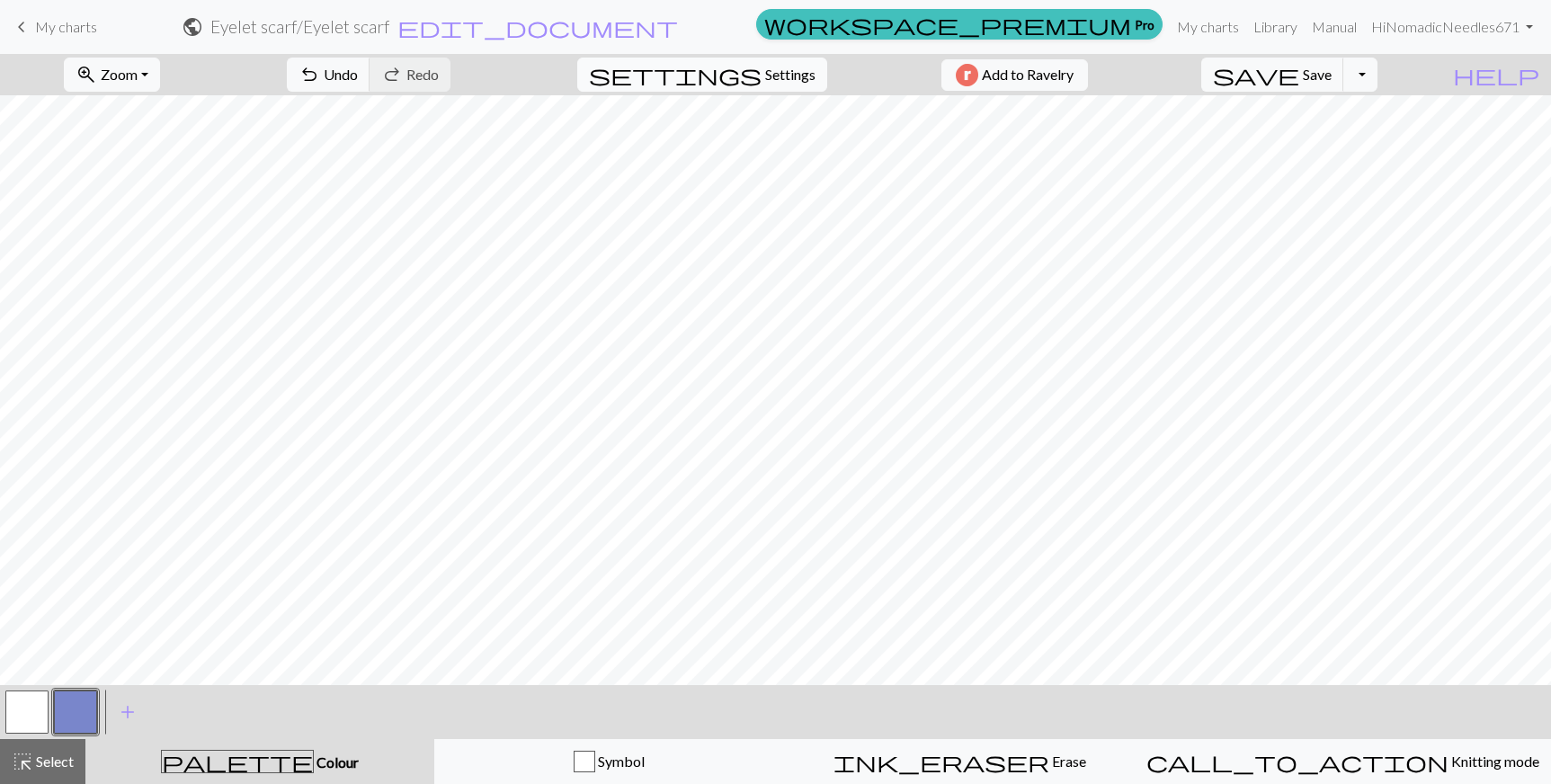
click at [728, 76] on span "settings" at bounding box center [675, 75] width 173 height 26
select select "aran"
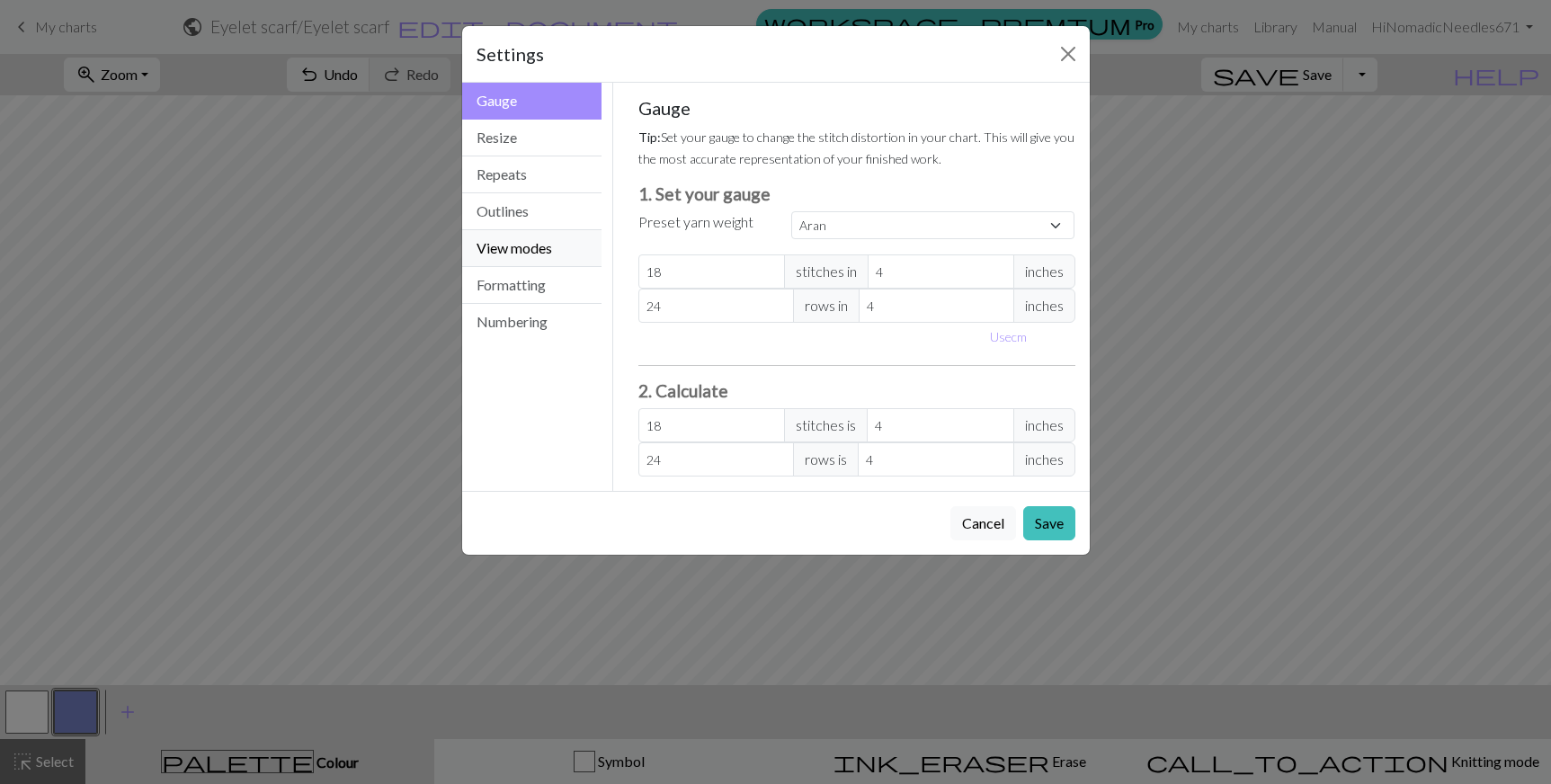
click at [483, 254] on button "View modes" at bounding box center [532, 249] width 140 height 37
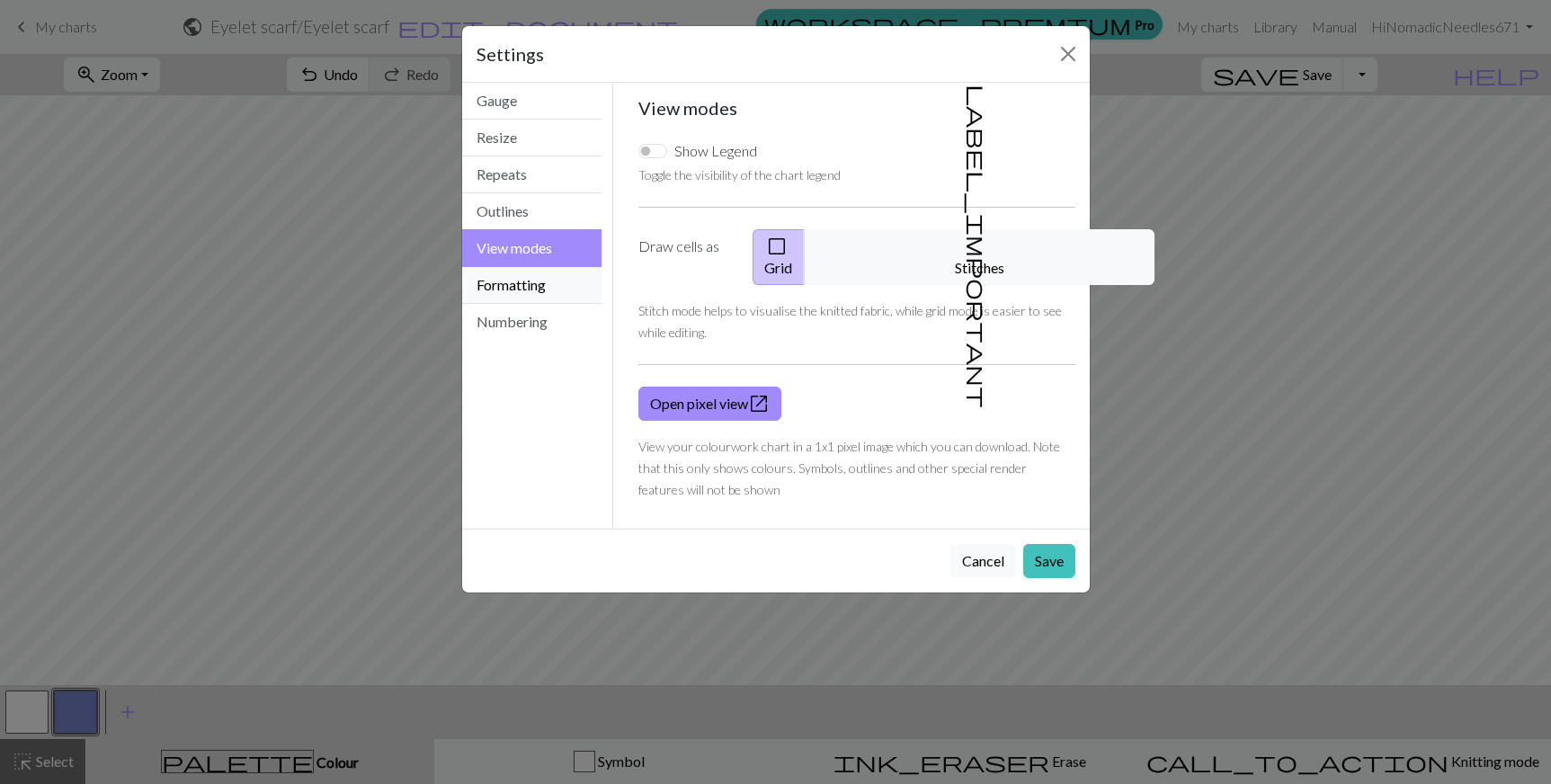
click at [469, 285] on button "Formatting" at bounding box center [532, 285] width 140 height 37
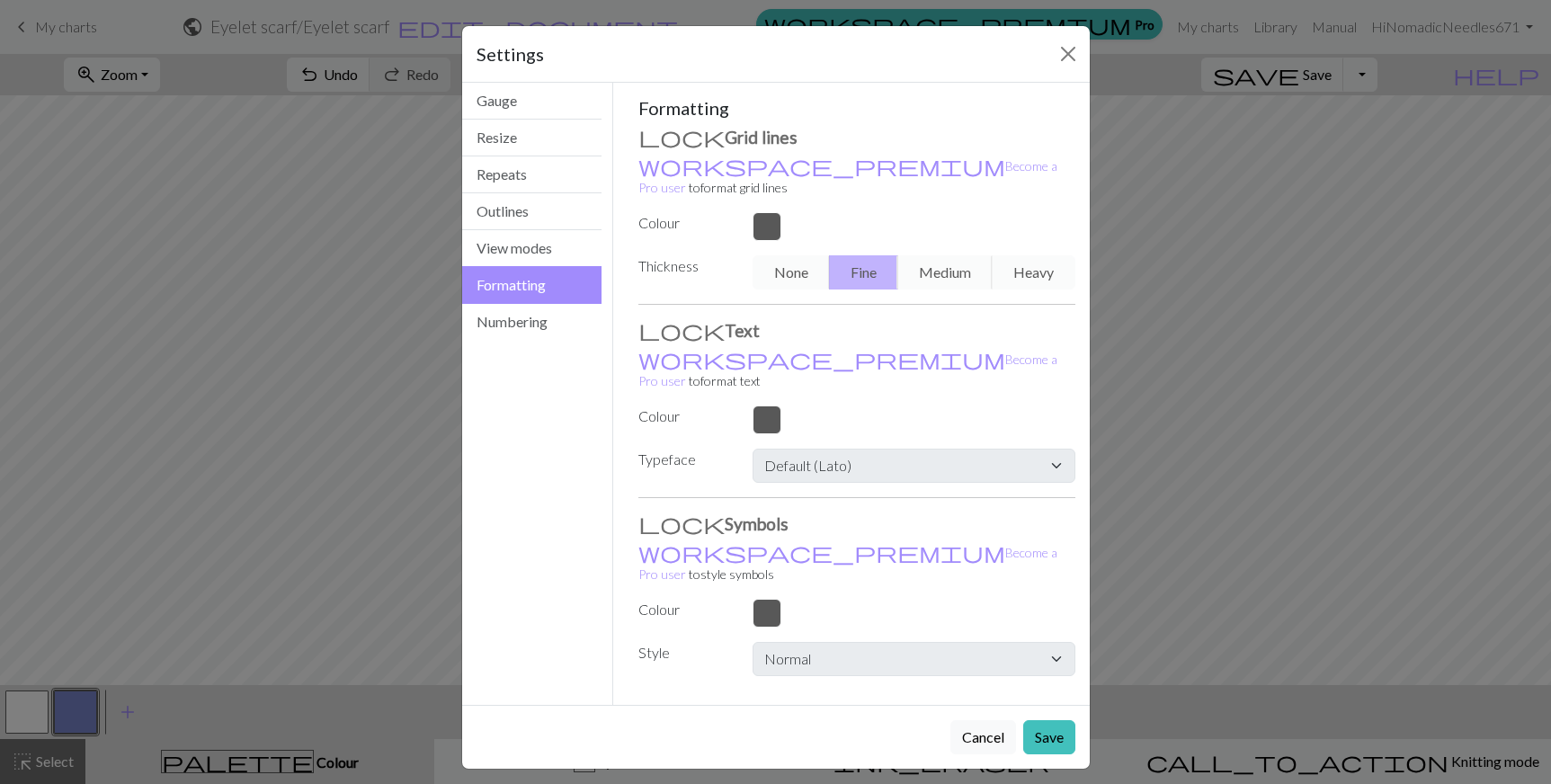
click at [879, 573] on div "Formatting Grid lines workspace_premium Become a Pro user to format grid lines …" at bounding box center [857, 386] width 437 height 579
click at [1011, 598] on div at bounding box center [913, 612] width 343 height 28
click at [528, 328] on button "Numbering" at bounding box center [532, 321] width 140 height 36
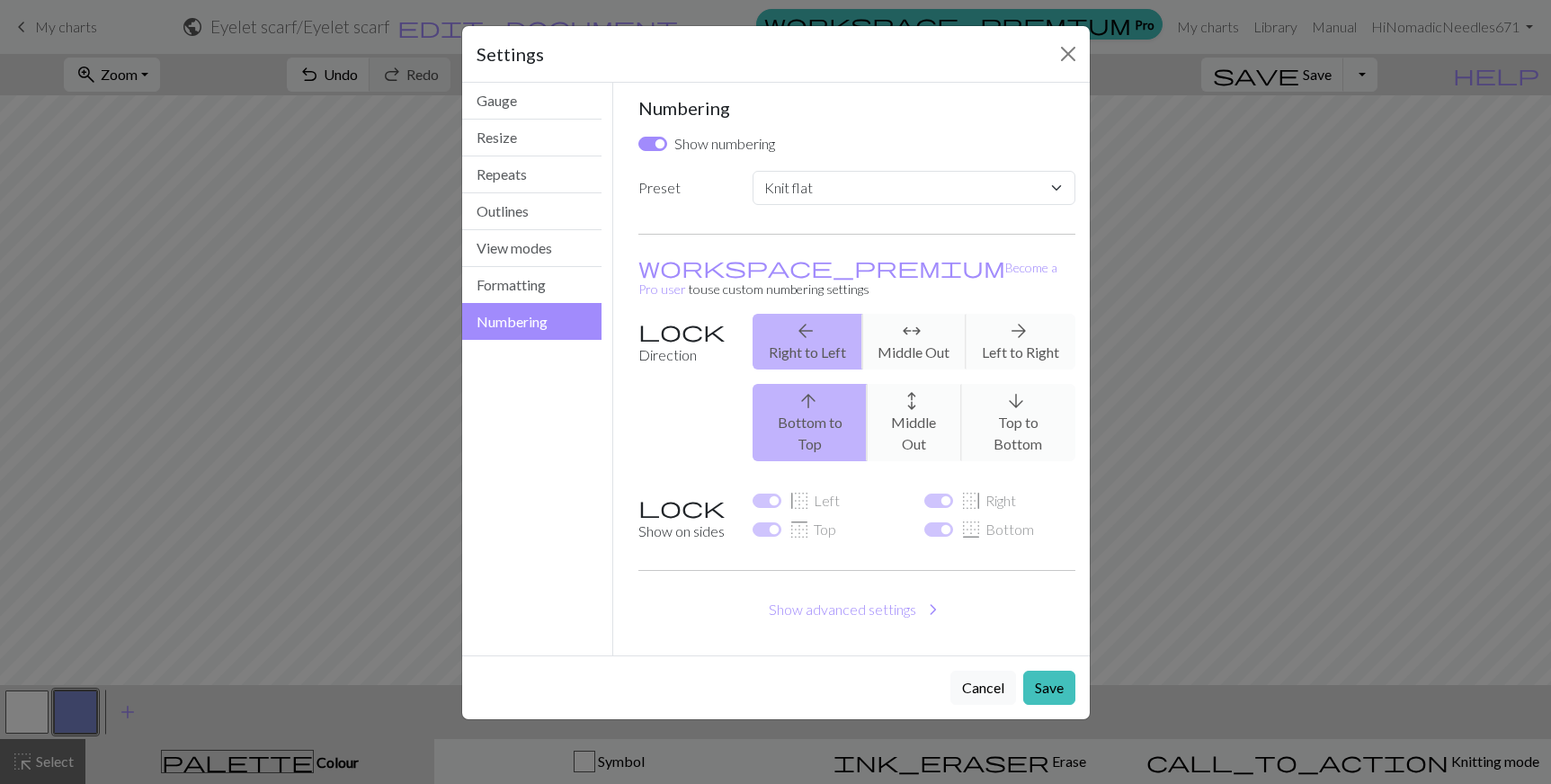
click at [338, 433] on div "Settings Numbering Gauge Resize Repeats Outlines View modes Formatting Numberin…" at bounding box center [775, 392] width 1551 height 784
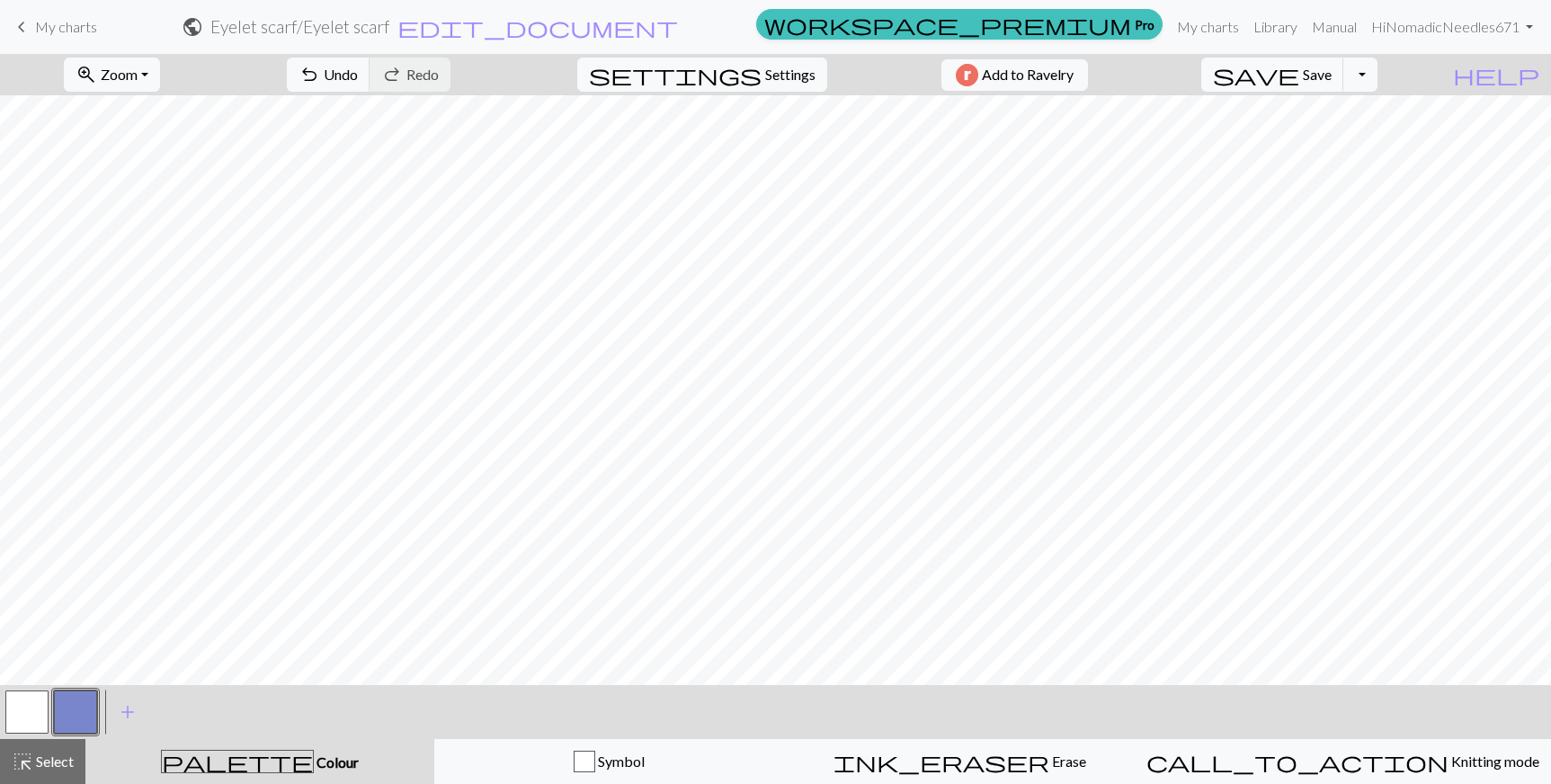
click at [67, 18] on span "My charts" at bounding box center [66, 27] width 62 height 17
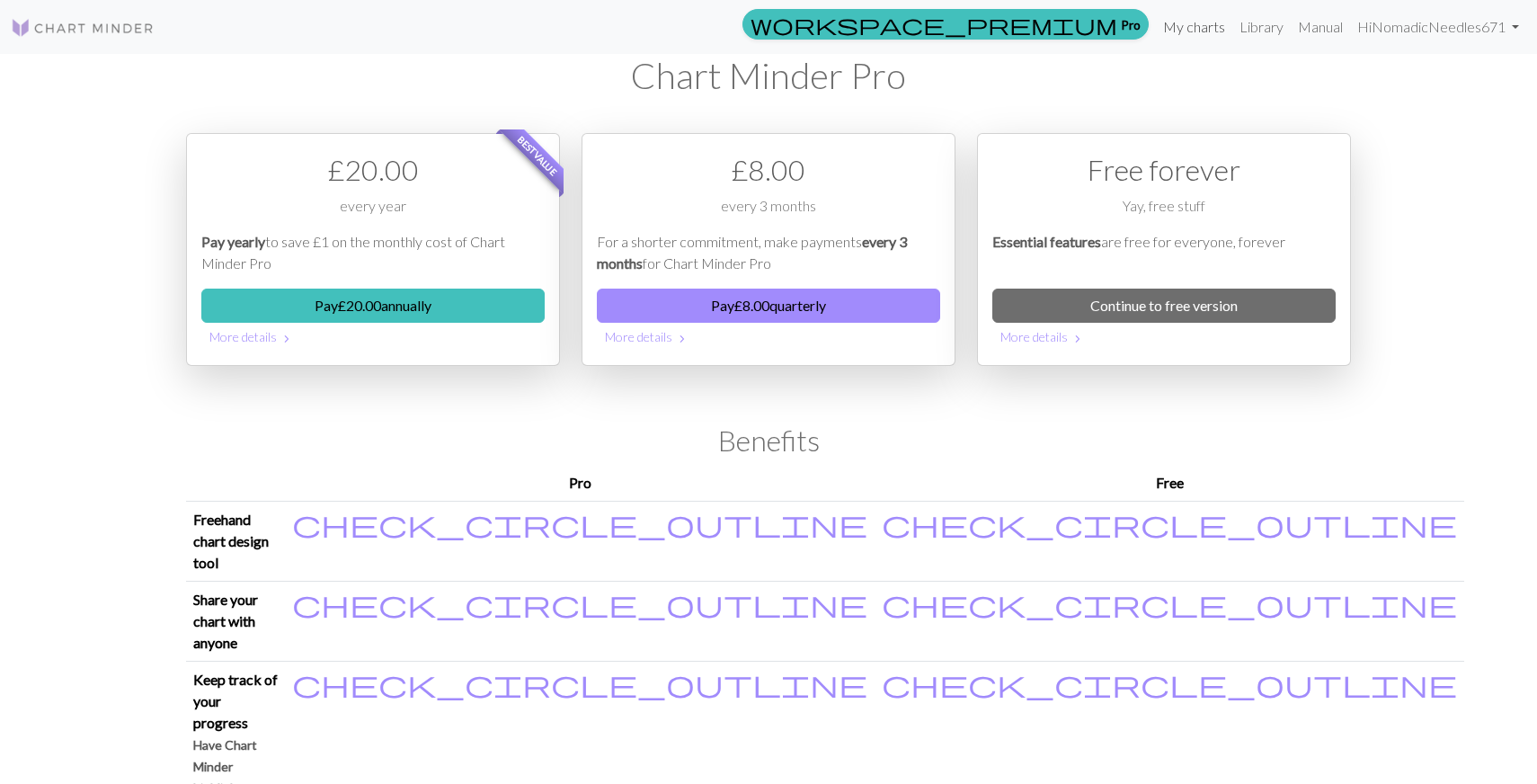
click at [1193, 25] on link "My charts" at bounding box center [1195, 27] width 77 height 36
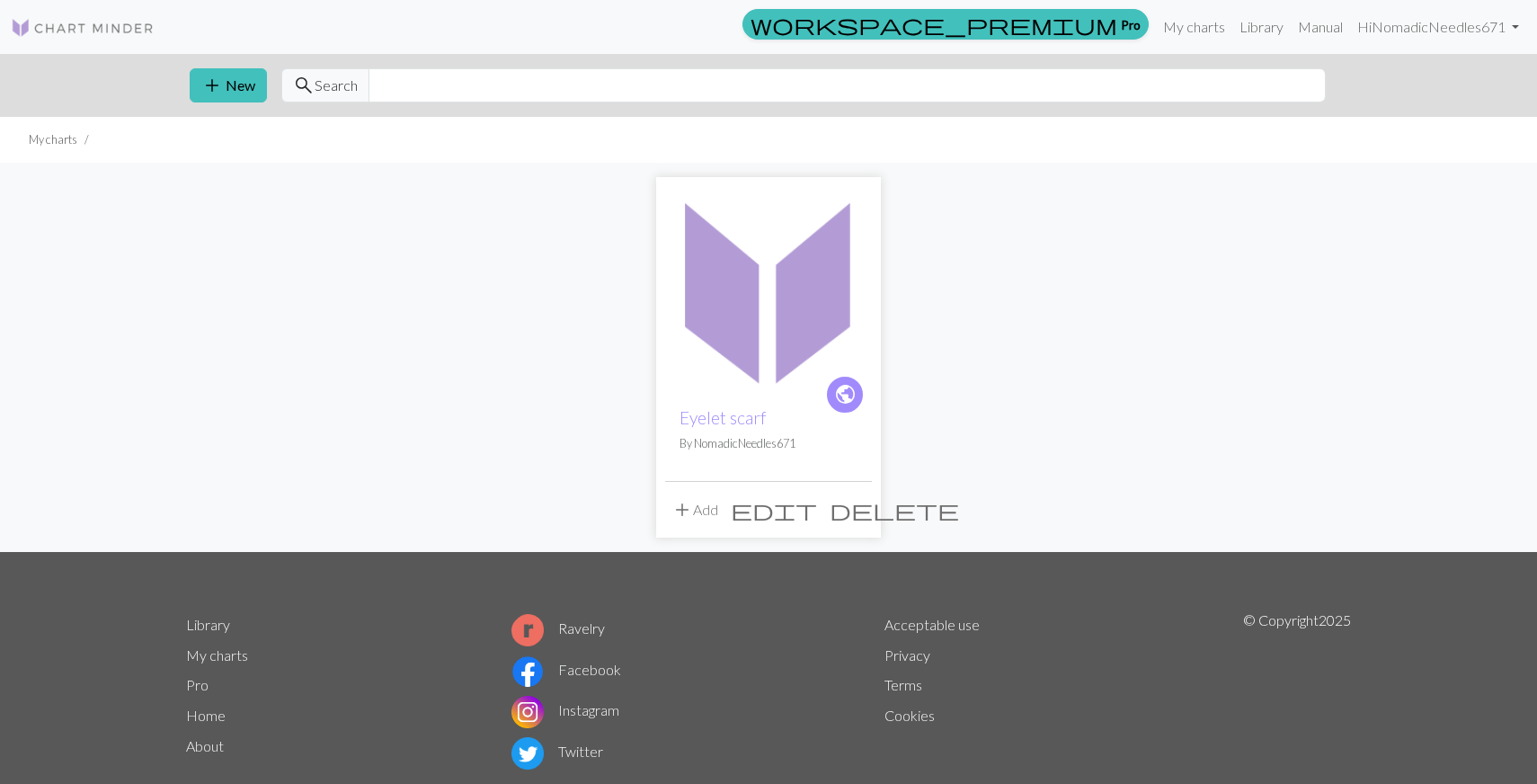
click at [794, 285] on img at bounding box center [768, 289] width 207 height 207
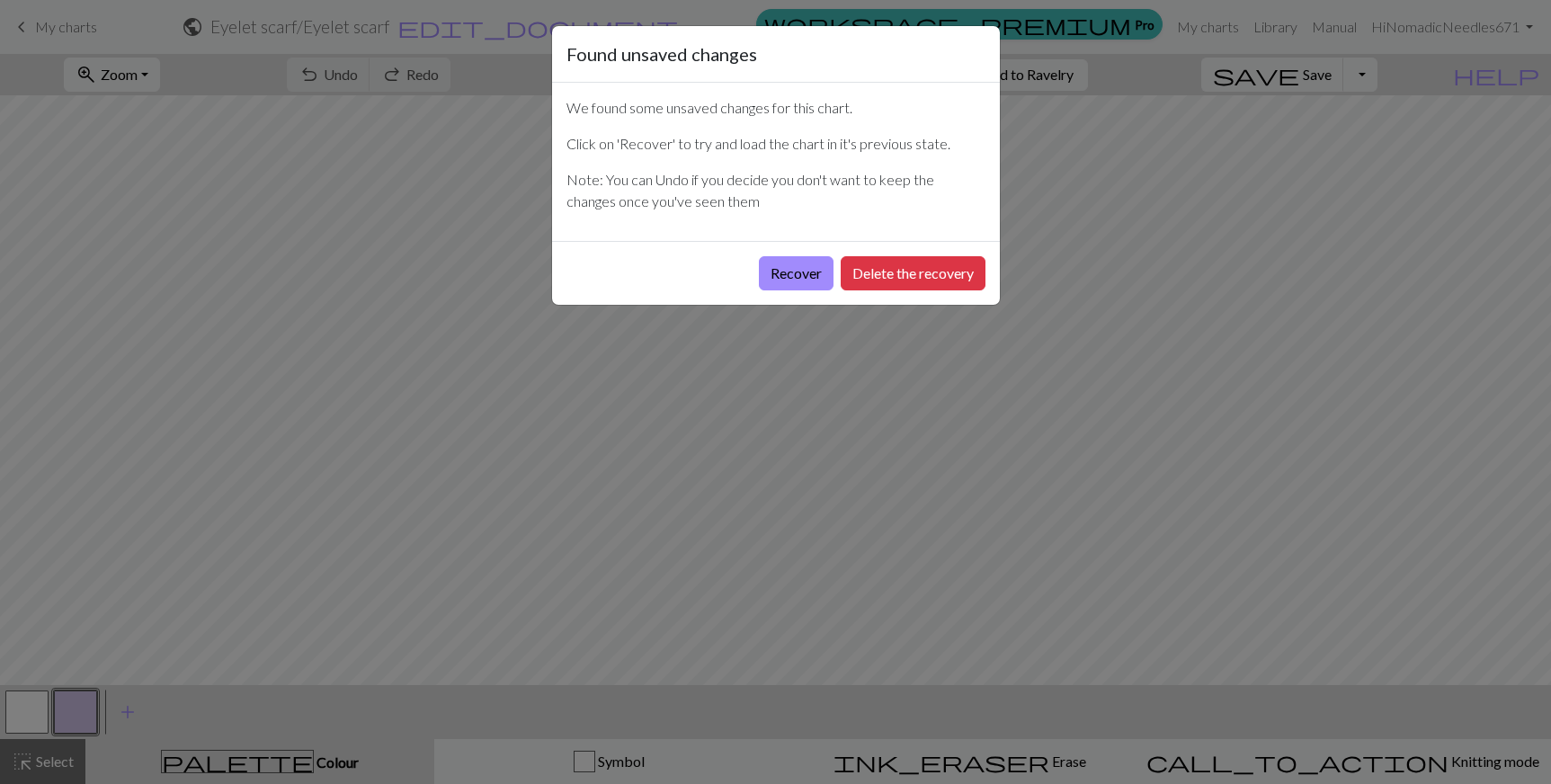
click at [794, 285] on button "Recover" at bounding box center [796, 273] width 75 height 34
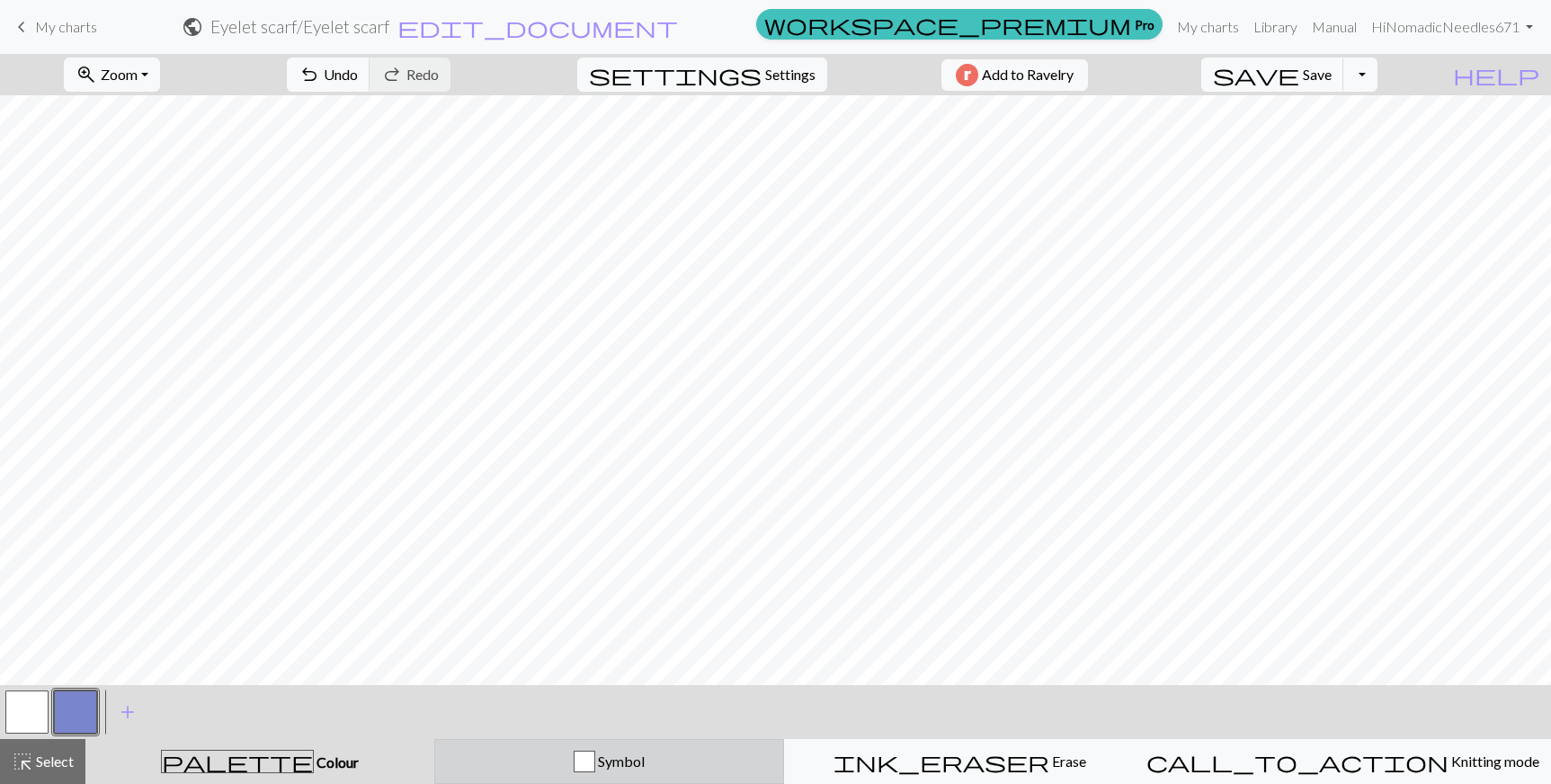
click at [595, 759] on div "Symbol" at bounding box center [609, 761] width 328 height 22
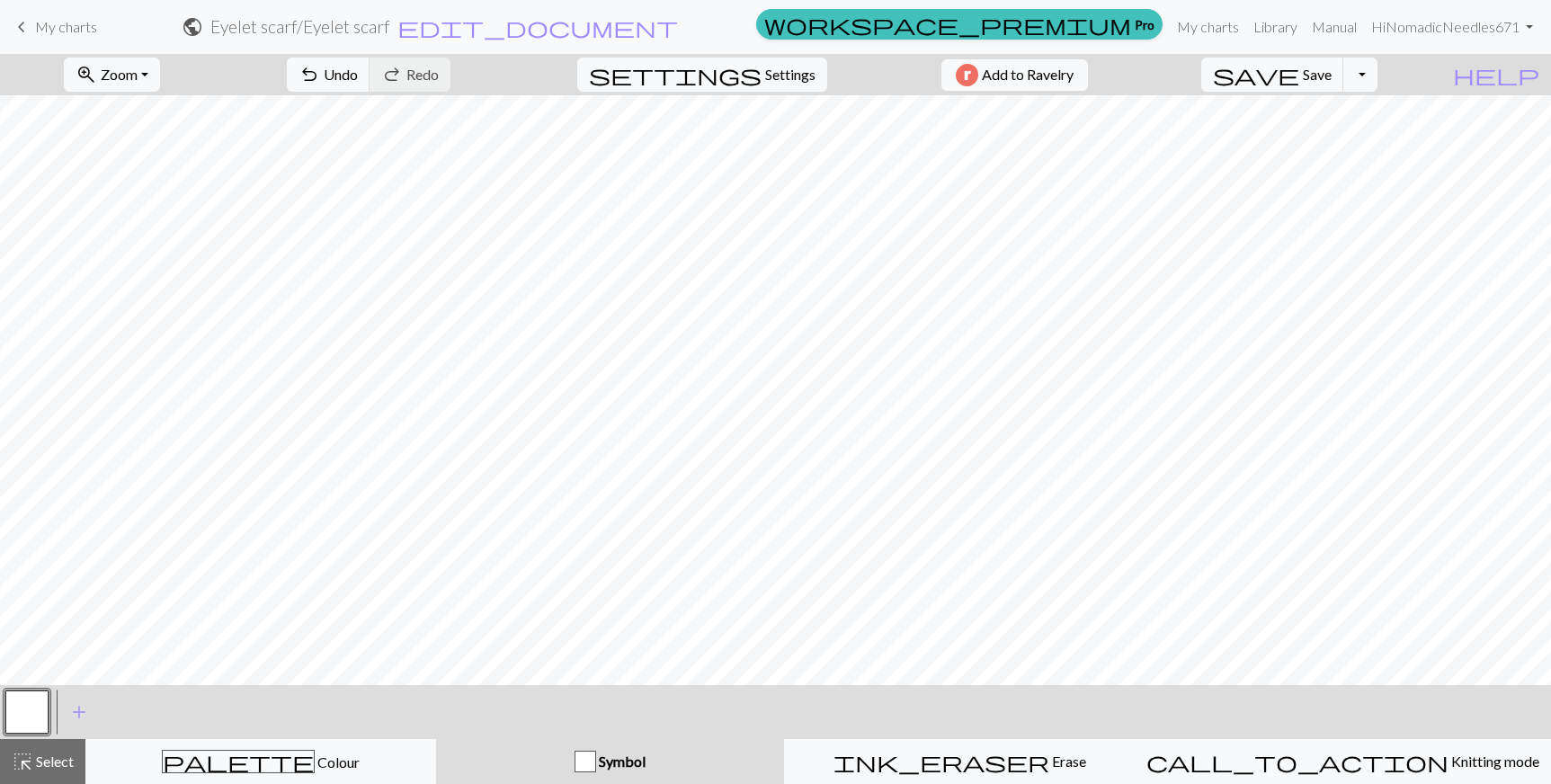
click at [578, 751] on div "Symbol" at bounding box center [610, 761] width 328 height 22
click at [558, 771] on div "Symbol" at bounding box center [610, 761] width 328 height 22
click at [596, 753] on div "button" at bounding box center [586, 761] width 22 height 22
click at [74, 713] on span "add" at bounding box center [80, 712] width 22 height 26
click at [129, 713] on span "add" at bounding box center [128, 712] width 22 height 26
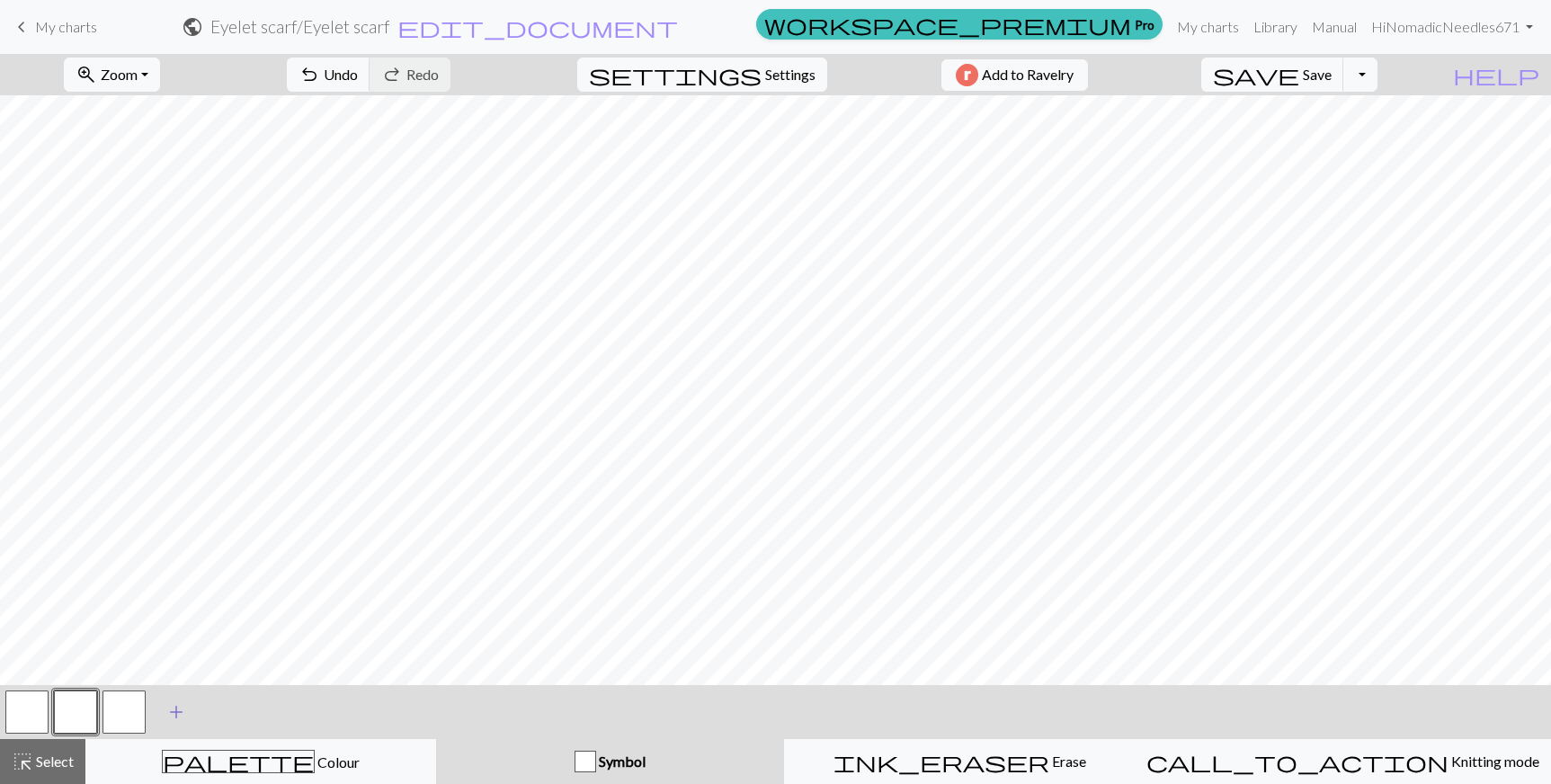
click at [176, 714] on span "add" at bounding box center [177, 712] width 22 height 26
click at [598, 763] on div "Symbol" at bounding box center [610, 761] width 328 height 22
click at [330, 735] on div "< > add Add a symbol" at bounding box center [775, 712] width 1551 height 54
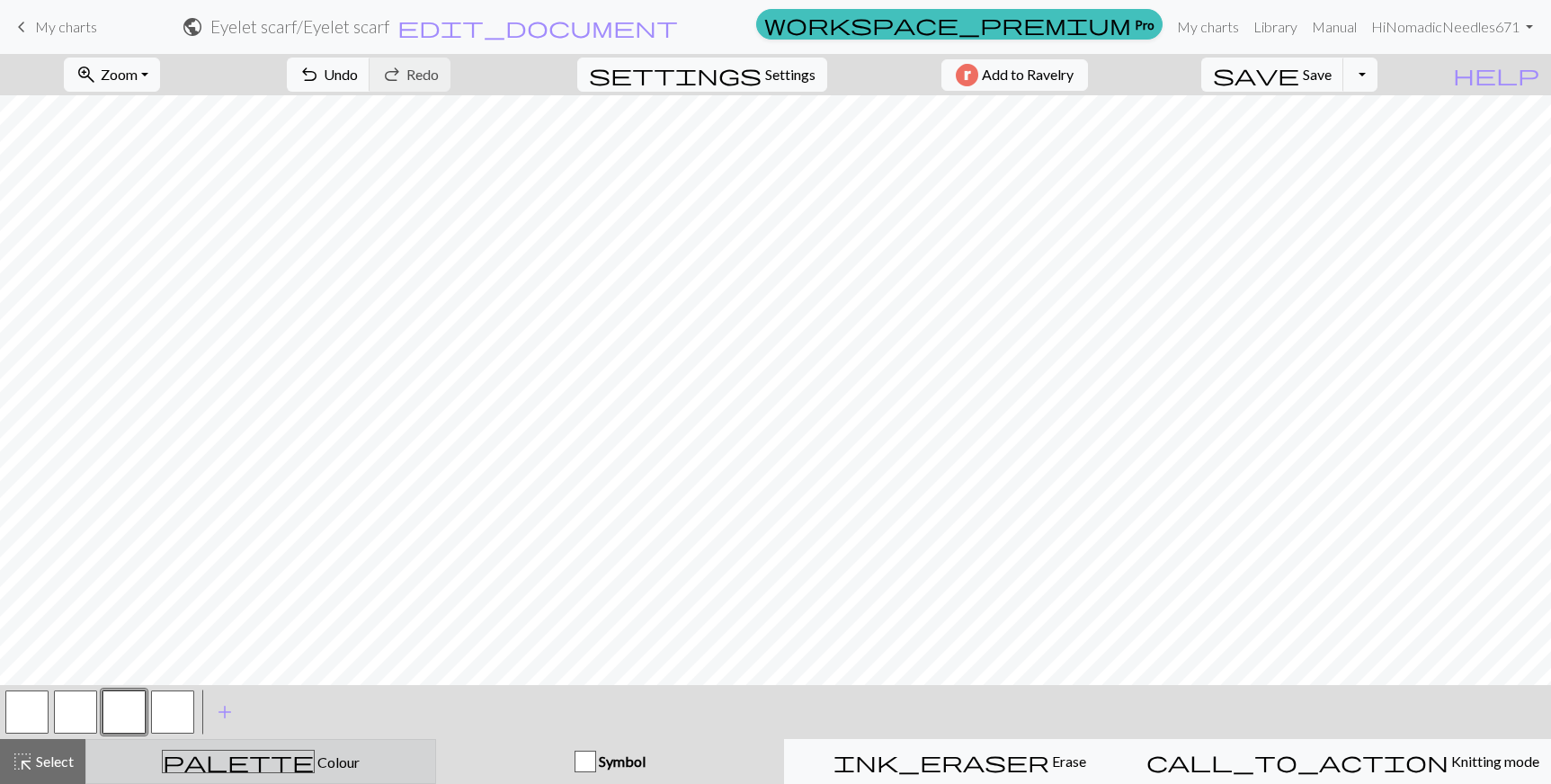
click at [327, 756] on div "palette Colour Colour" at bounding box center [261, 761] width 328 height 24
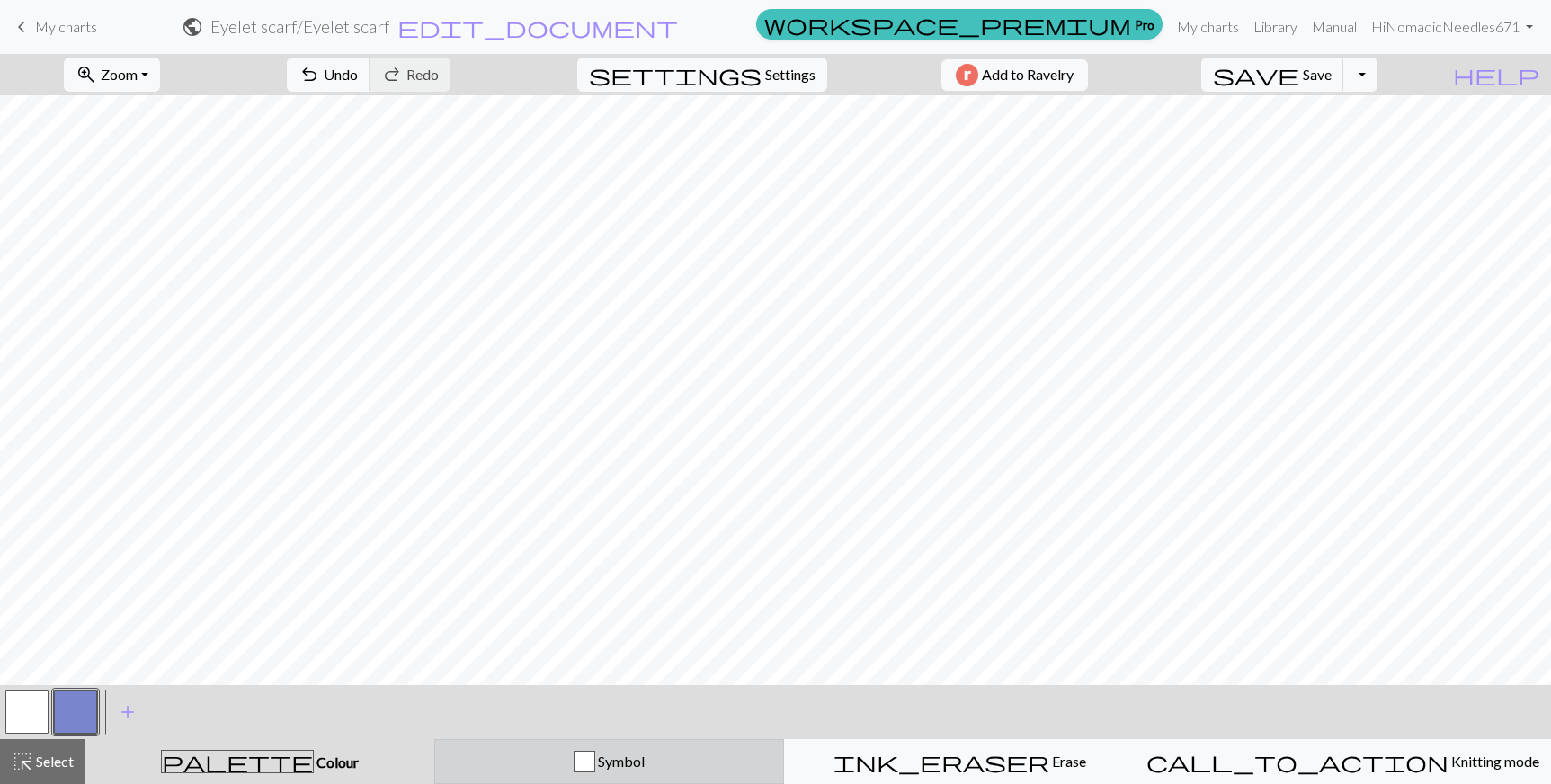
click at [512, 770] on div "Symbol" at bounding box center [609, 761] width 328 height 22
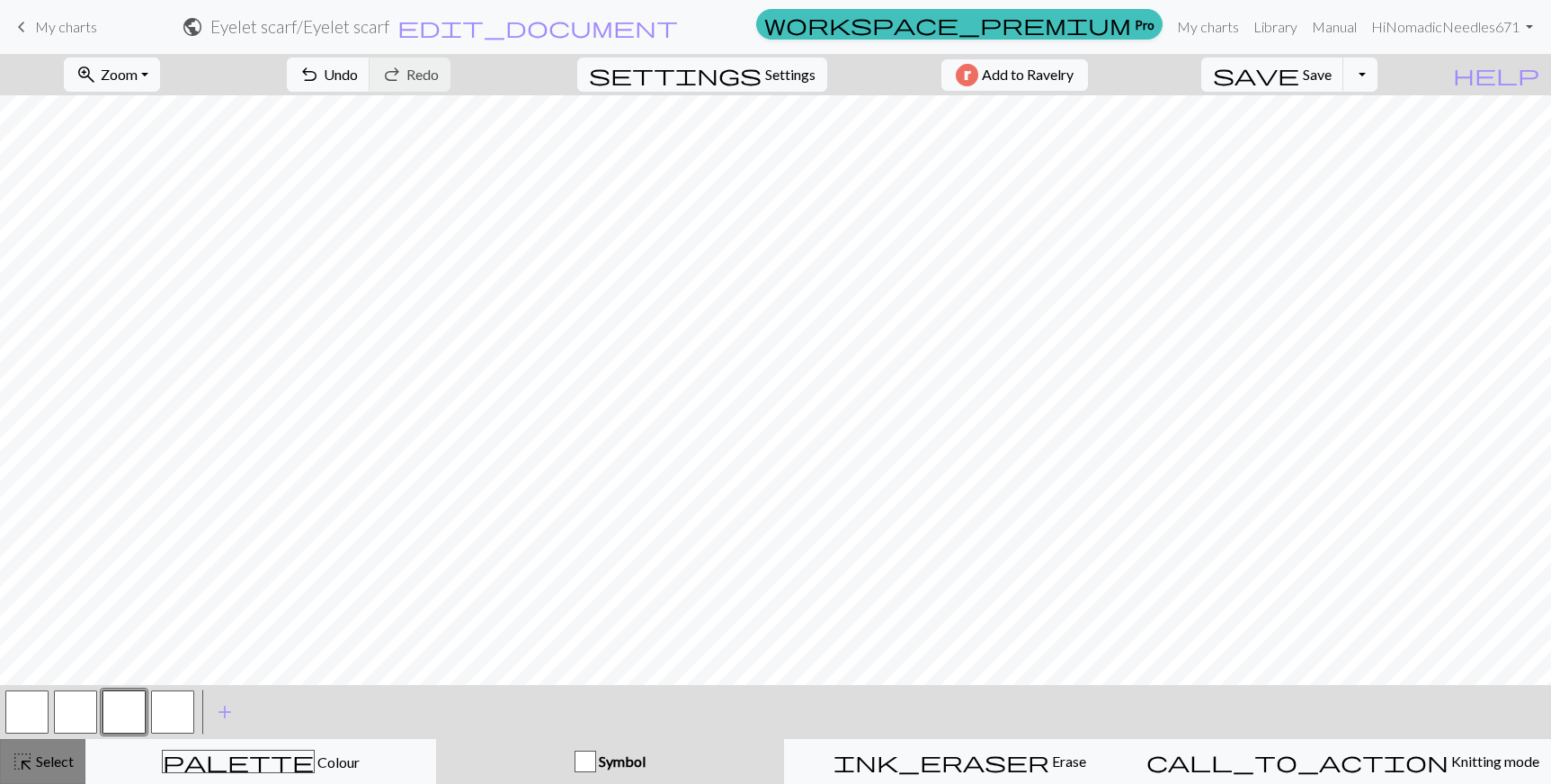
click at [50, 772] on button "highlight_alt Select Select" at bounding box center [42, 761] width 85 height 45
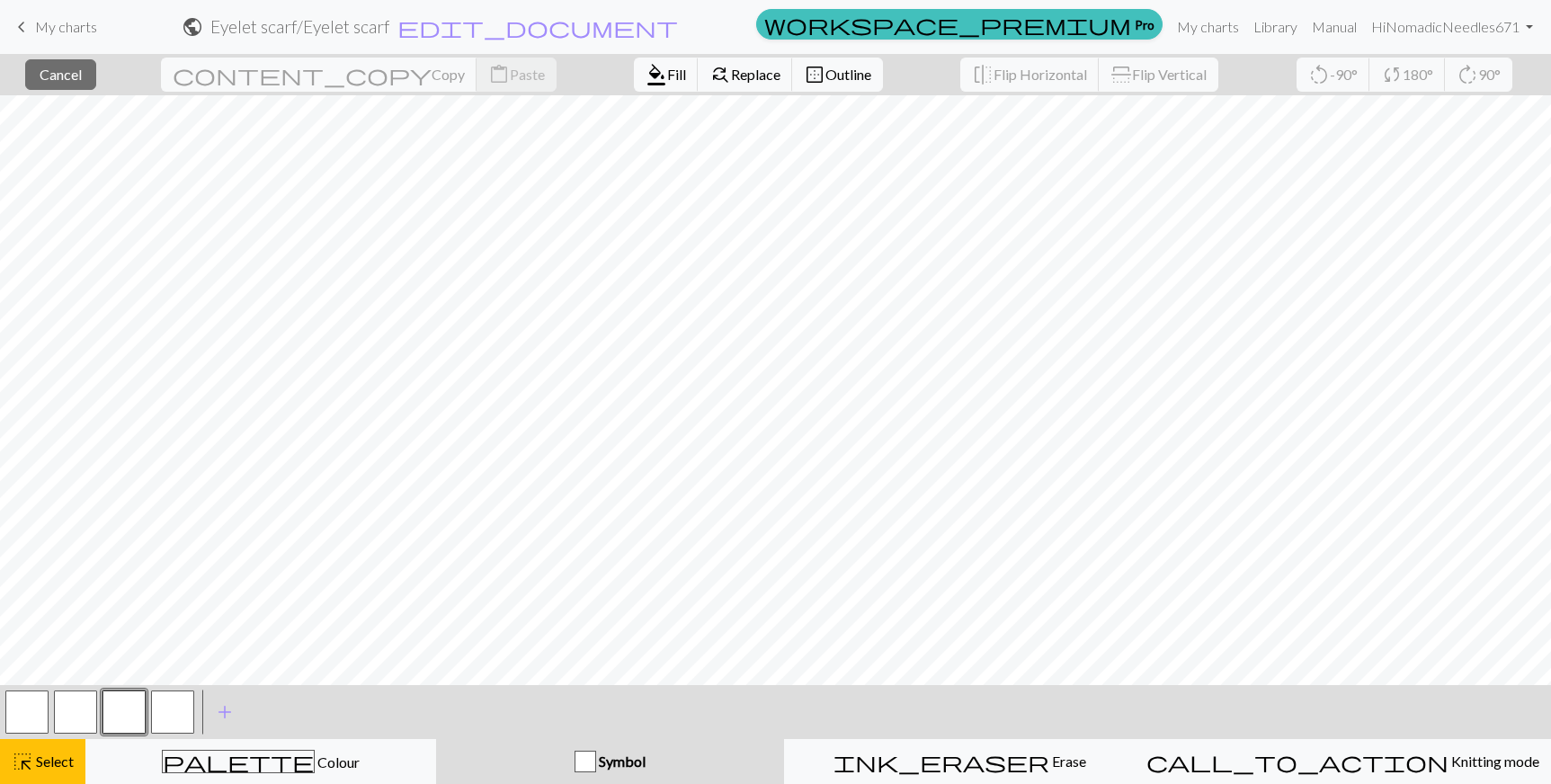
click at [33, 711] on button "button" at bounding box center [27, 712] width 43 height 43
click at [81, 703] on button "button" at bounding box center [75, 712] width 43 height 43
click at [138, 707] on button "button" at bounding box center [124, 712] width 43 height 43
click at [186, 709] on button "button" at bounding box center [172, 712] width 43 height 43
click at [217, 703] on span "add" at bounding box center [225, 712] width 22 height 26
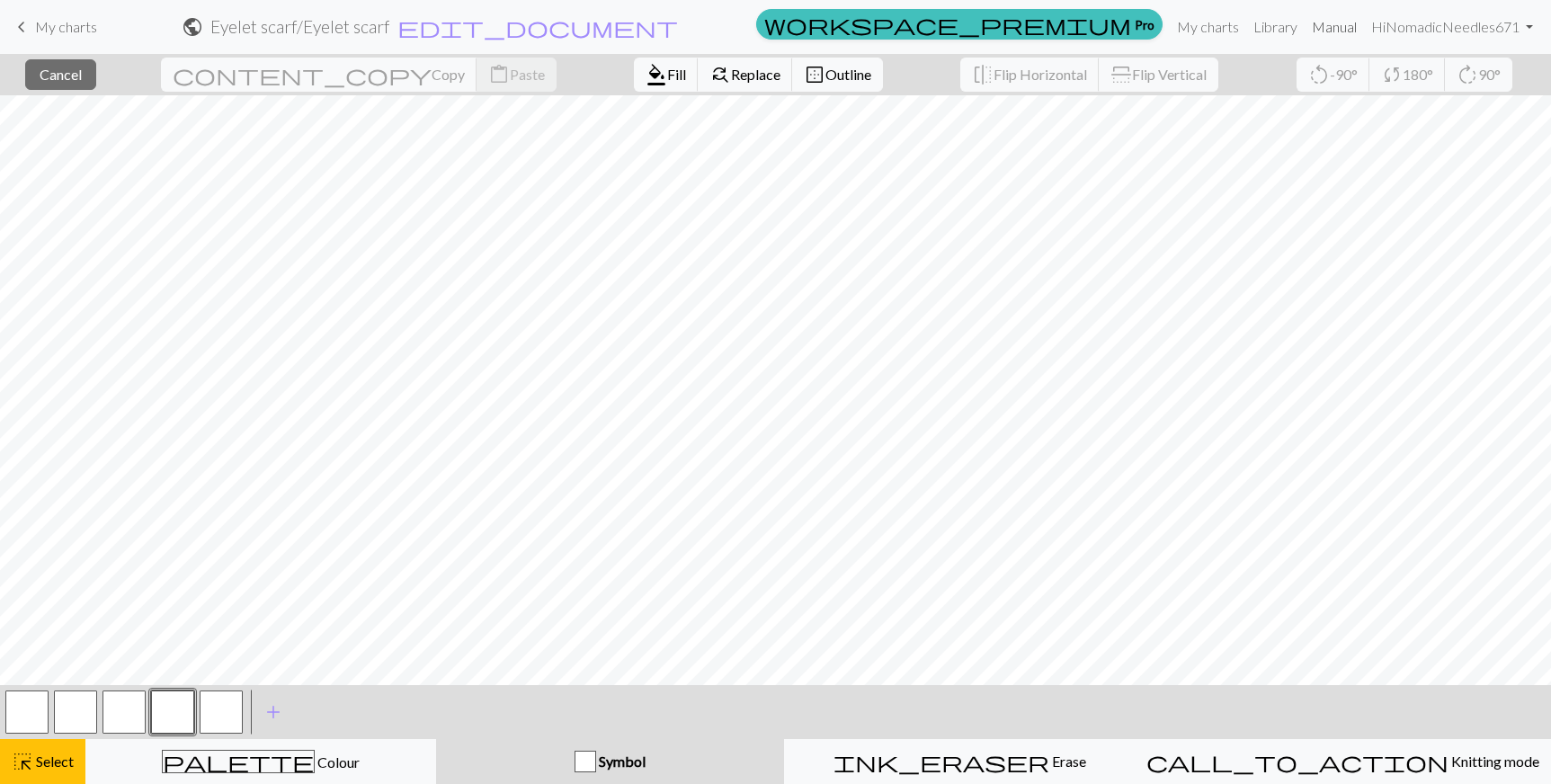
click at [1318, 26] on link "Manual" at bounding box center [1334, 27] width 59 height 36
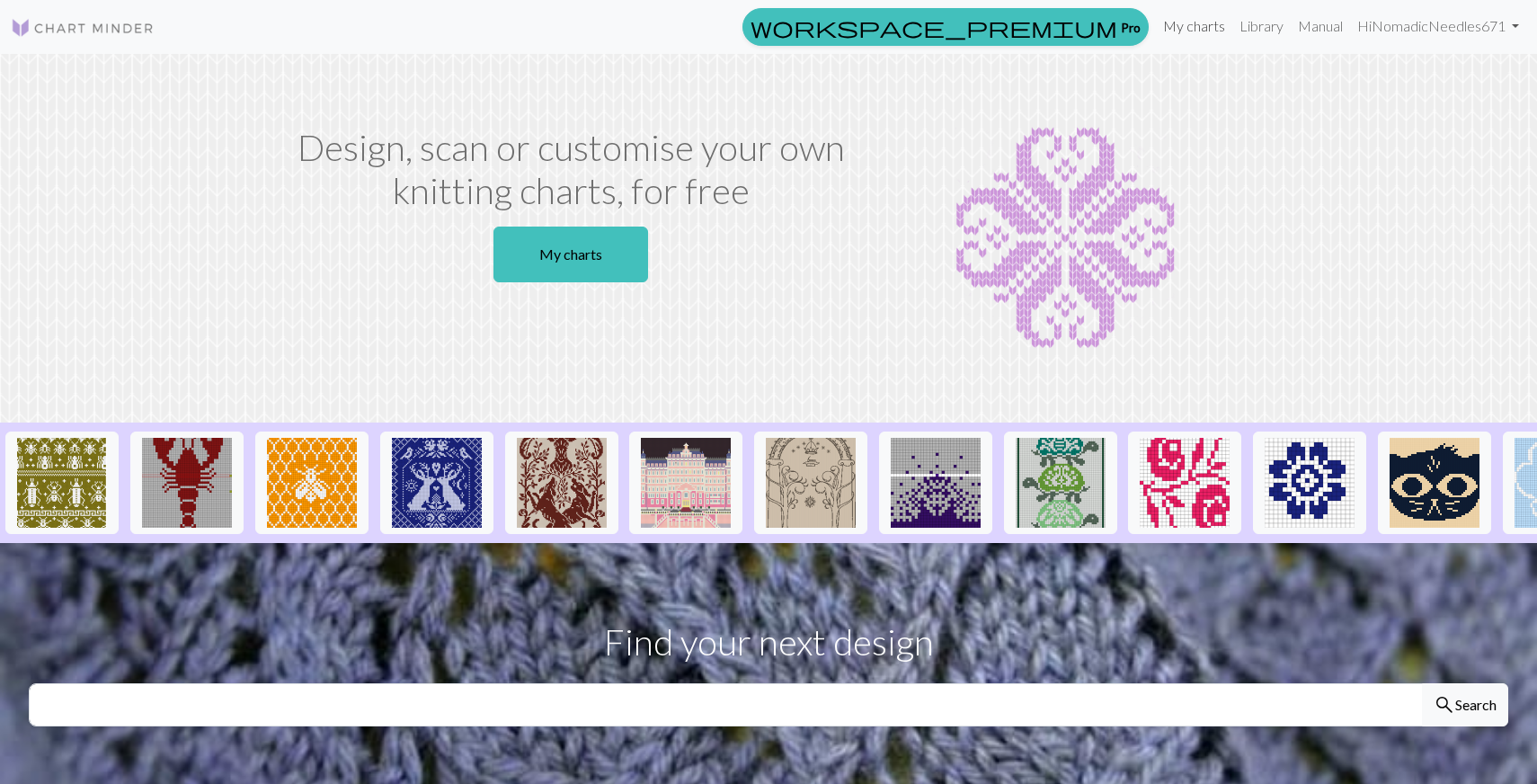
click at [1211, 30] on link "My charts" at bounding box center [1195, 26] width 77 height 36
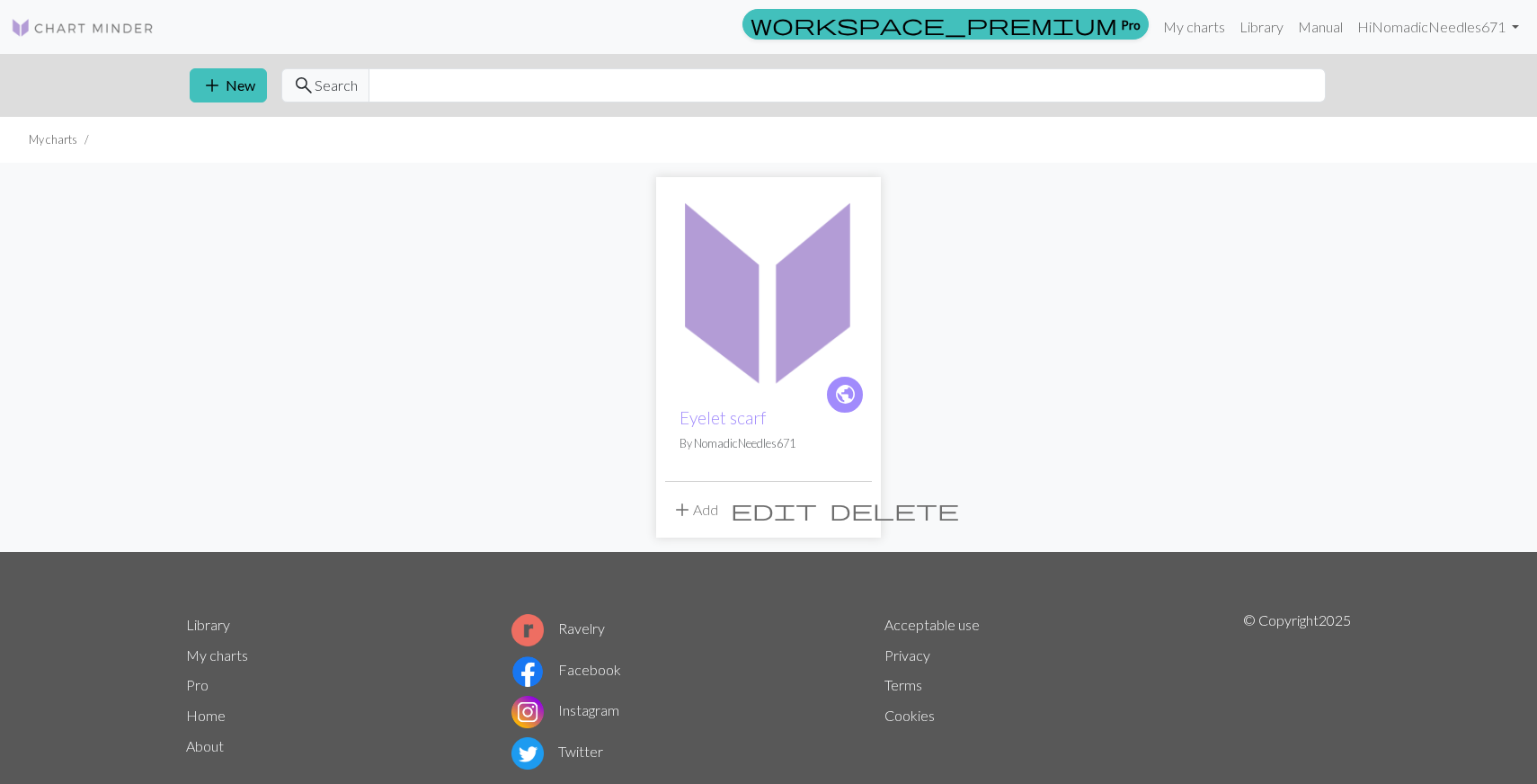
click at [835, 272] on img at bounding box center [768, 289] width 207 height 207
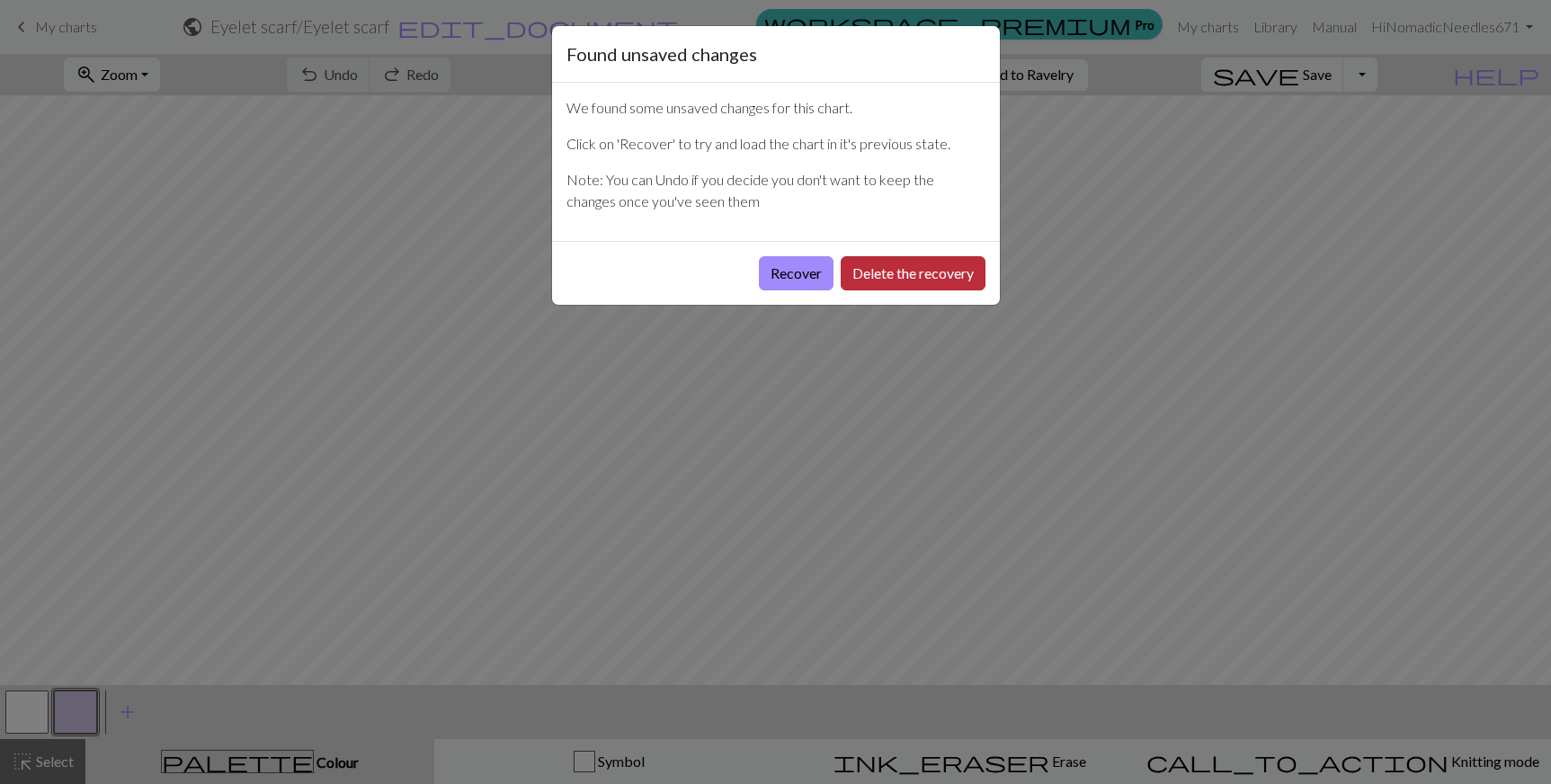
click at [867, 272] on button "Delete the recovery" at bounding box center [913, 273] width 145 height 34
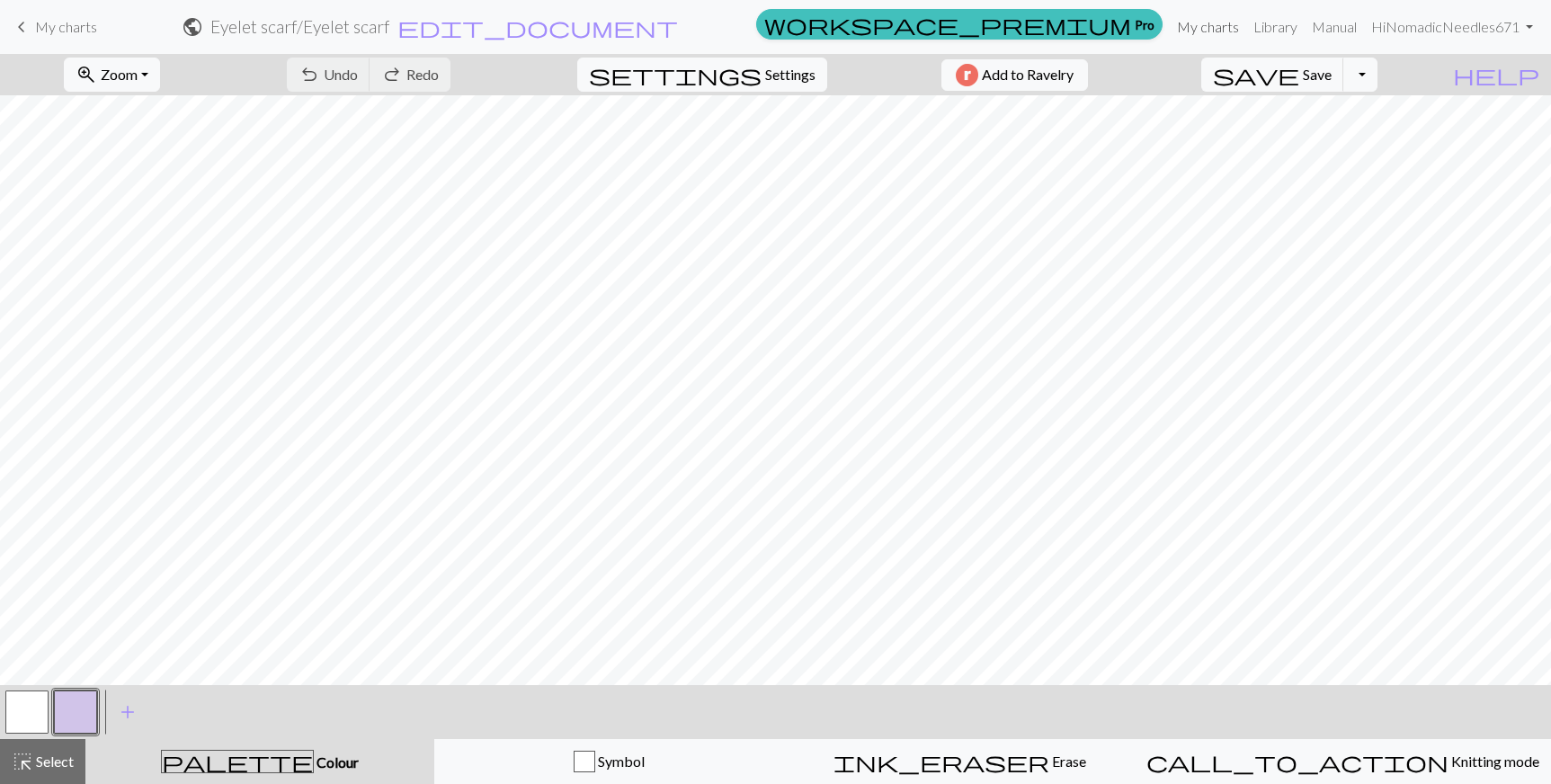
click at [1227, 29] on link "My charts" at bounding box center [1208, 27] width 77 height 36
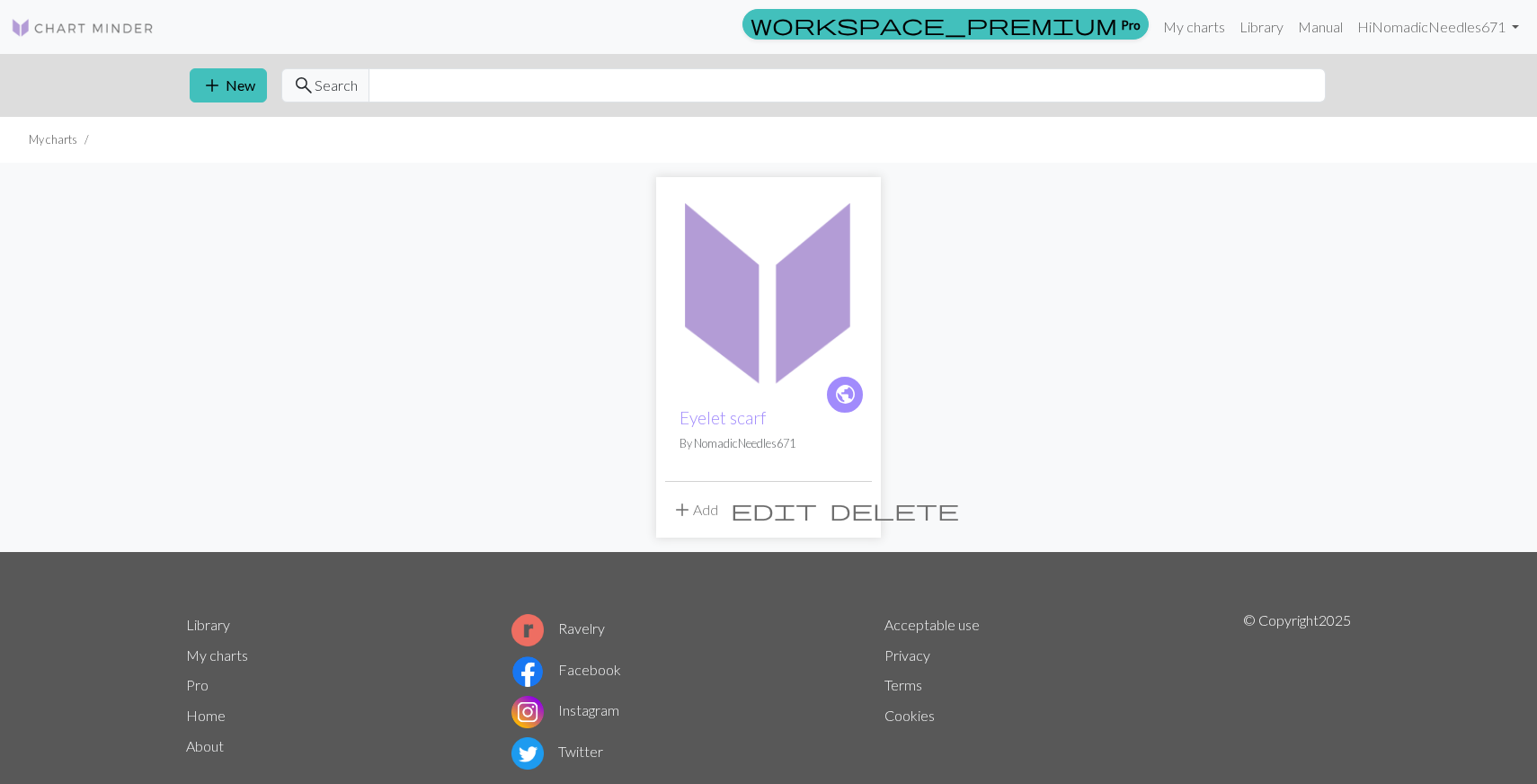
click at [844, 501] on button "delete" at bounding box center [894, 509] width 142 height 34
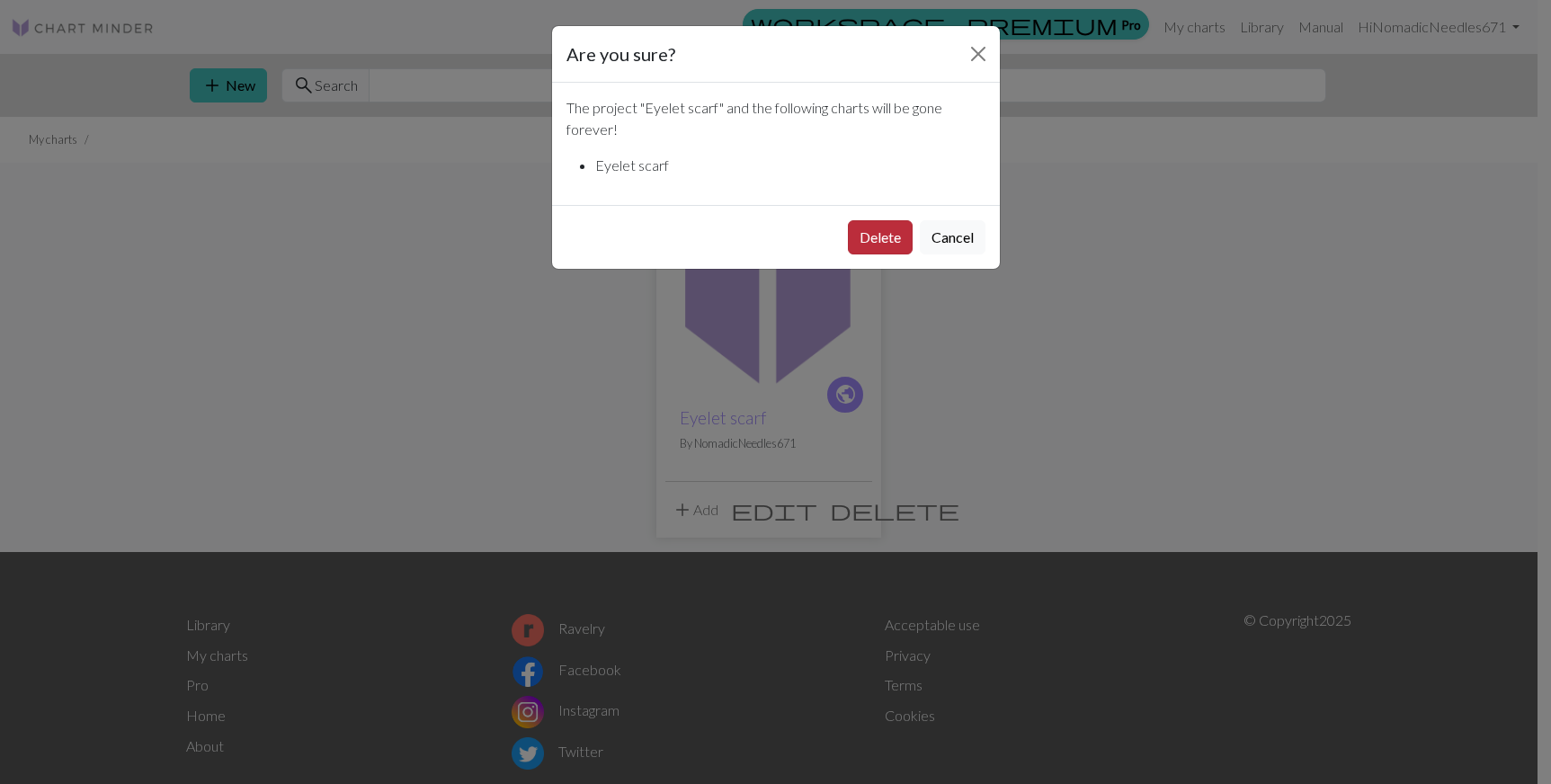
click at [885, 243] on button "Delete" at bounding box center [880, 237] width 65 height 34
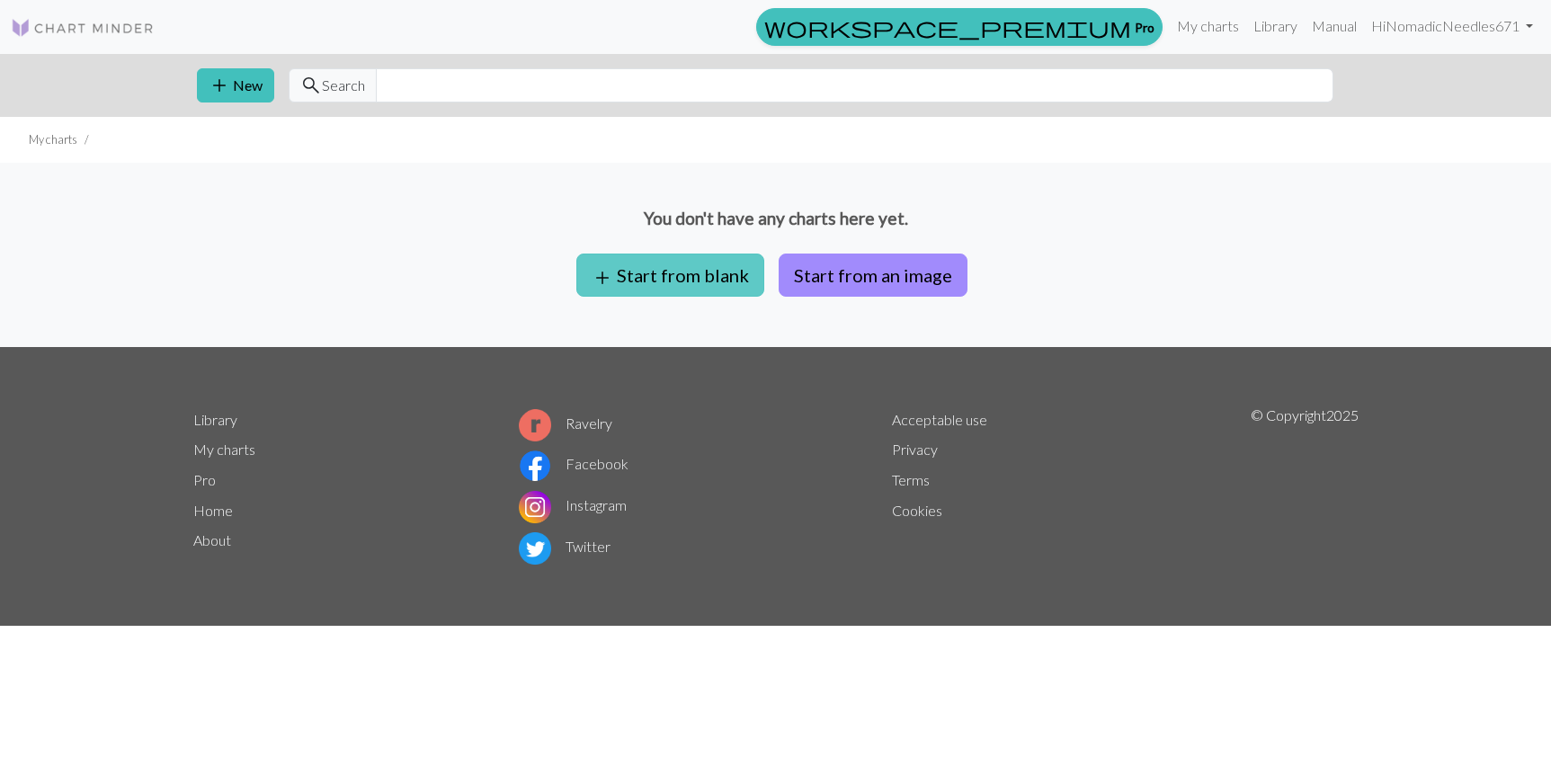
click at [661, 278] on button "add Start from blank" at bounding box center [670, 274] width 188 height 43
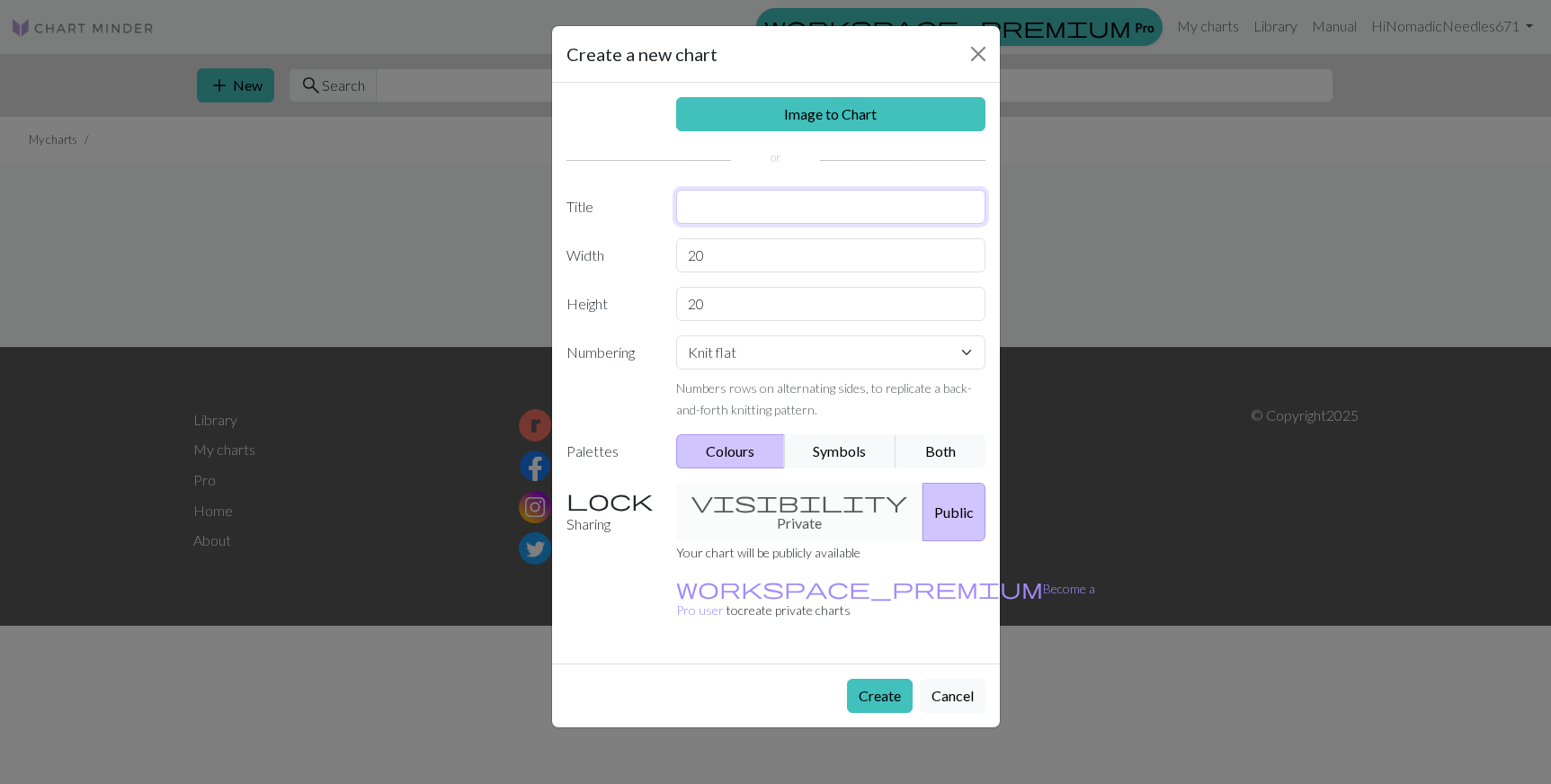
click at [791, 210] on input "text" at bounding box center [831, 206] width 309 height 34
type input "e"
type input "Eyelet Scarf"
click at [939, 449] on button "Both" at bounding box center [941, 451] width 90 height 34
click at [830, 451] on button "Symbols" at bounding box center [841, 451] width 113 height 34
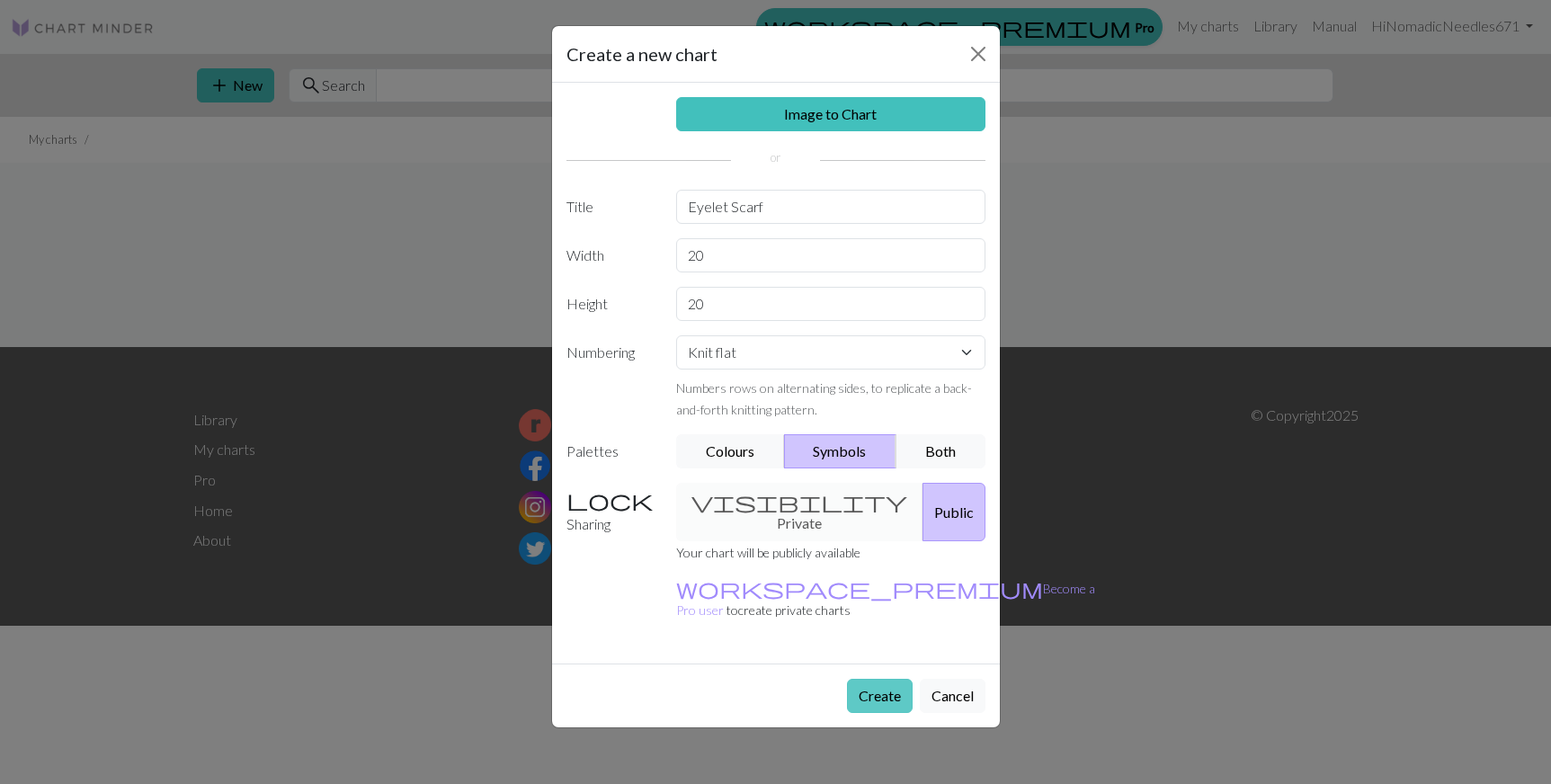
click at [864, 679] on button "Create" at bounding box center [880, 695] width 66 height 34
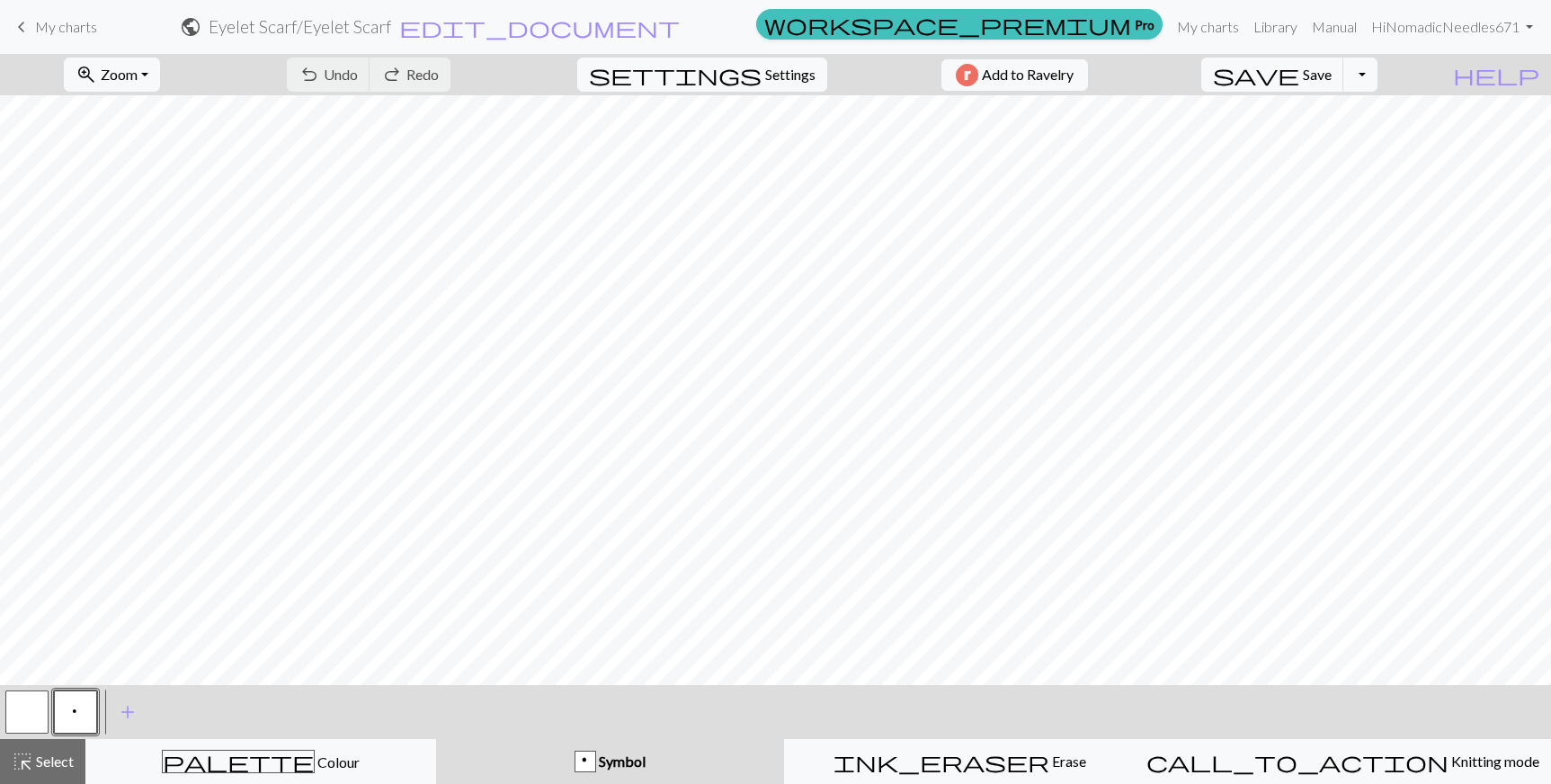
click at [595, 763] on div "p" at bounding box center [586, 762] width 20 height 22
click at [1390, 26] on link "Hi NomadicNeedles671" at bounding box center [1452, 27] width 177 height 36
click at [1026, 750] on div "ink_eraser Erase Erase" at bounding box center [960, 761] width 328 height 22
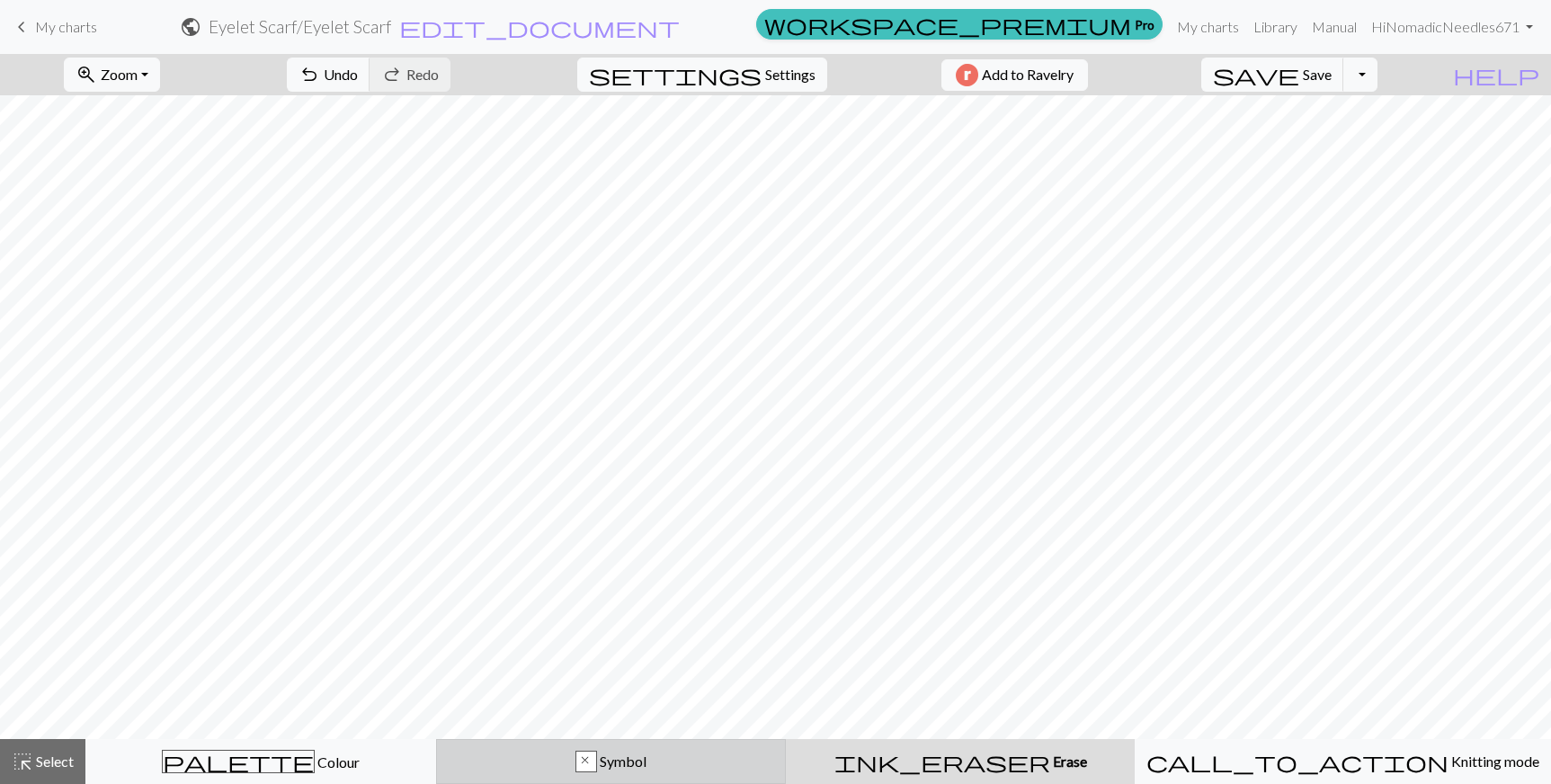
click at [646, 755] on span "Symbol" at bounding box center [621, 760] width 49 height 17
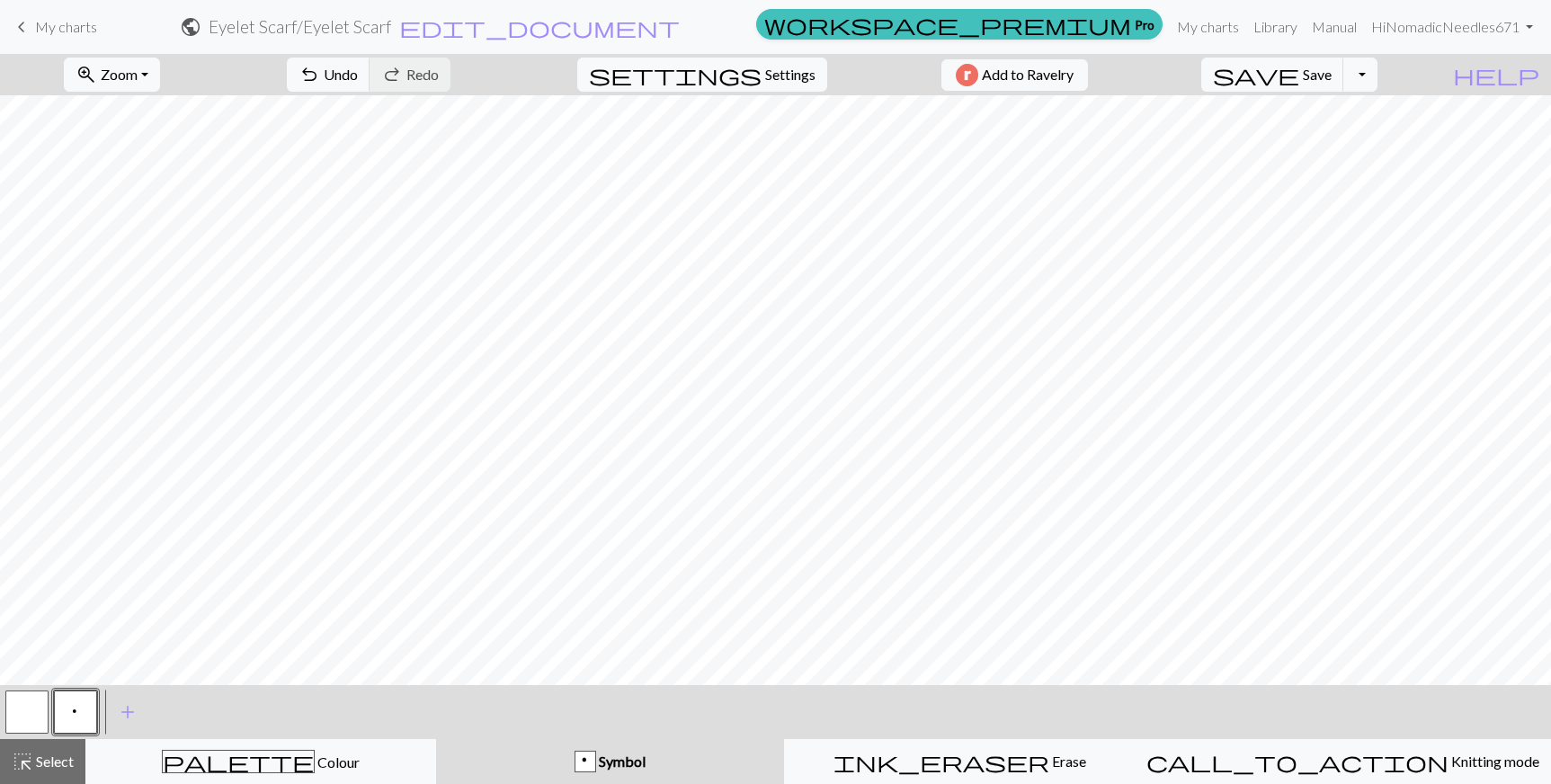
click at [645, 764] on span "Symbol" at bounding box center [620, 760] width 49 height 17
click at [125, 703] on span "add" at bounding box center [128, 712] width 22 height 26
click at [129, 709] on button "button" at bounding box center [124, 712] width 43 height 43
drag, startPoint x: 129, startPoint y: 709, endPoint x: 113, endPoint y: 728, distance: 24.8
click at [113, 728] on button "button" at bounding box center [124, 712] width 43 height 43
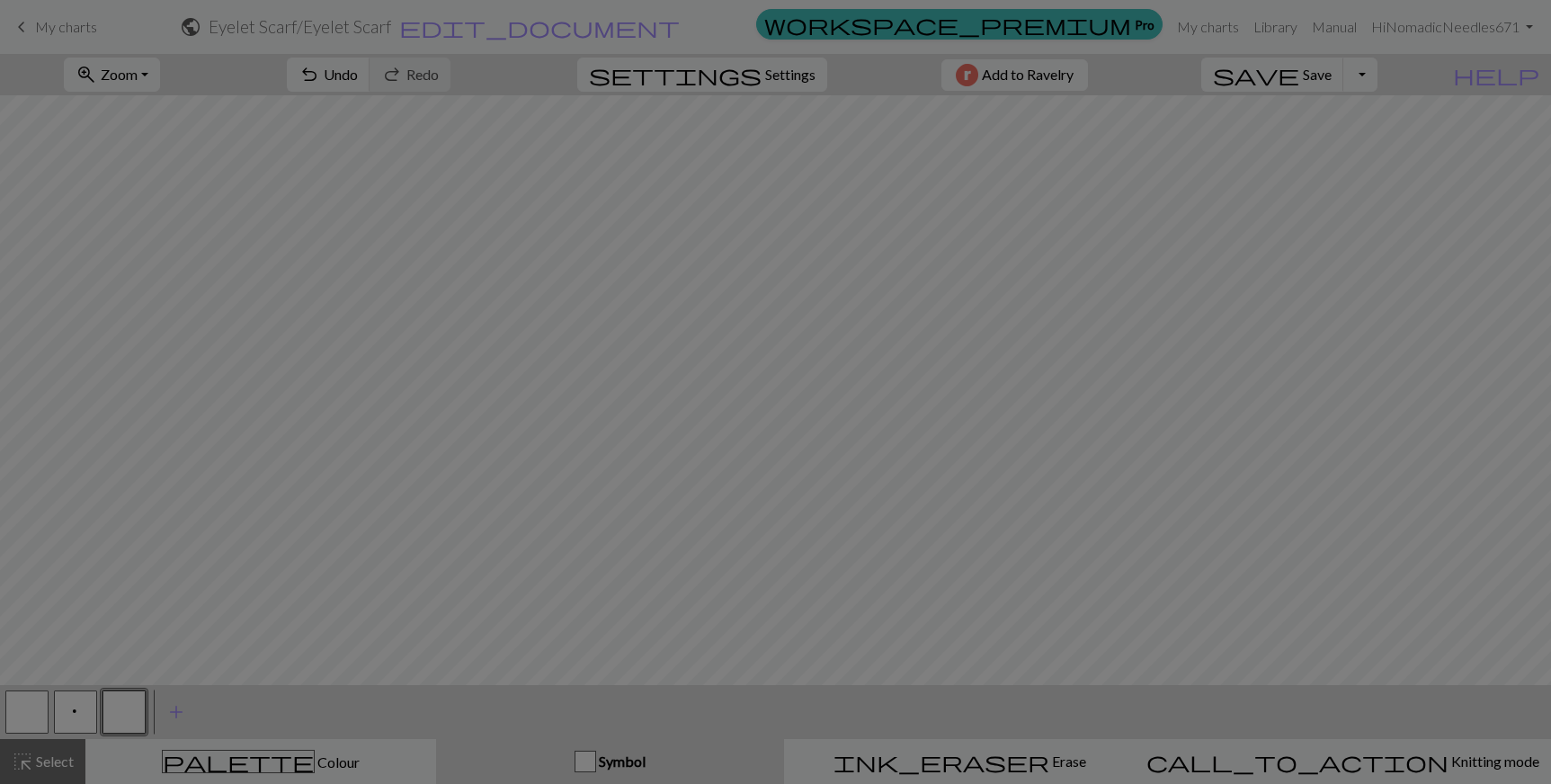
click at [113, 728] on div "Edit symbol Name d f g h j k p s t F H J O P T / | 0 1 2 3 4 5 6 7 8 9 e m n G …" at bounding box center [775, 392] width 1551 height 784
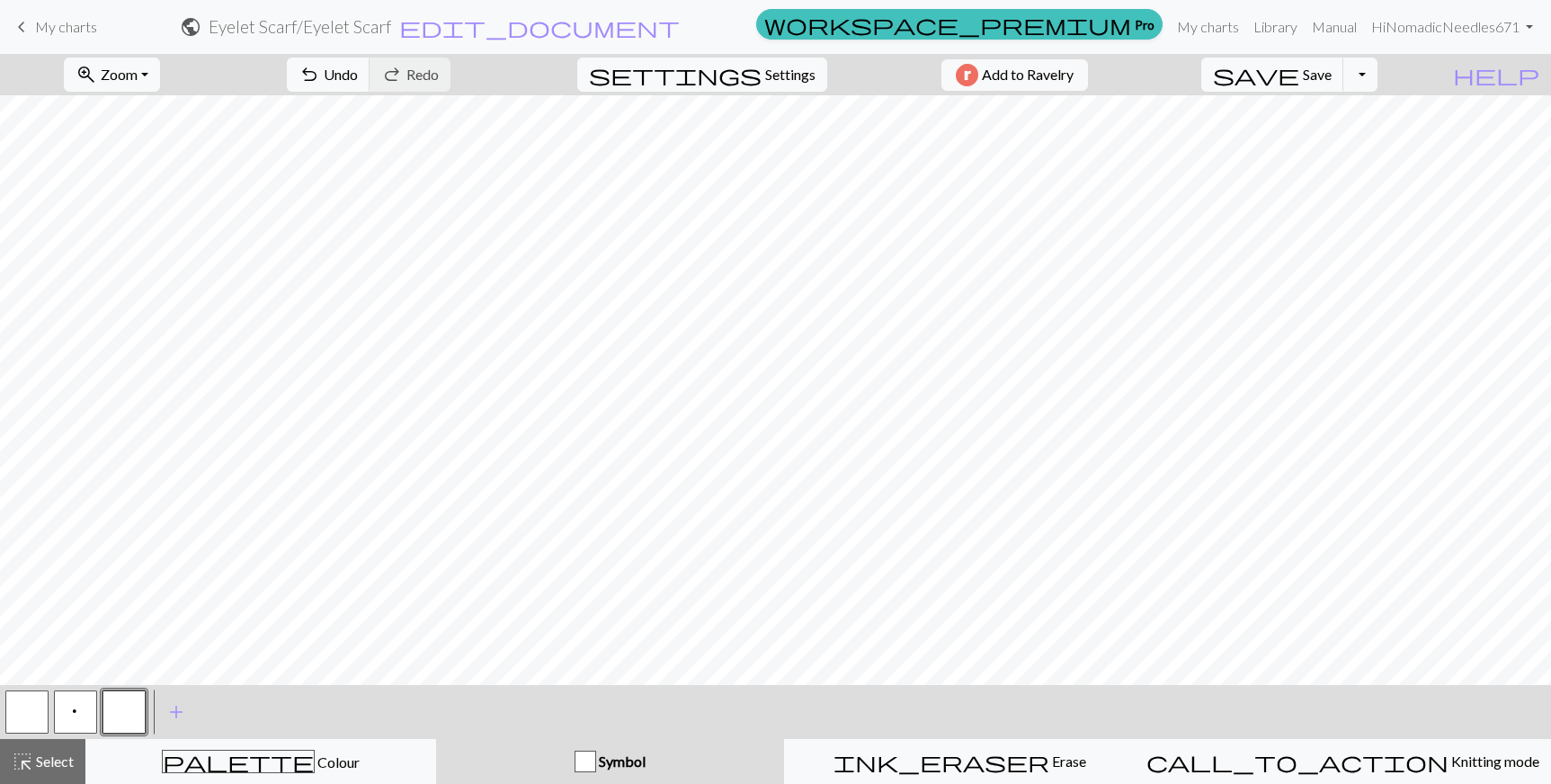
click at [149, 699] on div "< p > add Add a symbol" at bounding box center [775, 712] width 1551 height 54
click at [103, 715] on button "button" at bounding box center [124, 712] width 43 height 43
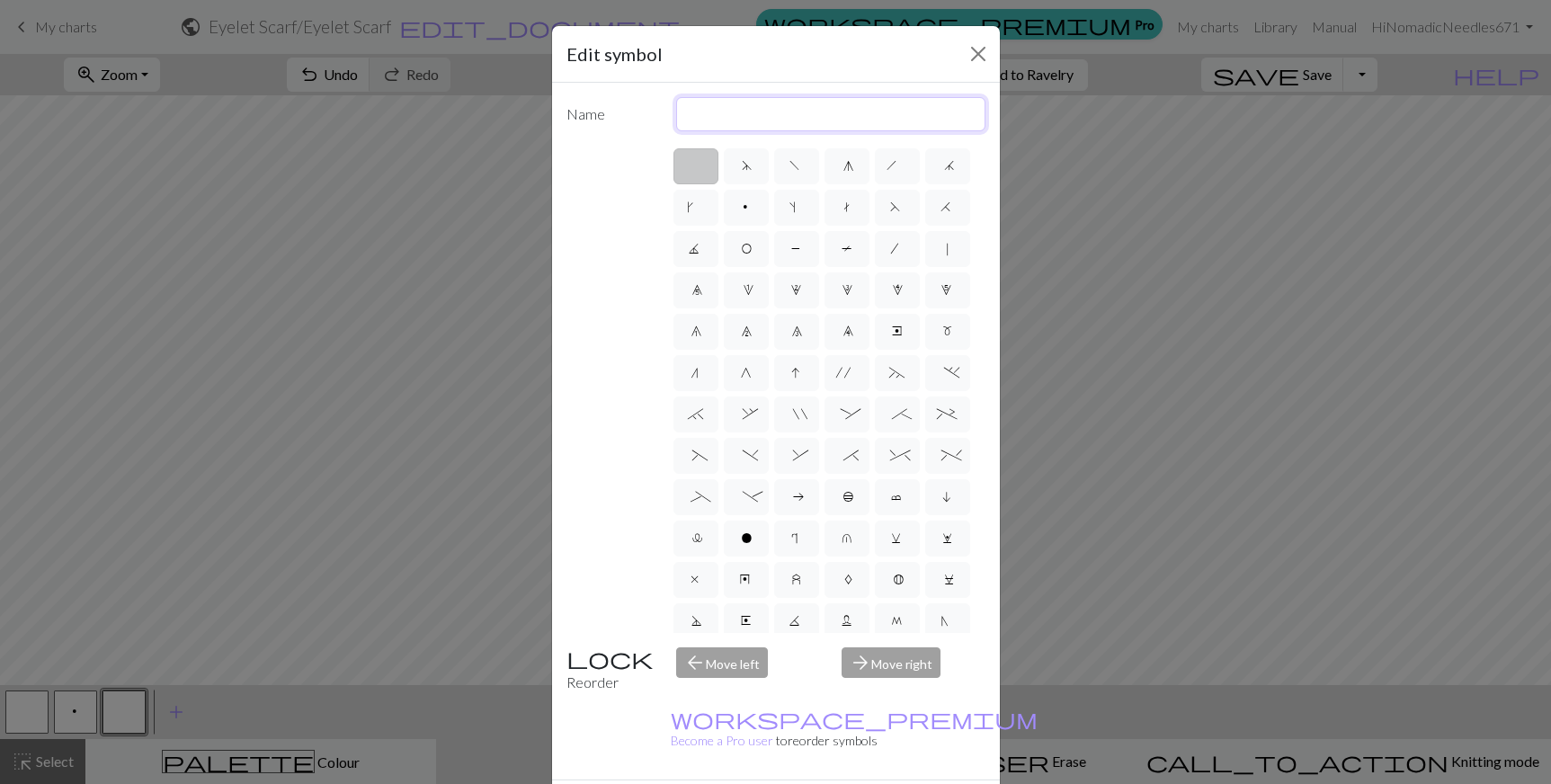
click at [777, 109] on input "text" at bounding box center [831, 113] width 309 height 34
type input "yarn over"
click at [751, 247] on span "O" at bounding box center [747, 251] width 11 height 18
click at [752, 247] on input "O" at bounding box center [747, 242] width 12 height 12
radio input "true"
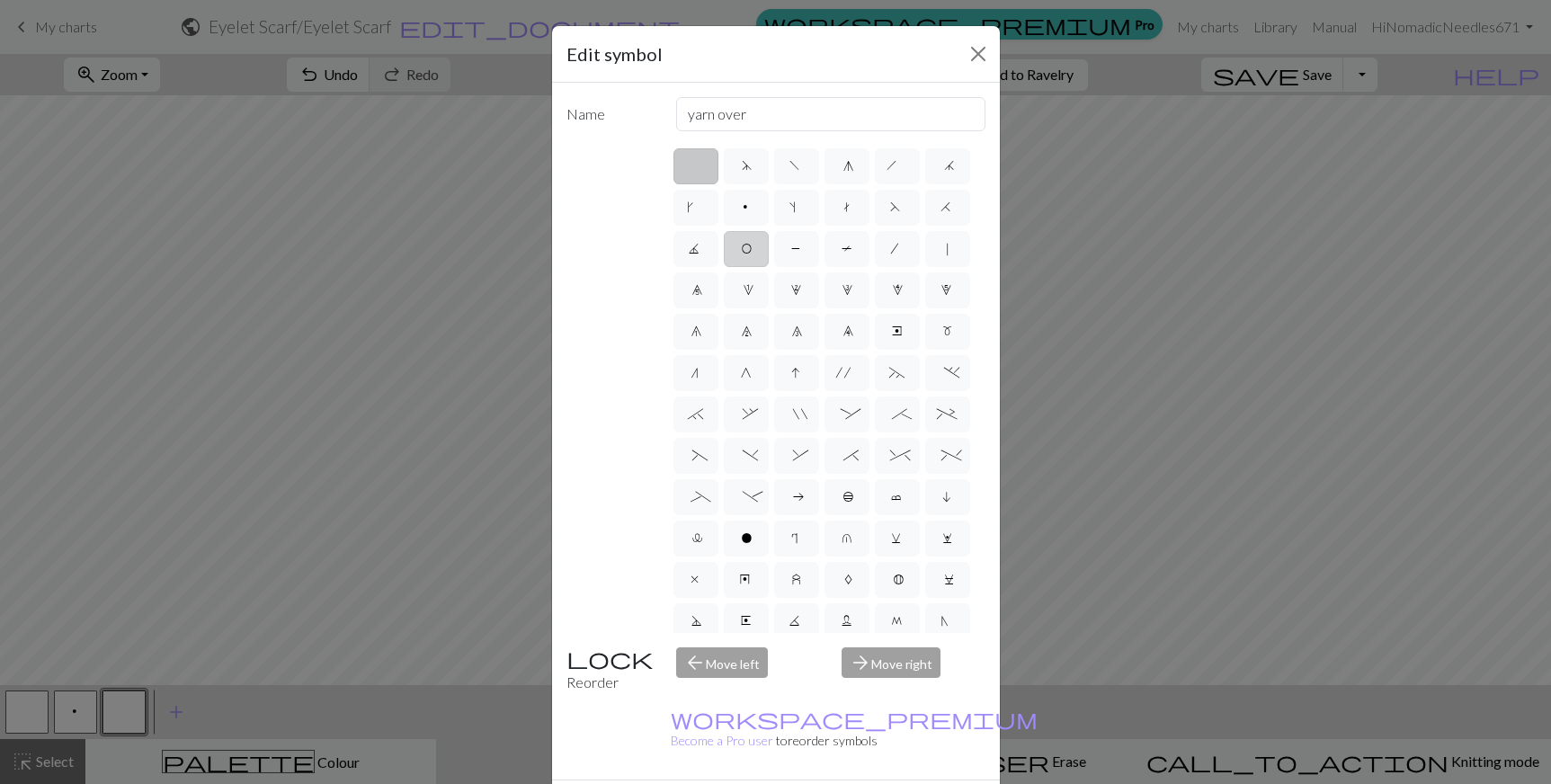
type input "yo"
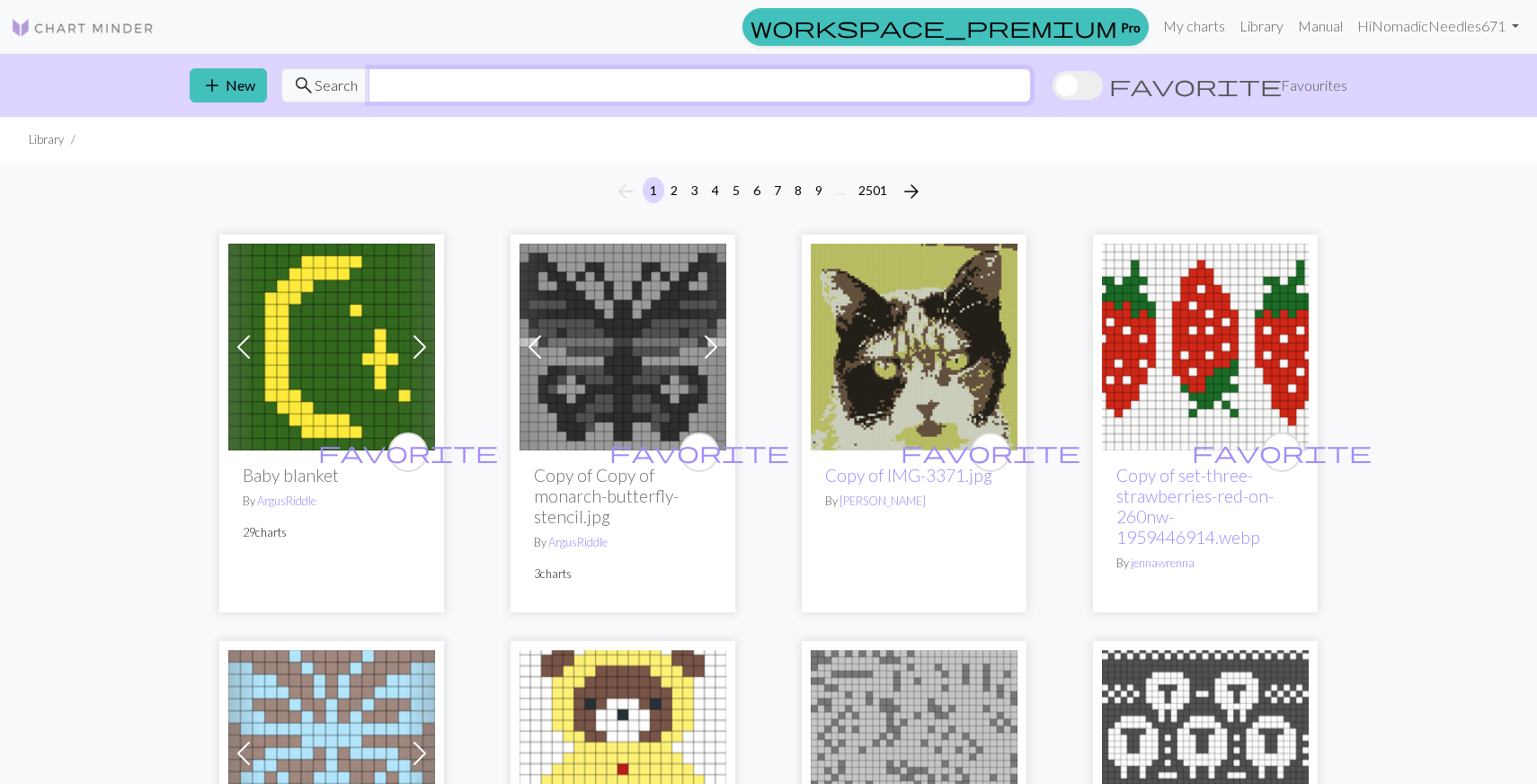
click at [405, 81] on input "text" at bounding box center [700, 85] width 662 height 34
type input "eyelet"
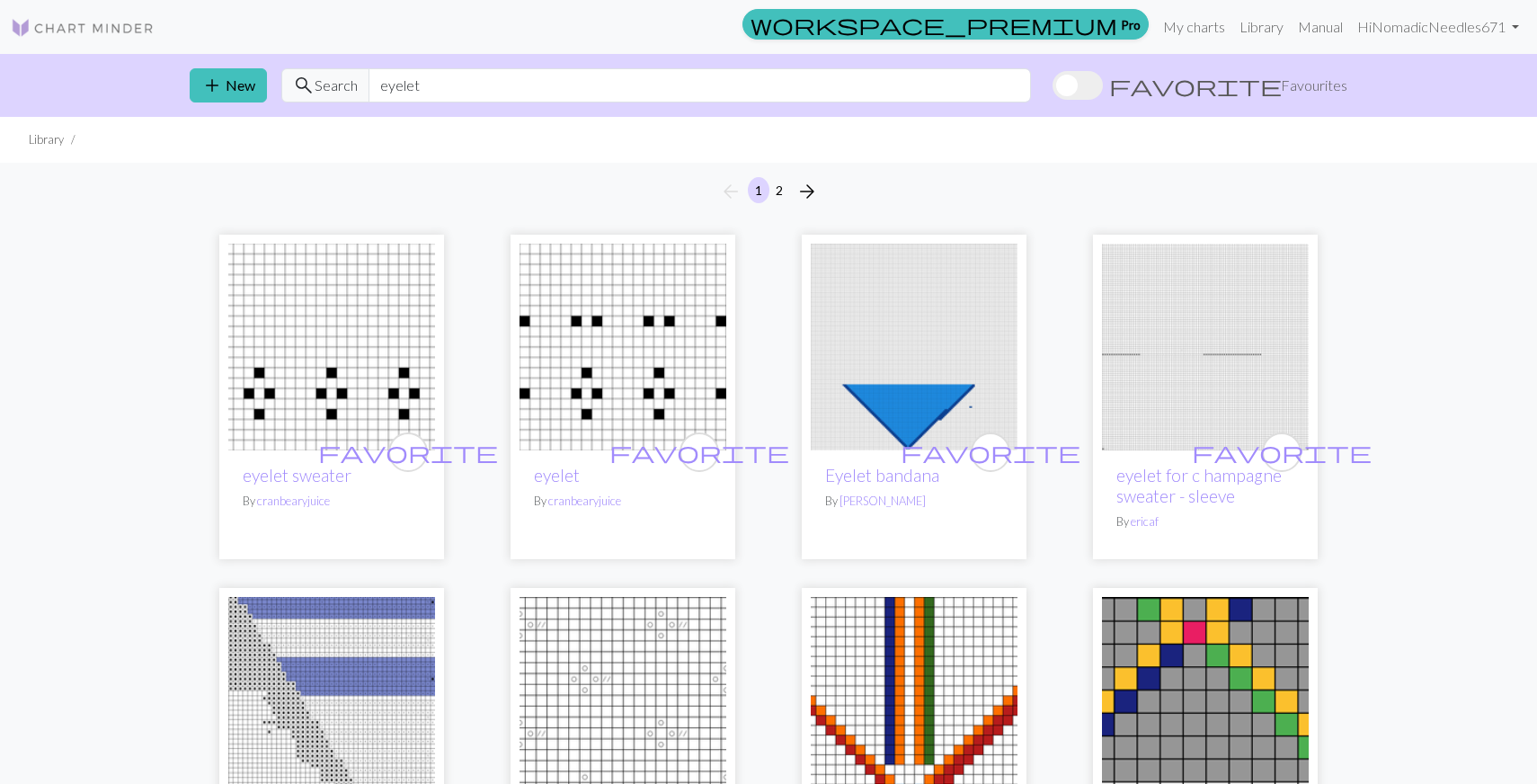
click at [577, 401] on img at bounding box center [623, 347] width 207 height 207
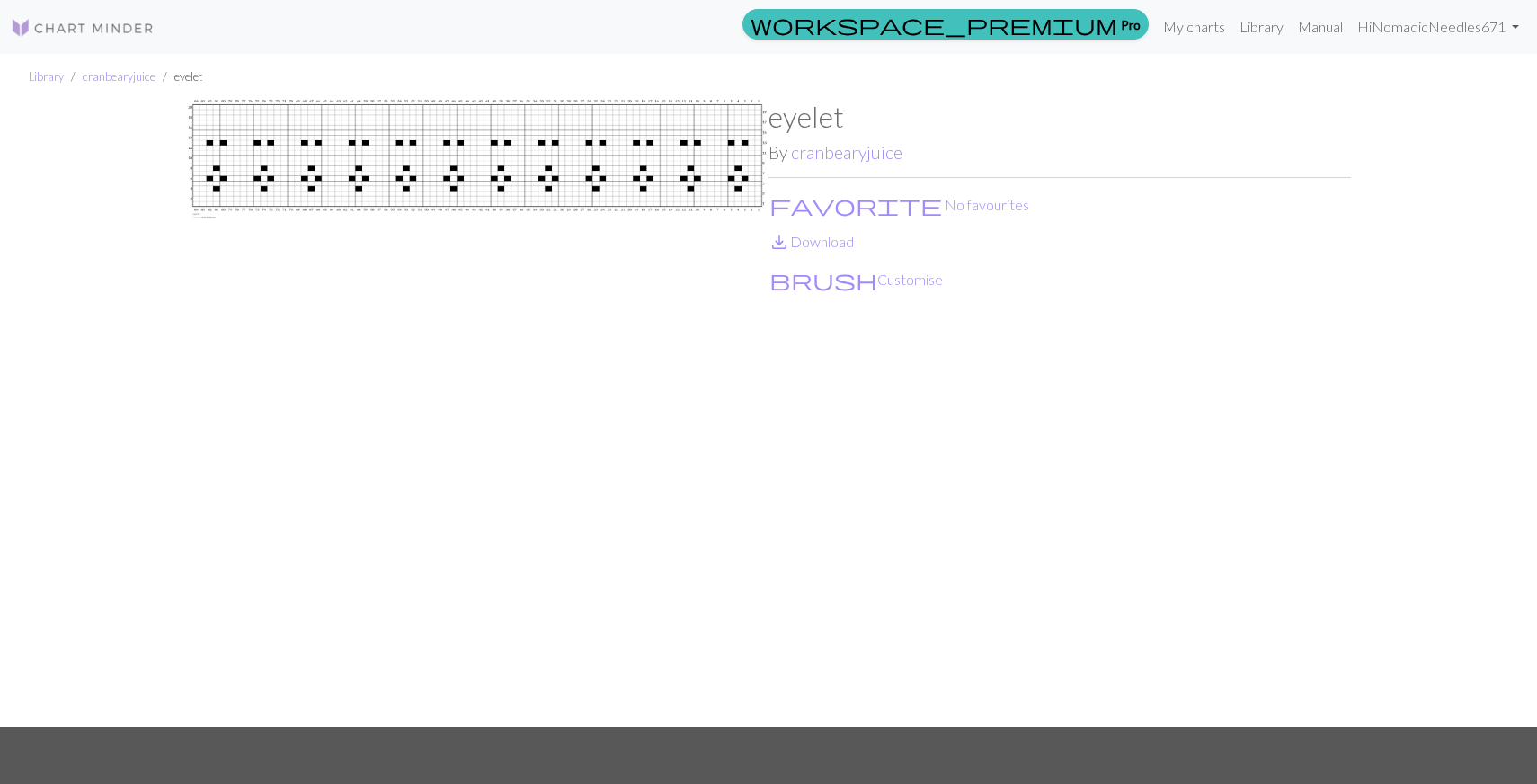
click at [739, 186] on img at bounding box center [477, 413] width 583 height 628
click at [619, 177] on img at bounding box center [477, 413] width 583 height 628
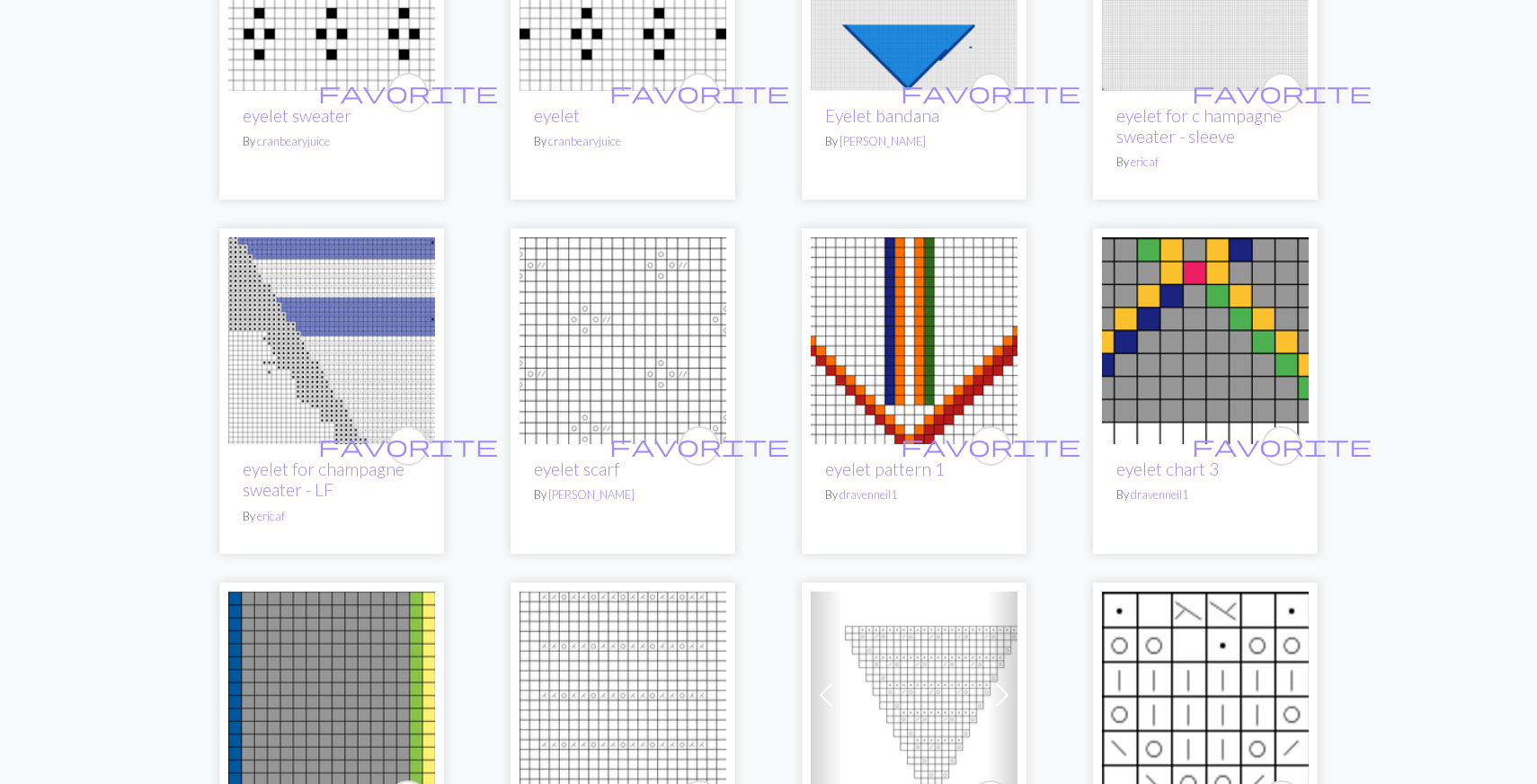
scroll to position [449, 0]
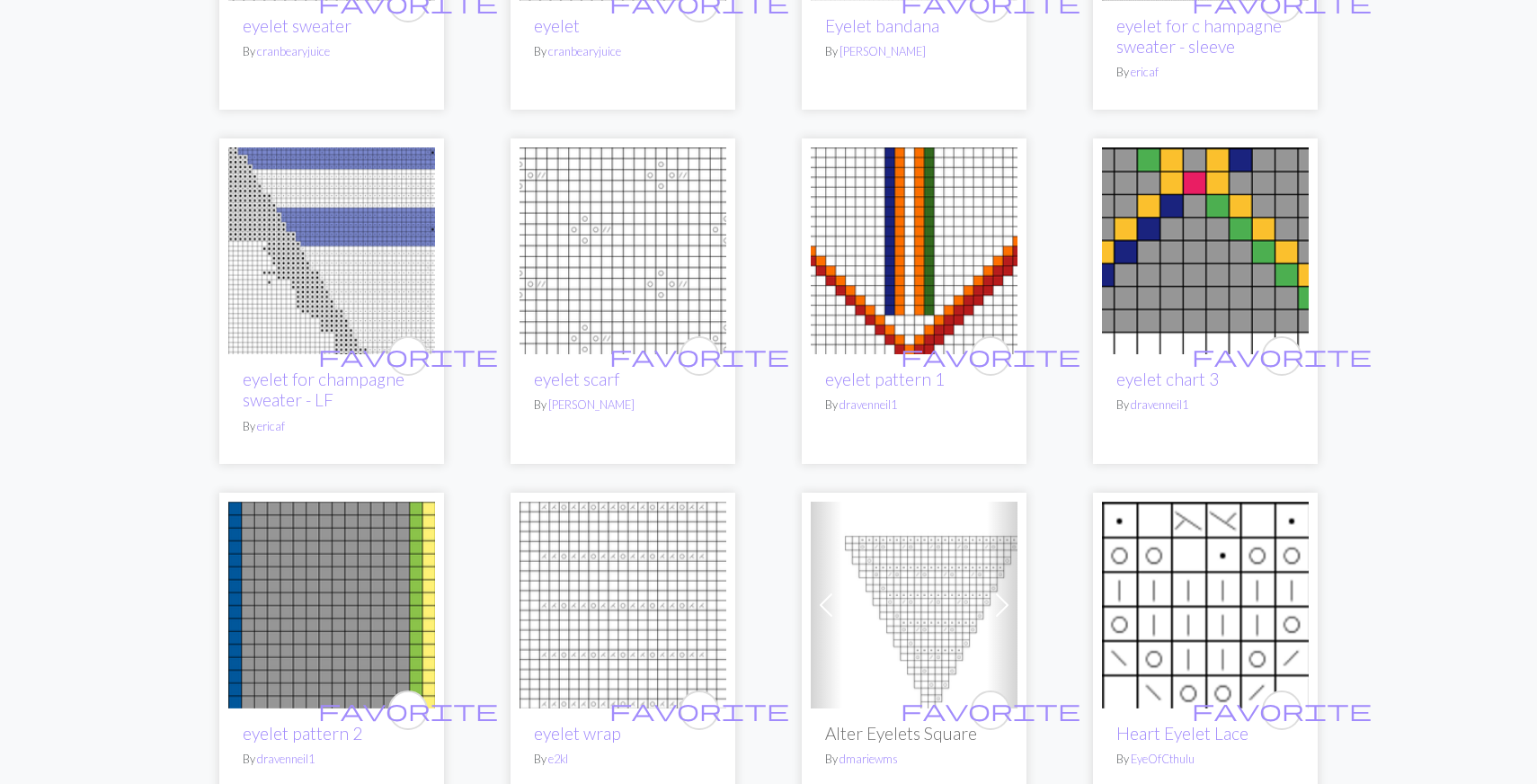
click at [663, 328] on img at bounding box center [623, 251] width 207 height 207
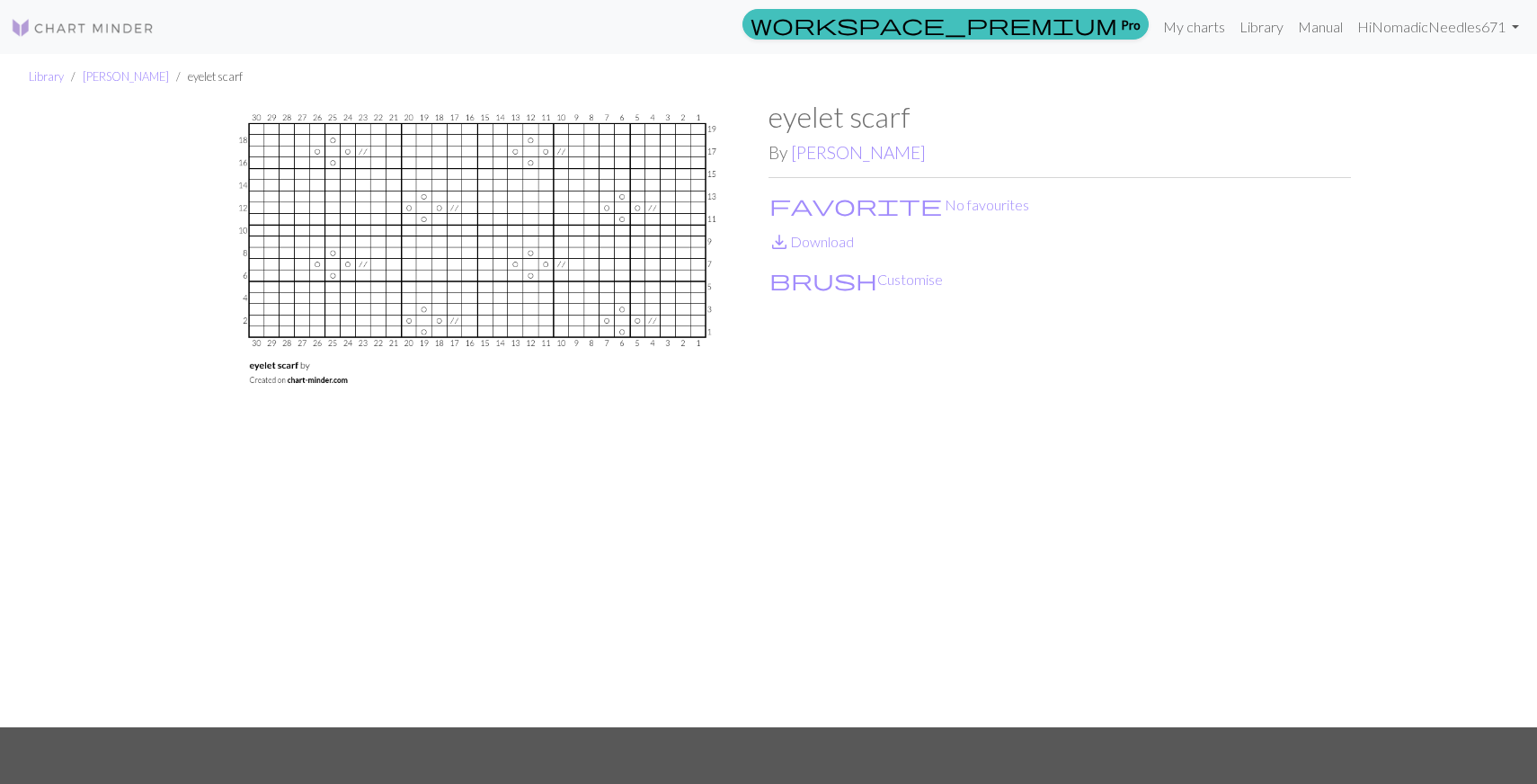
click at [657, 324] on img at bounding box center [477, 413] width 583 height 628
click at [782, 256] on div "eyelet scarf By [PERSON_NAME] favorite No favourites save_alt Download brush Cu…" at bounding box center [1059, 413] width 583 height 628
click at [833, 224] on div "eyelet scarf By [PERSON_NAME] favorite No favourites save_alt Download brush Cu…" at bounding box center [1059, 413] width 583 height 628
click at [829, 235] on link "save_alt Download" at bounding box center [811, 241] width 85 height 17
click at [1331, 367] on div "eyelet scarf By [PERSON_NAME] favorite No favourites save_alt Download brush Cu…" at bounding box center [1059, 413] width 583 height 628
